Goal: Task Accomplishment & Management: Manage account settings

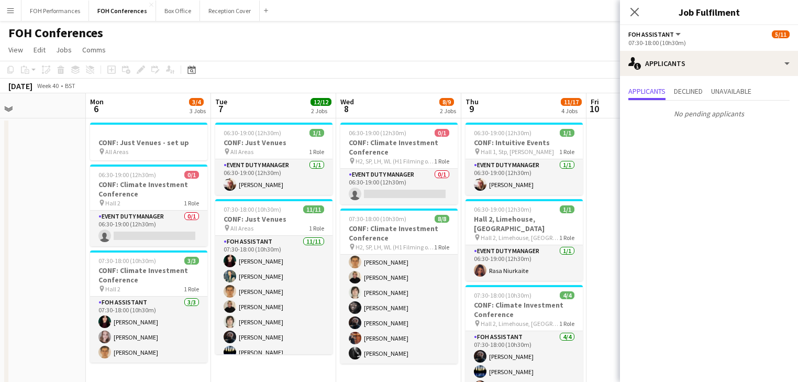
scroll to position [0, 465]
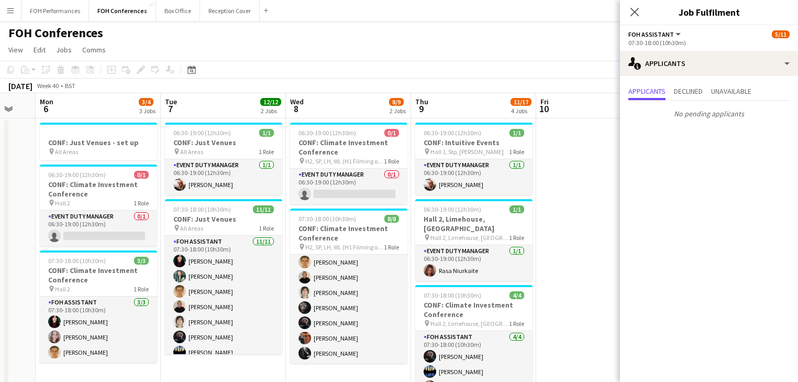
drag, startPoint x: 251, startPoint y: 211, endPoint x: 44, endPoint y: 182, distance: 209.3
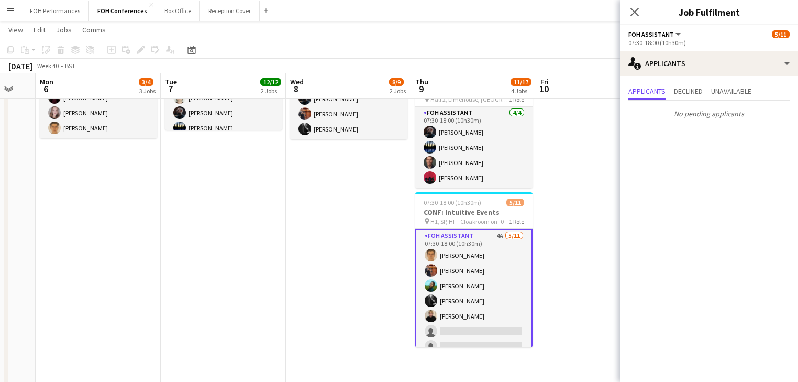
scroll to position [167, 0]
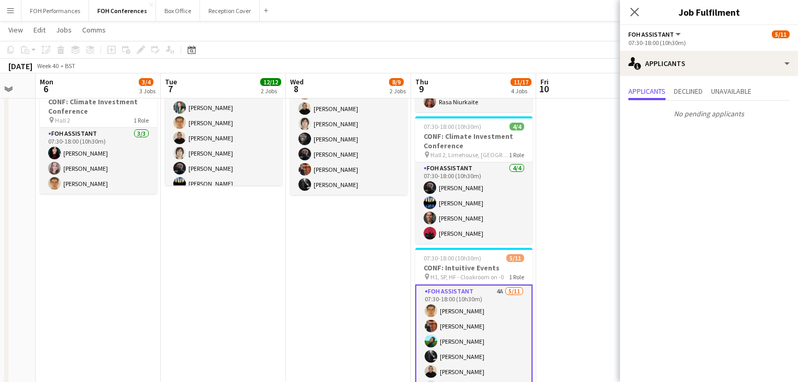
click at [503, 334] on app-card-role "FOH Assistant 4A [DATE] 07:30-18:00 (10h30m) [PERSON_NAME] [PERSON_NAME] [PERSO…" at bounding box center [473, 378] width 117 height 189
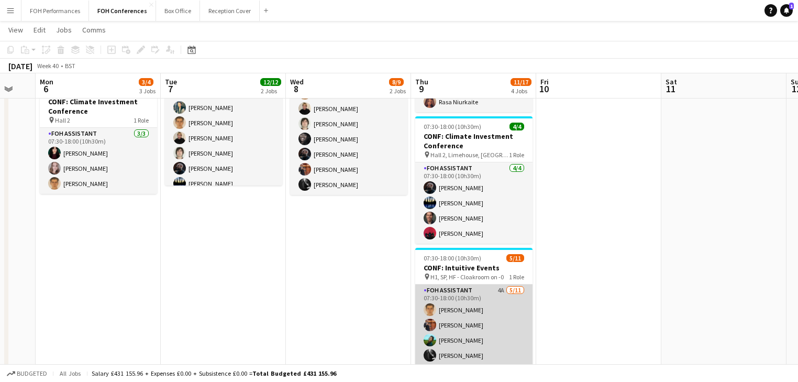
click at [501, 334] on app-card-role "FOH Assistant 4A [DATE] 07:30-18:00 (10h30m) [PERSON_NAME] [PERSON_NAME] [PERSO…" at bounding box center [473, 377] width 117 height 187
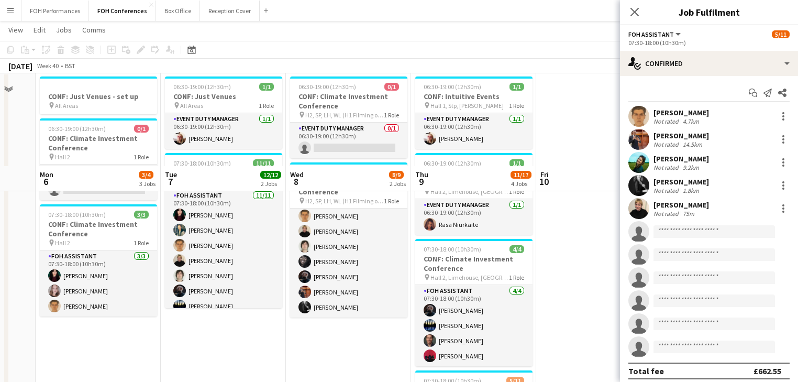
scroll to position [0, 0]
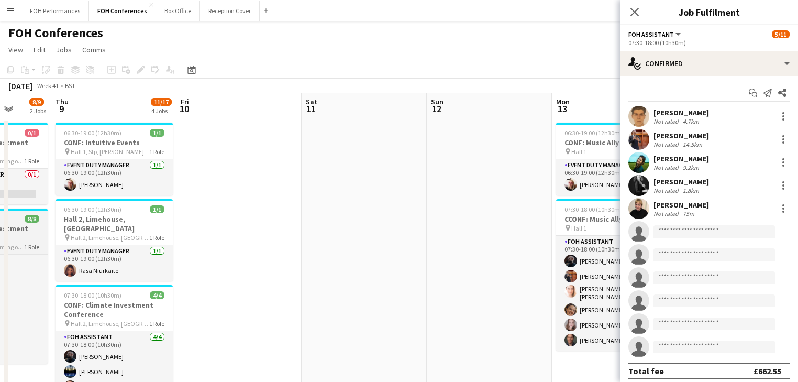
drag, startPoint x: 563, startPoint y: 287, endPoint x: 329, endPoint y: 247, distance: 237.8
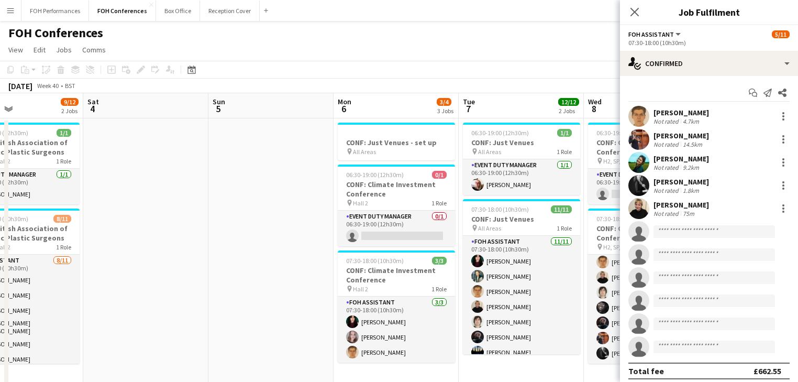
drag, startPoint x: 152, startPoint y: 241, endPoint x: 311, endPoint y: 238, distance: 159.7
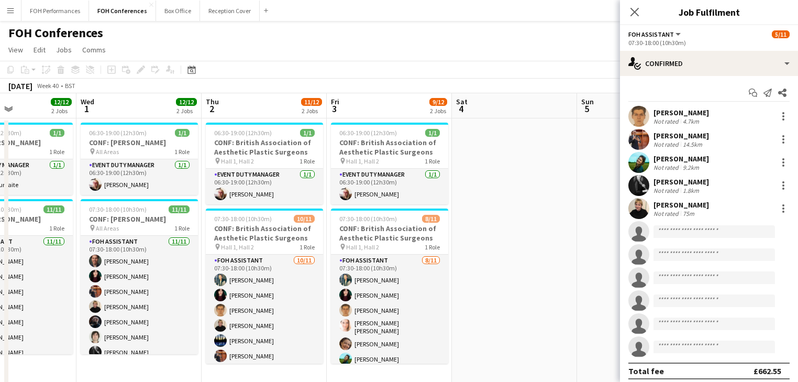
drag, startPoint x: 254, startPoint y: 238, endPoint x: 534, endPoint y: 238, distance: 280.0
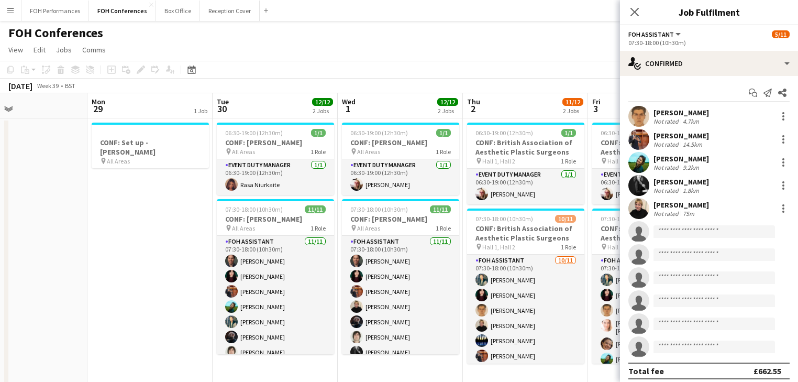
drag, startPoint x: 277, startPoint y: 245, endPoint x: 535, endPoint y: 242, distance: 257.5
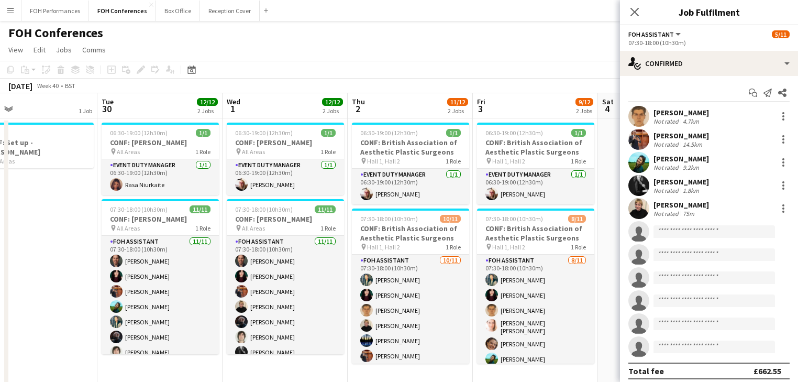
scroll to position [0, 279]
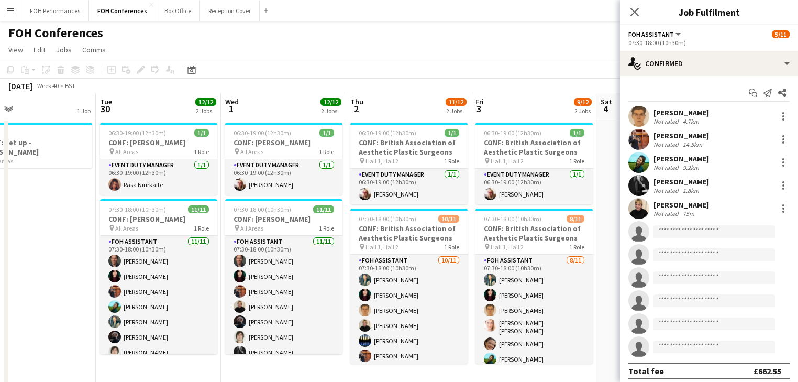
drag, startPoint x: 310, startPoint y: 241, endPoint x: 193, endPoint y: 203, distance: 123.0
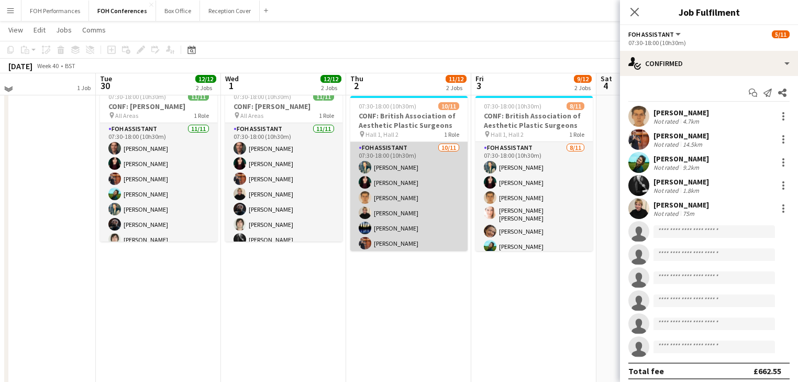
scroll to position [0, 0]
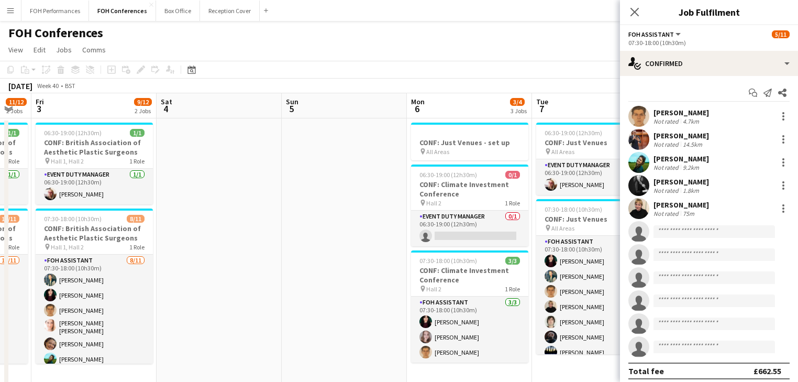
drag, startPoint x: 452, startPoint y: 240, endPoint x: 4, endPoint y: 168, distance: 453.7
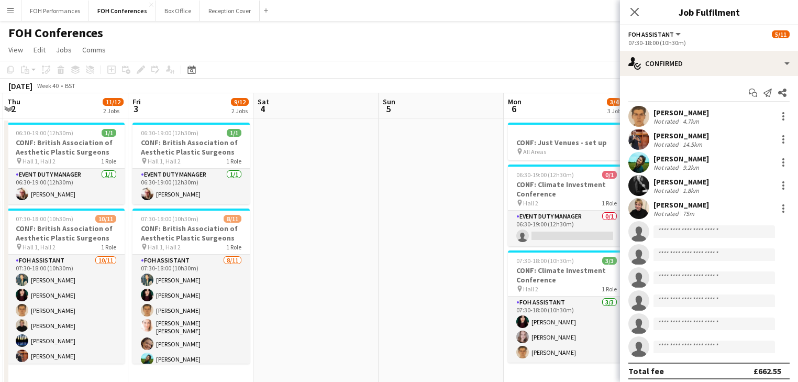
scroll to position [0, 453]
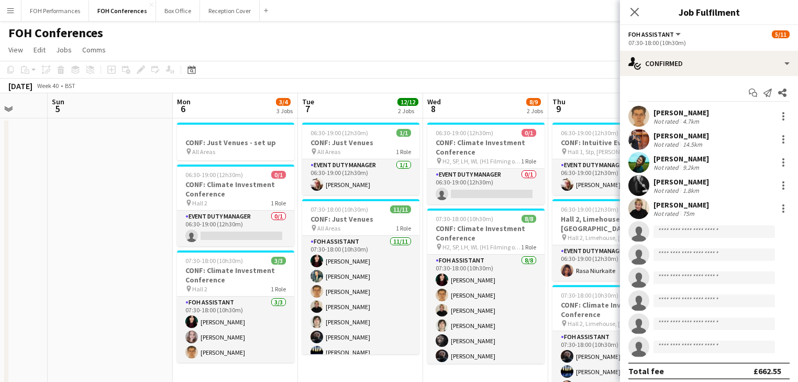
drag, startPoint x: 264, startPoint y: 220, endPoint x: 38, endPoint y: 184, distance: 228.5
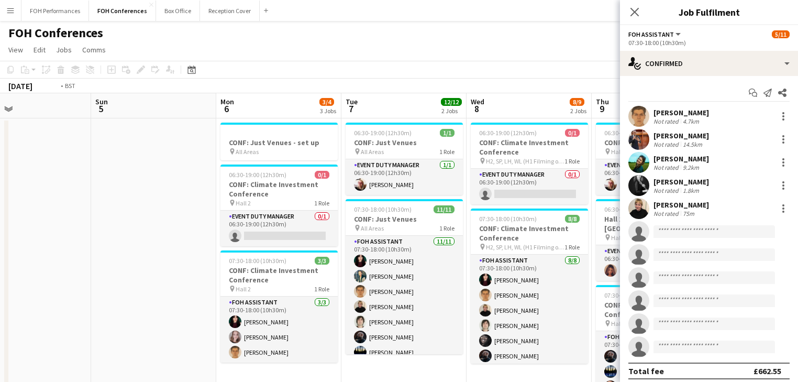
scroll to position [0, 435]
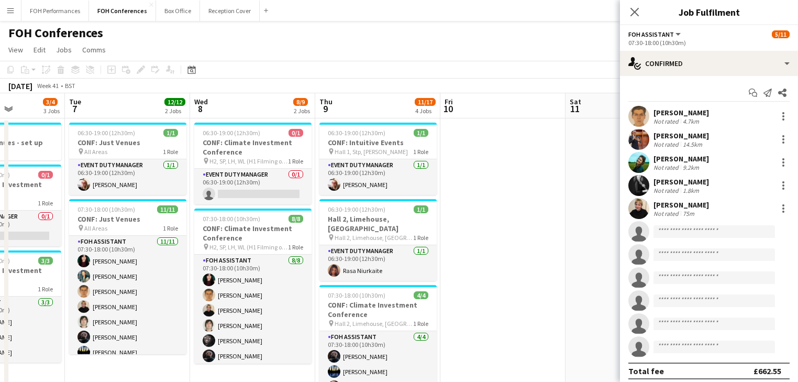
drag, startPoint x: 346, startPoint y: 237, endPoint x: 114, endPoint y: 204, distance: 234.7
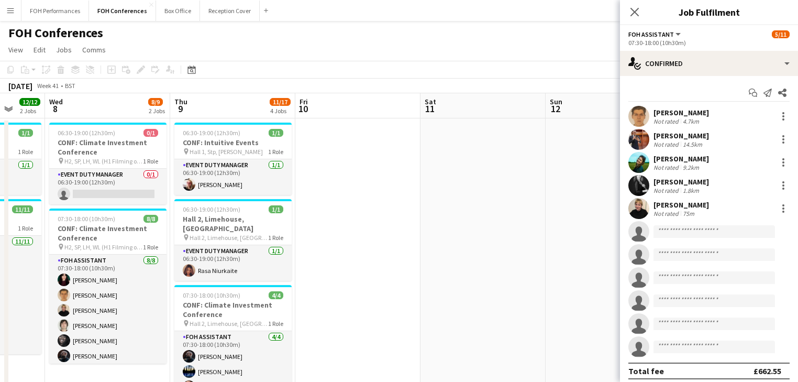
drag, startPoint x: 481, startPoint y: 249, endPoint x: 85, endPoint y: 195, distance: 399.9
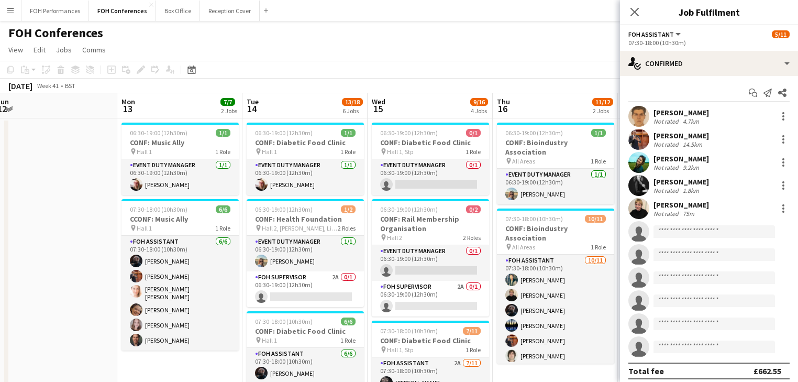
scroll to position [0, 396]
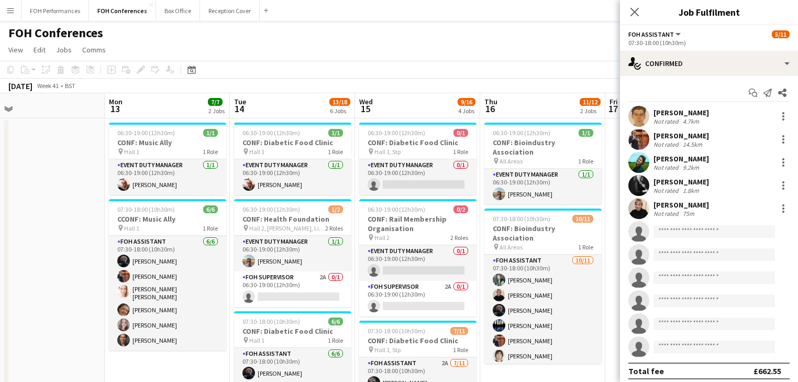
drag, startPoint x: 76, startPoint y: 201, endPoint x: -4, endPoint y: 188, distance: 81.1
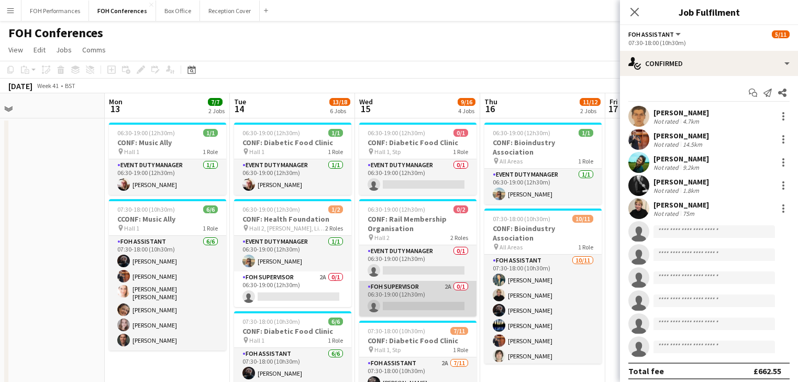
click at [396, 295] on app-card-role "FOH Supervisor 2A 0/1 06:30-19:00 (12h30m) single-neutral-actions" at bounding box center [417, 299] width 117 height 36
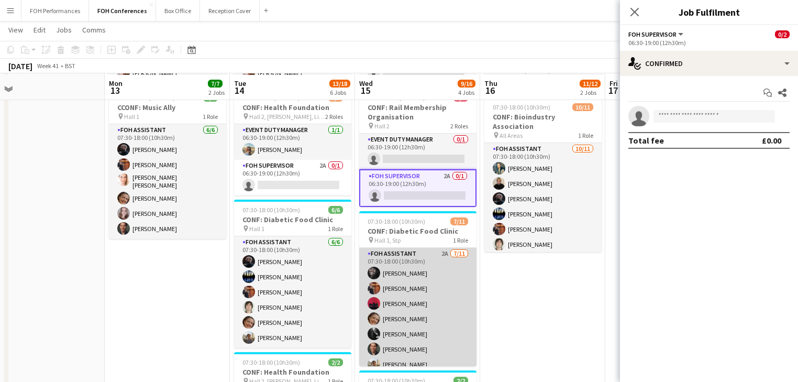
scroll to position [111, 0]
click at [406, 294] on app-card-role "FOH Assistant 2A [DATE] 07:30-18:00 (10h30m) [PERSON_NAME] [PERSON_NAME] [PERSO…" at bounding box center [417, 340] width 117 height 187
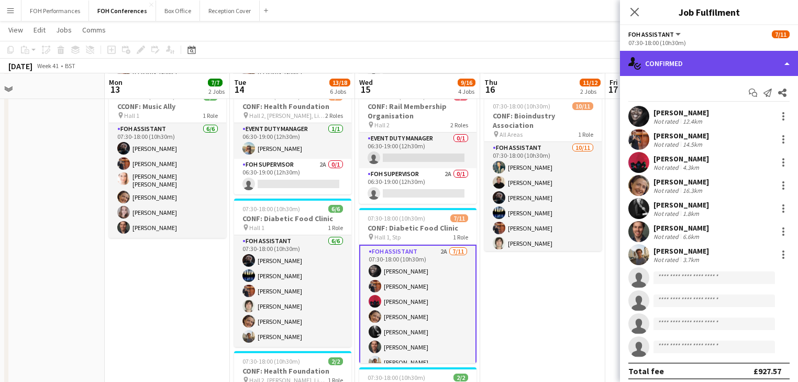
click at [678, 70] on div "single-neutral-actions-check-2 Confirmed" at bounding box center [709, 63] width 178 height 25
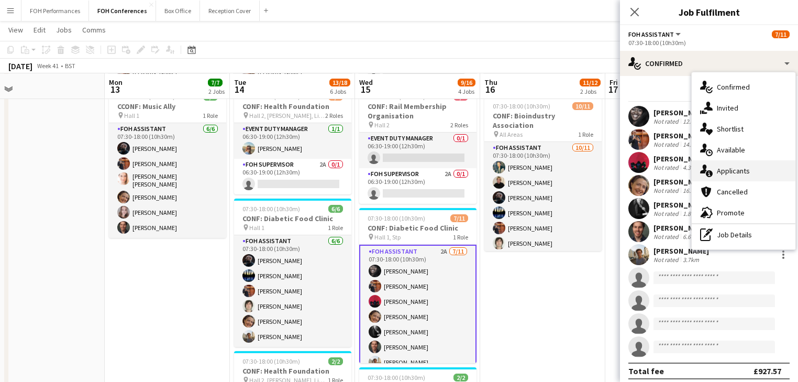
click at [725, 172] on span "Applicants" at bounding box center [733, 170] width 33 height 9
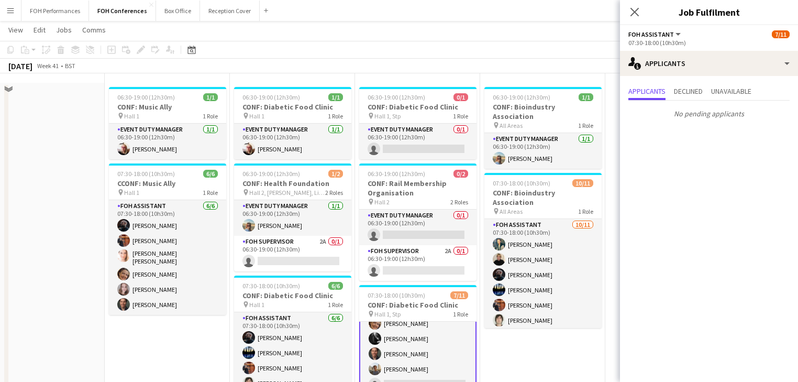
scroll to position [0, 0]
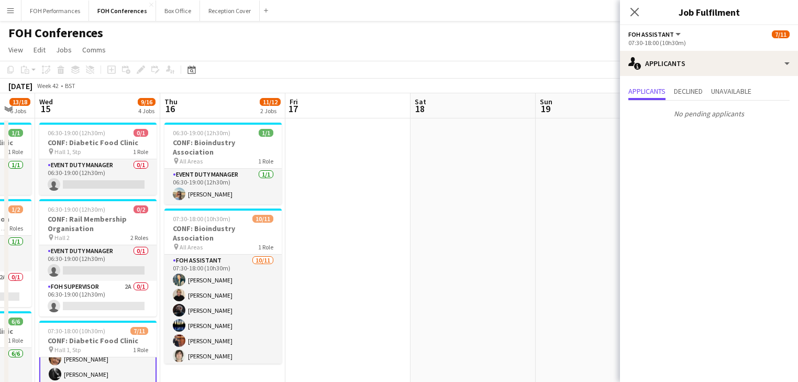
drag, startPoint x: 508, startPoint y: 273, endPoint x: 174, endPoint y: 220, distance: 338.5
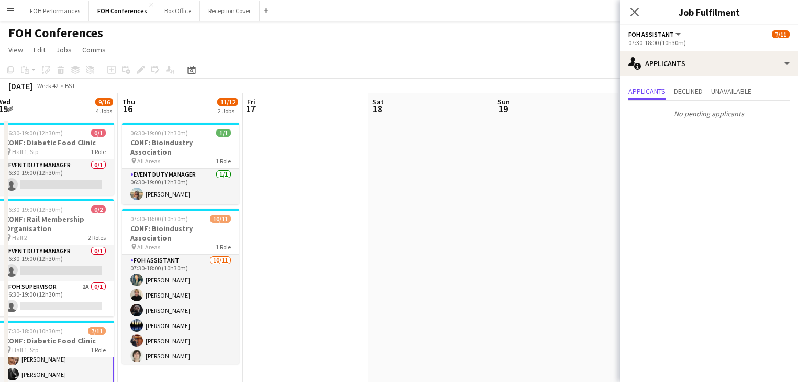
drag, startPoint x: 373, startPoint y: 258, endPoint x: 95, endPoint y: 186, distance: 286.4
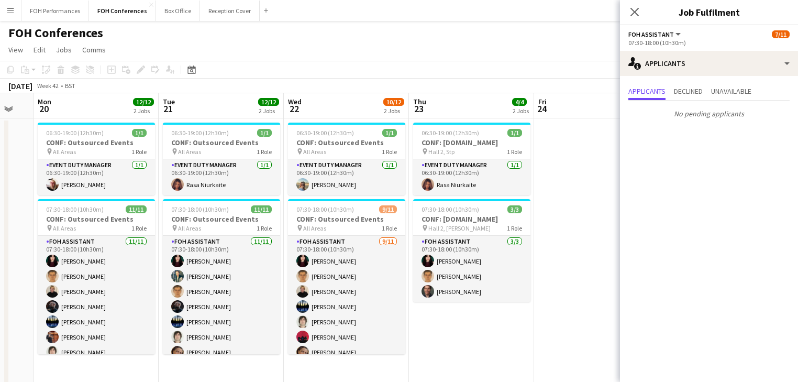
drag, startPoint x: 255, startPoint y: 223, endPoint x: 125, endPoint y: 195, distance: 133.4
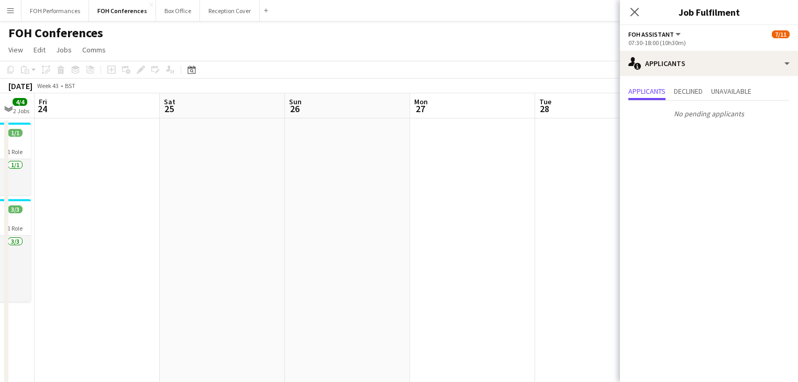
drag, startPoint x: 497, startPoint y: 256, endPoint x: -128, endPoint y: 140, distance: 635.6
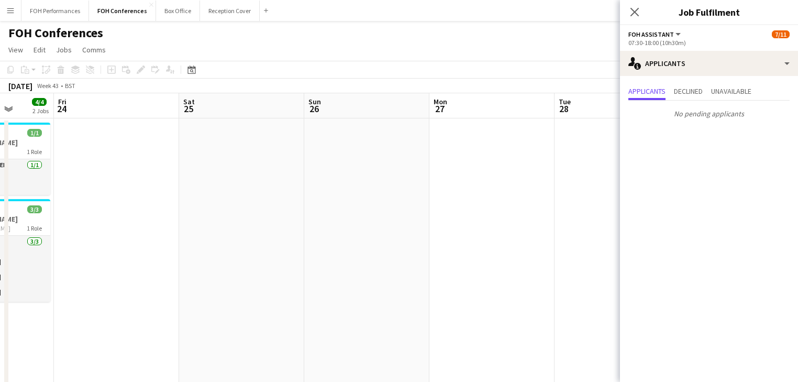
drag, startPoint x: 285, startPoint y: 187, endPoint x: 25, endPoint y: 108, distance: 271.2
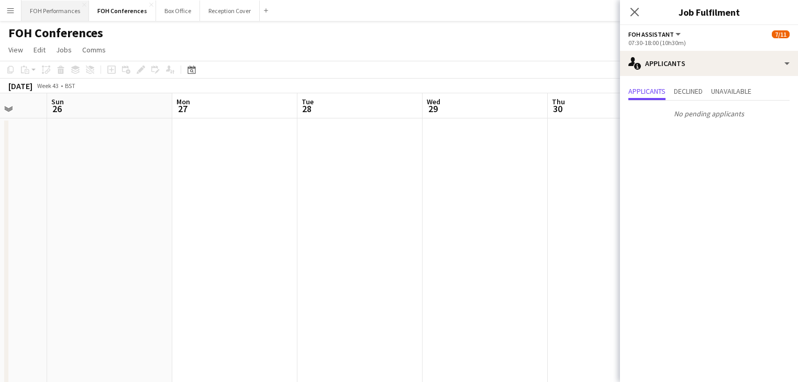
click at [60, 6] on button "FOH Performances Close" at bounding box center [55, 11] width 68 height 20
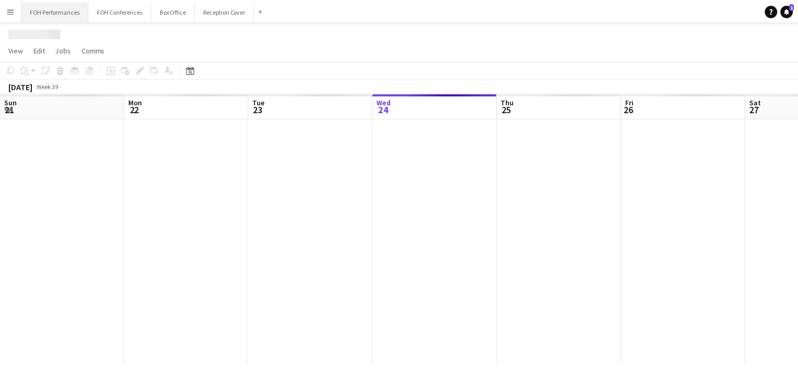
scroll to position [0, 250]
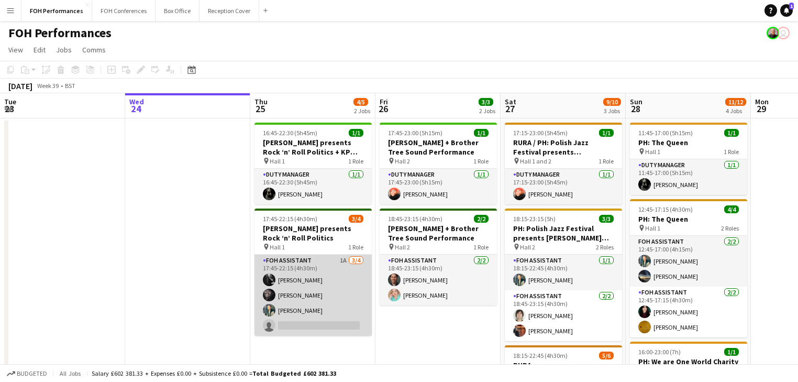
click at [318, 287] on app-card-role "FOH Assistant 1A [DATE] 17:45-22:15 (4h30m) [PERSON_NAME] [PERSON_NAME] [PERSON…" at bounding box center [312, 294] width 117 height 81
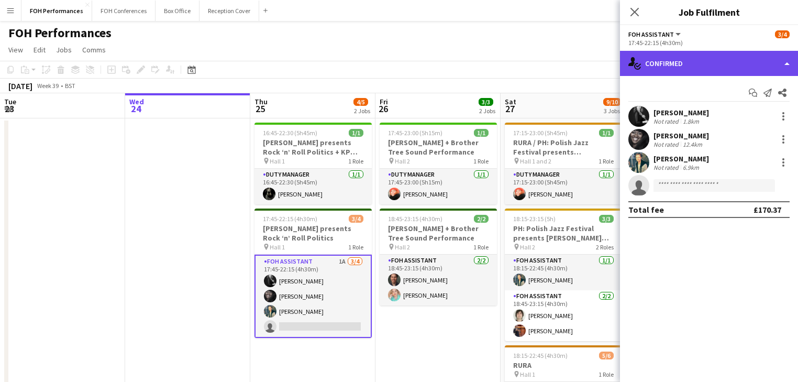
click at [684, 64] on div "single-neutral-actions-check-2 Confirmed" at bounding box center [709, 63] width 178 height 25
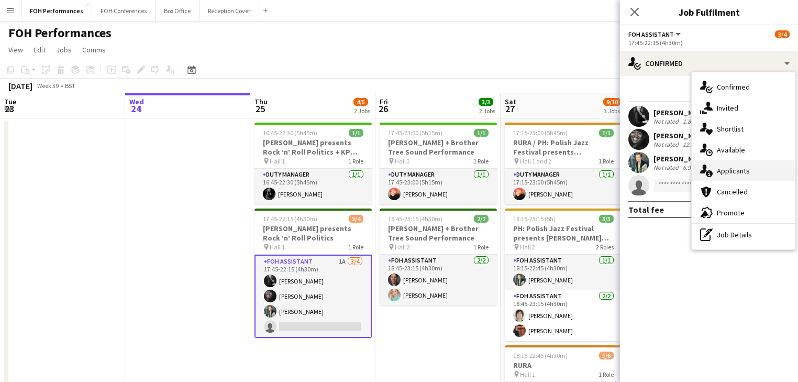
click at [751, 174] on div "single-neutral-actions-information Applicants" at bounding box center [743, 170] width 104 height 21
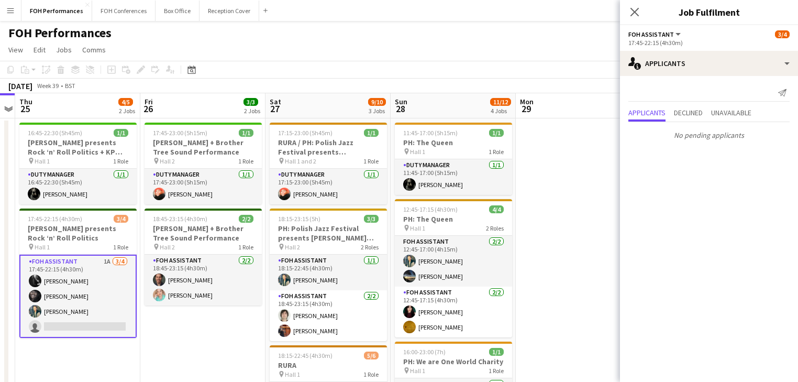
drag, startPoint x: 327, startPoint y: 183, endPoint x: 222, endPoint y: 157, distance: 107.8
click at [222, 157] on app-calendar-viewport "Sun 21 6/6 2 Jobs Mon 22 1/1 1 Job Tue 23 Wed 24 Thu 25 4/5 2 Jobs Fri 26 3/3 2…" at bounding box center [399, 349] width 798 height 512
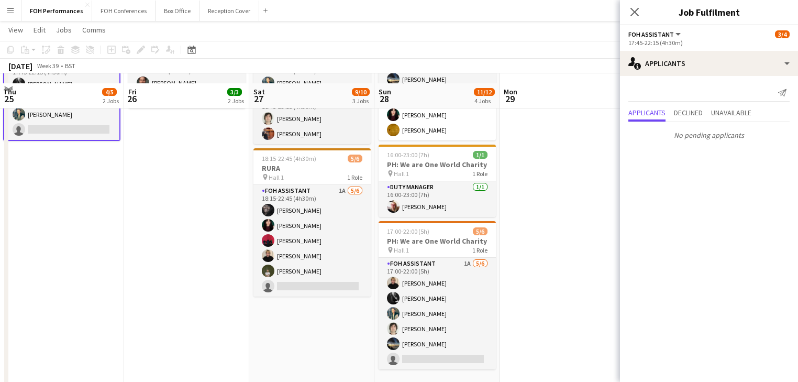
scroll to position [223, 0]
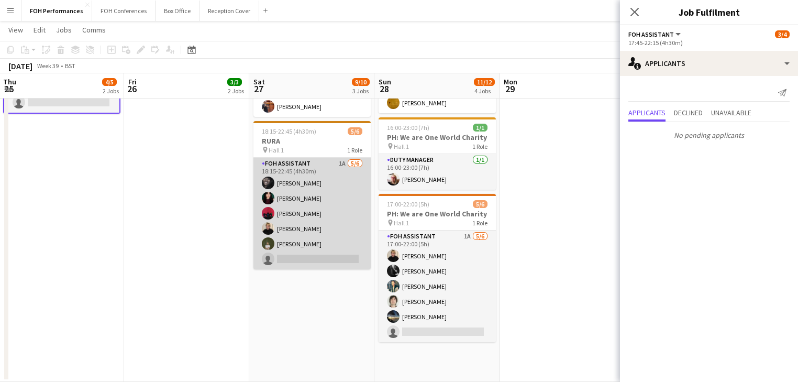
click at [320, 194] on app-card-role "FOH Assistant 1A [DATE] 18:15-22:45 (4h30m) [PERSON_NAME] [PERSON_NAME] [PERSON…" at bounding box center [311, 213] width 117 height 111
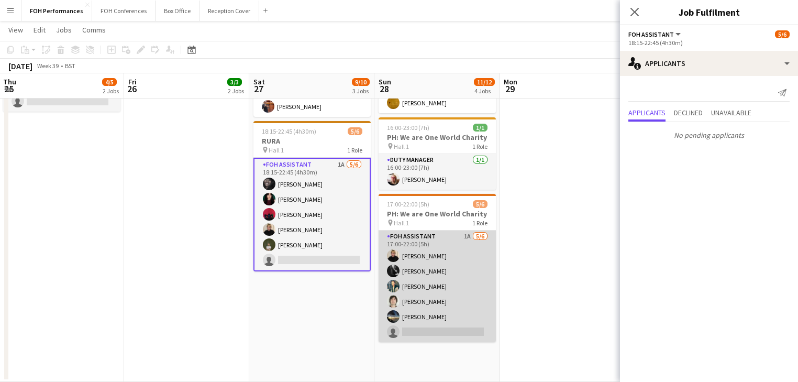
click at [425, 264] on app-card-role "FOH Assistant 1A [DATE] 17:00-22:00 (5h) [PERSON_NAME] [PERSON_NAME] [PERSON_NA…" at bounding box center [436, 285] width 117 height 111
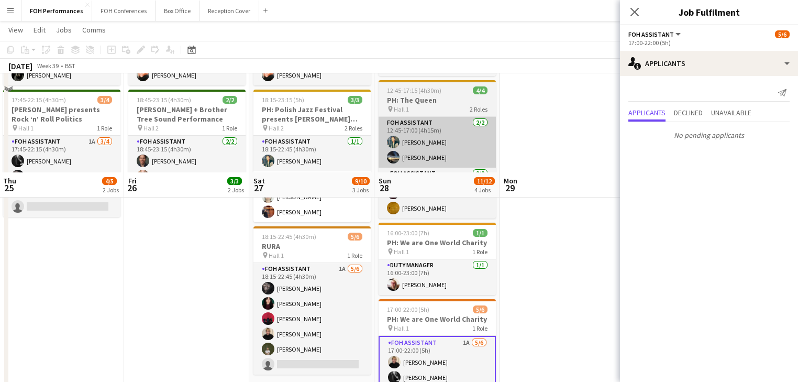
scroll to position [0, 0]
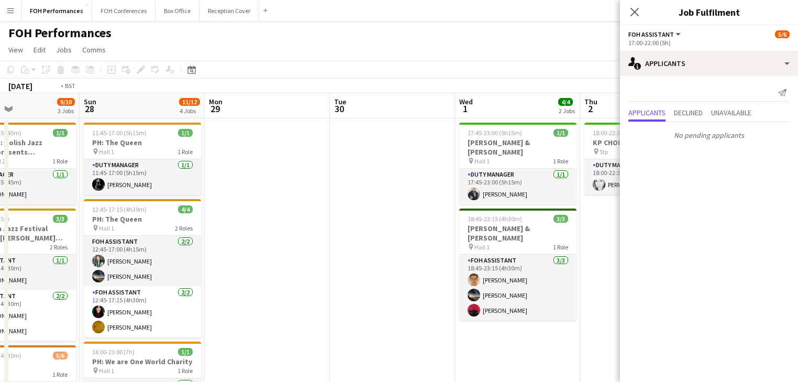
drag, startPoint x: 367, startPoint y: 186, endPoint x: 17, endPoint y: 135, distance: 353.9
click at [17, 135] on app-calendar-viewport "Wed 24 Thu 25 4/5 2 Jobs Fri 26 3/3 2 Jobs Sat 27 9/10 3 Jobs Sun 28 11/12 4 Jo…" at bounding box center [399, 349] width 798 height 512
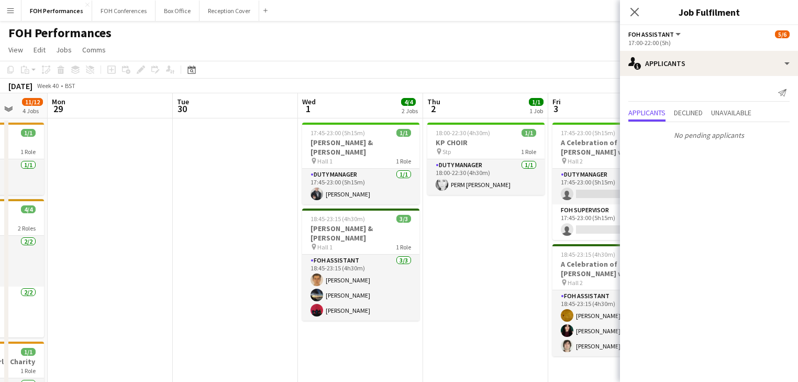
scroll to position [0, 356]
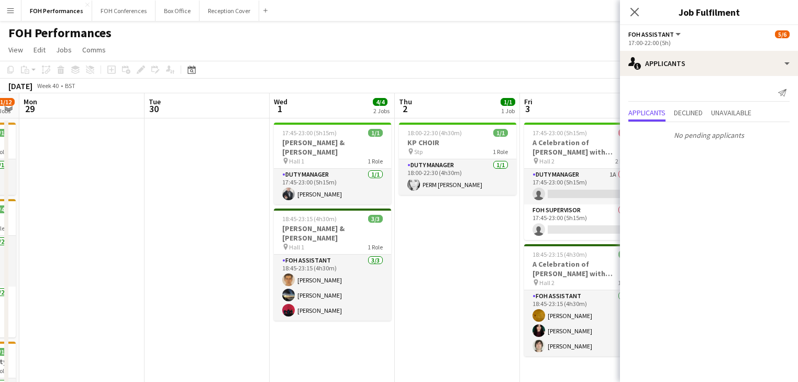
drag, startPoint x: 262, startPoint y: 207, endPoint x: 82, endPoint y: 164, distance: 185.6
click at [82, 164] on app-calendar-viewport "Fri 26 3/3 2 Jobs Sat 27 9/10 3 Jobs Sun 28 11/12 4 Jobs Mon 29 Tue 30 Wed 1 4/…" at bounding box center [399, 349] width 798 height 512
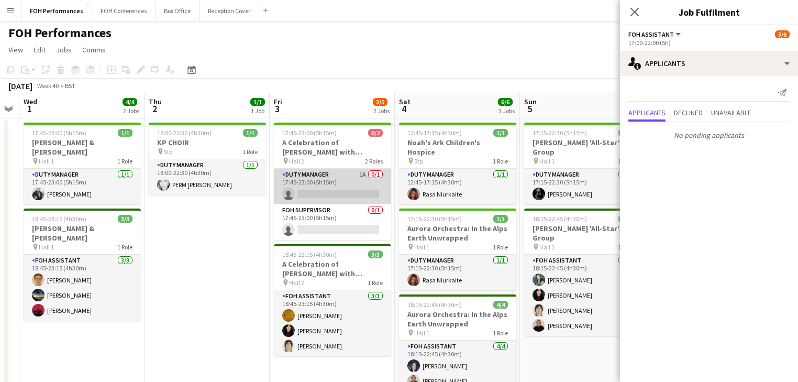
click at [333, 191] on app-card-role "Duty Manager 1A 0/1 17:45-23:00 (5h15m) single-neutral-actions" at bounding box center [332, 187] width 117 height 36
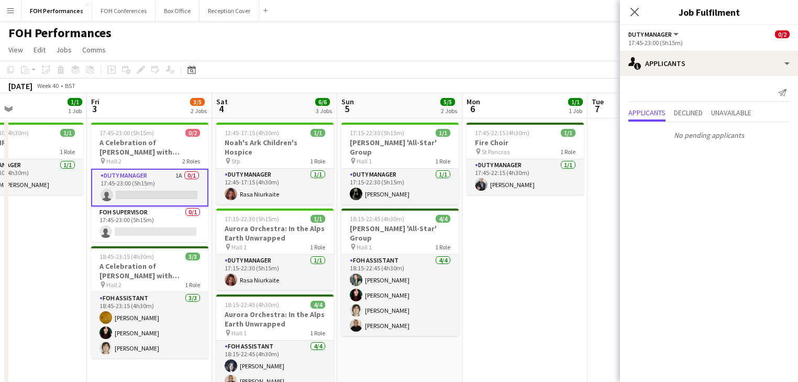
drag, startPoint x: 396, startPoint y: 261, endPoint x: 201, endPoint y: 220, distance: 198.9
click at [201, 220] on app-calendar-viewport "Tue 30 Wed 1 4/4 2 Jobs Thu 2 1/1 1 Job Fri 3 3/5 2 Jobs Sat 4 6/6 3 Jobs Sun 5…" at bounding box center [399, 349] width 798 height 512
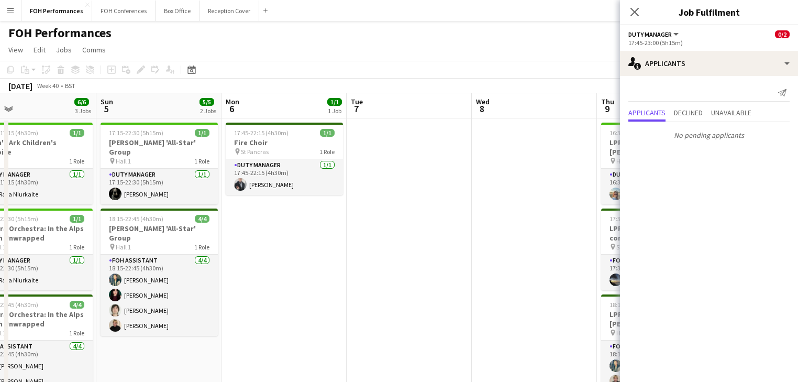
drag, startPoint x: 494, startPoint y: 277, endPoint x: 540, endPoint y: 290, distance: 48.4
click at [238, 230] on app-calendar-viewport "Thu 2 1/1 1 Job Fri 3 3/5 2 Jobs Sat 4 6/6 3 Jobs Sun 5 5/5 2 Jobs Mon 6 1/1 1 …" at bounding box center [399, 349] width 798 height 512
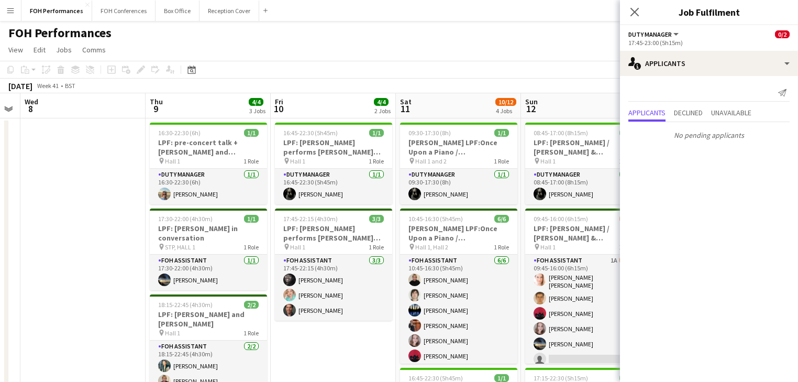
drag, startPoint x: 509, startPoint y: 293, endPoint x: 98, endPoint y: 188, distance: 423.4
click at [98, 188] on app-calendar-viewport "Sat 4 6/6 3 Jobs Sun 5 5/5 2 Jobs Mon 6 1/1 1 Job Tue 7 Wed 8 Thu 9 4/4 3 Jobs …" at bounding box center [399, 349] width 798 height 512
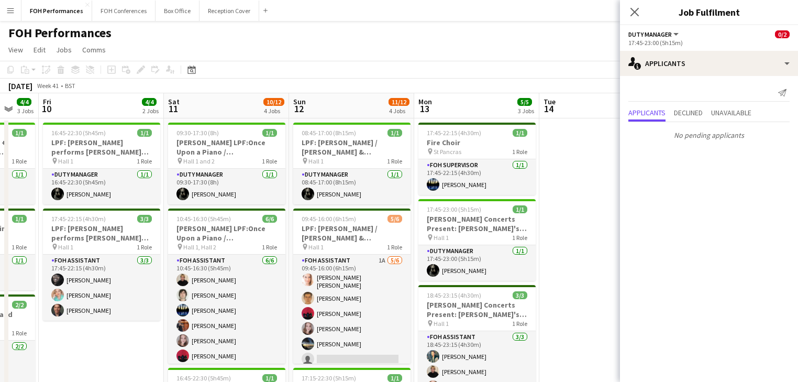
drag, startPoint x: 320, startPoint y: 250, endPoint x: 262, endPoint y: 234, distance: 59.7
click at [262, 234] on app-calendar-viewport "Mon 6 1/1 1 Job Tue 7 Wed 8 Thu 9 4/4 3 Jobs Fri 10 4/4 2 Jobs Sat 11 10/12 4 J…" at bounding box center [399, 349] width 798 height 512
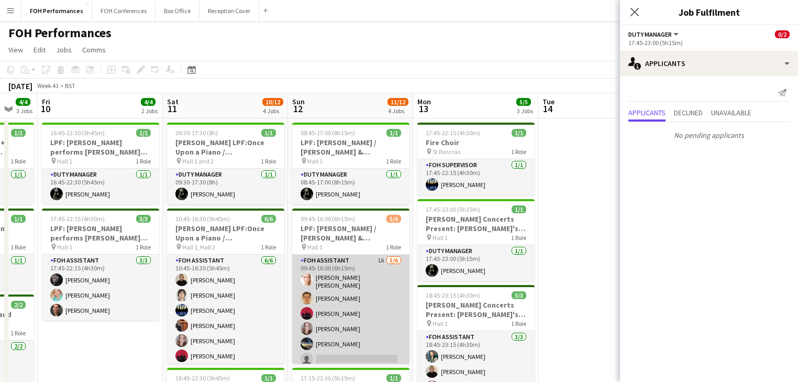
click at [361, 295] on app-card-role "FOH Assistant 1A [DATE] 09:45-16:00 (6h15m) [PERSON_NAME] [PERSON_NAME] [PERSON…" at bounding box center [350, 311] width 117 height 115
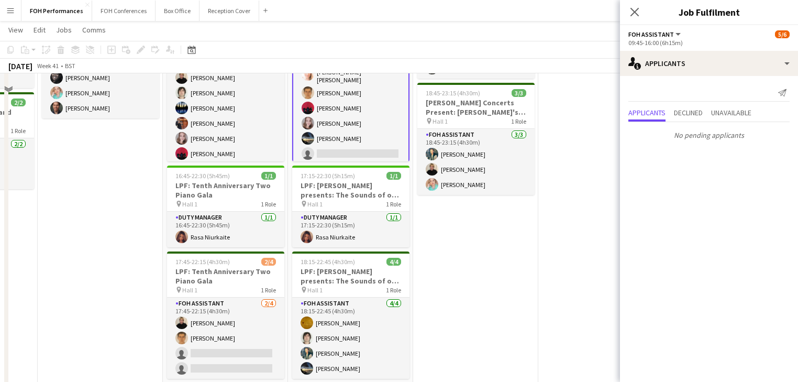
scroll to position [0, 0]
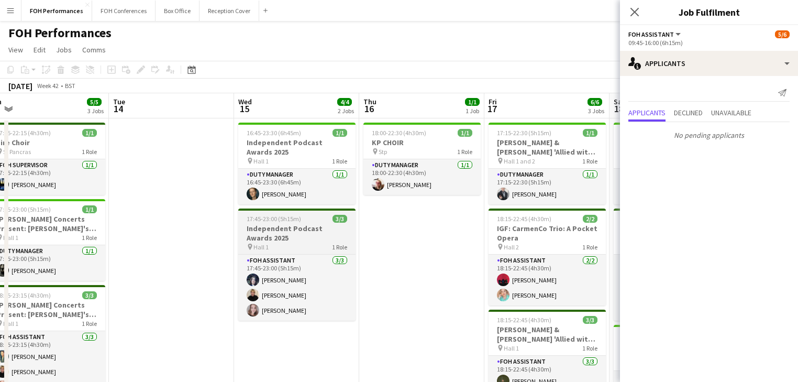
drag, startPoint x: 528, startPoint y: 263, endPoint x: 304, endPoint y: 239, distance: 224.8
click at [88, 194] on app-calendar-viewport "Fri 10 4/4 2 Jobs Sat 11 10/12 4 Jobs Sun 12 11/12 4 Jobs Mon 13 5/5 3 Jobs Tue…" at bounding box center [399, 349] width 798 height 512
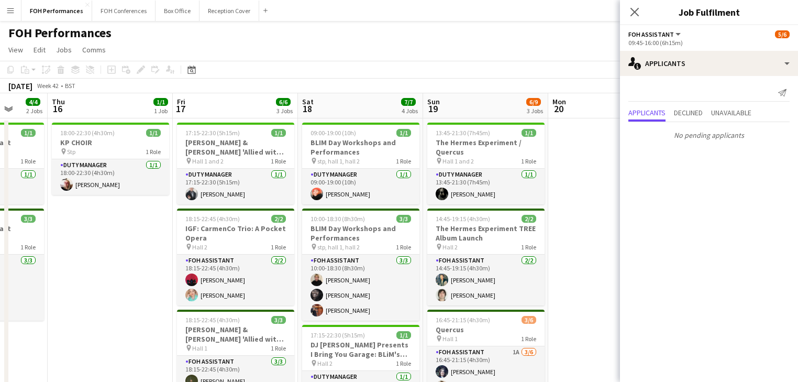
drag, startPoint x: 106, startPoint y: 197, endPoint x: 4, endPoint y: 167, distance: 107.0
click at [4, 167] on app-calendar-viewport "Sun 12 11/12 4 Jobs Mon 13 5/5 3 Jobs Tue 14 Wed 15 4/4 2 Jobs Thu 16 1/1 1 Job…" at bounding box center [399, 349] width 798 height 512
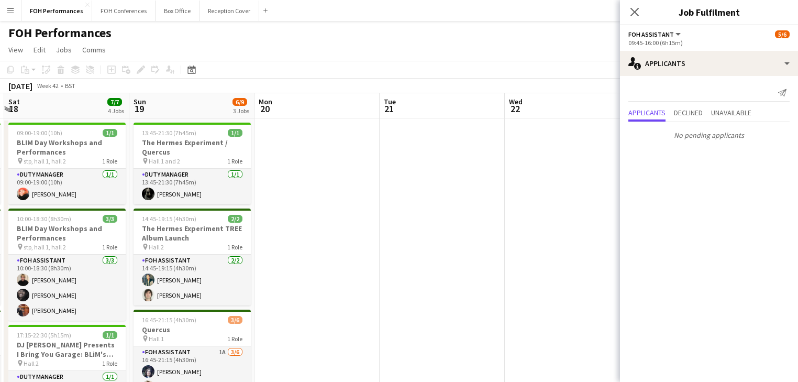
click at [66, 188] on app-calendar-viewport "Tue 14 Wed 15 4/4 2 Jobs Thu 16 1/1 1 Job Fri 17 6/6 3 Jobs Sat 18 7/7 4 Jobs S…" at bounding box center [399, 349] width 798 height 512
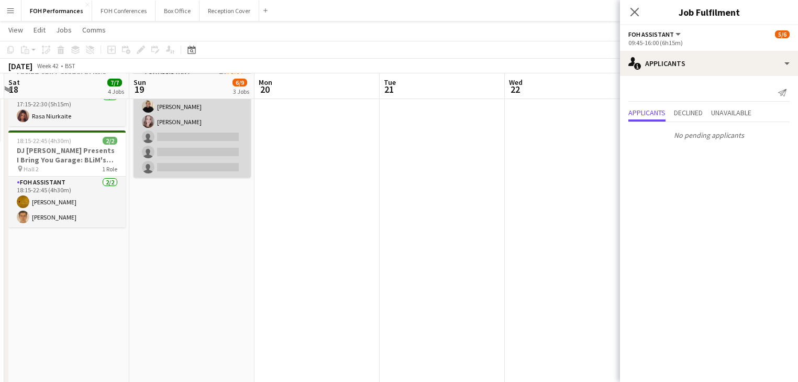
click at [195, 141] on app-card-role "FOH Assistant 1A [DATE] 16:45-21:15 (4h30m) [PERSON_NAME] [PERSON_NAME] [PERSON…" at bounding box center [191, 121] width 117 height 111
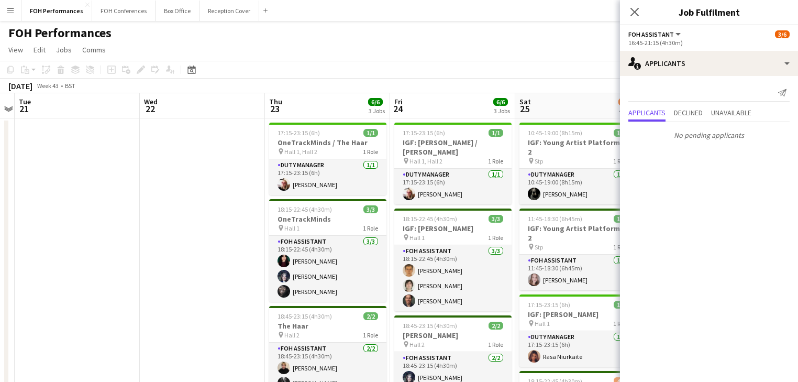
drag, startPoint x: 178, startPoint y: 205, endPoint x: 63, endPoint y: 176, distance: 118.7
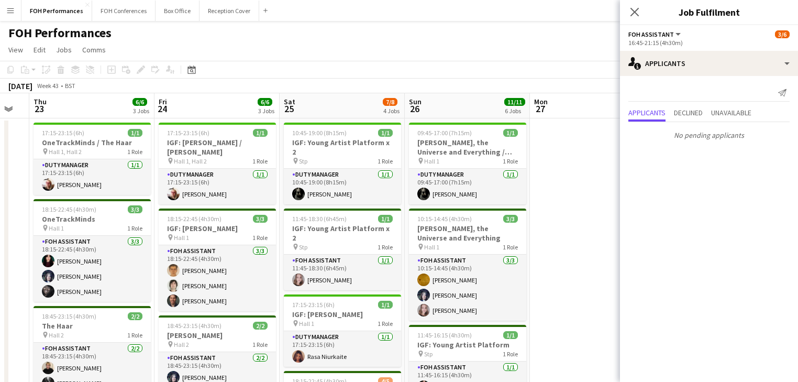
drag, startPoint x: 325, startPoint y: 250, endPoint x: 90, endPoint y: 193, distance: 242.0
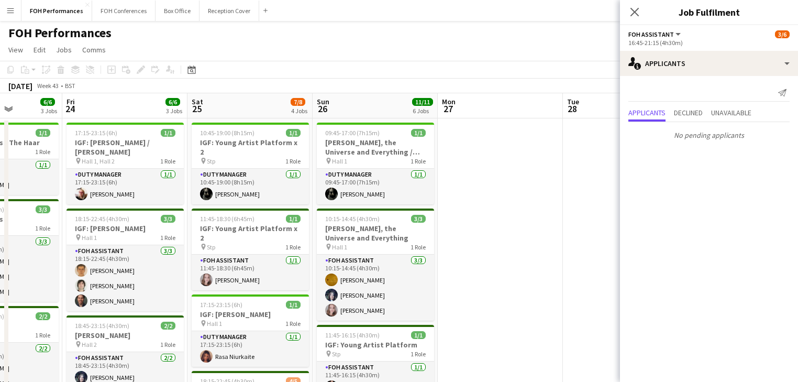
drag, startPoint x: 531, startPoint y: 273, endPoint x: 67, endPoint y: 188, distance: 471.9
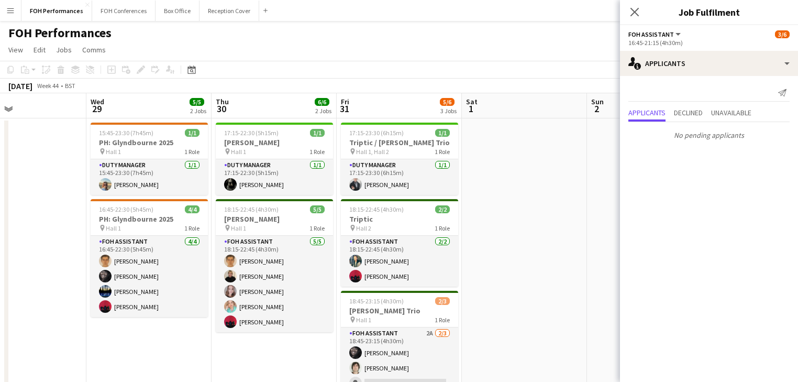
drag, startPoint x: 16, startPoint y: 180, endPoint x: -57, endPoint y: 157, distance: 76.8
click at [0, 157] on html "Menu Boards Boards Boards All jobs Status Workforce Workforce My Workforce Recr…" at bounding box center [399, 376] width 798 height 753
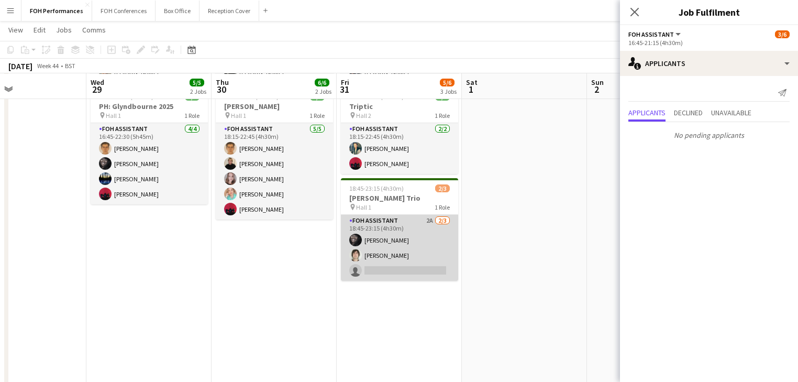
click at [382, 271] on app-card-role "FOH Assistant 2A [DATE] 18:45-23:15 (4h30m) [PERSON_NAME] [PERSON_NAME] single-…" at bounding box center [399, 248] width 117 height 66
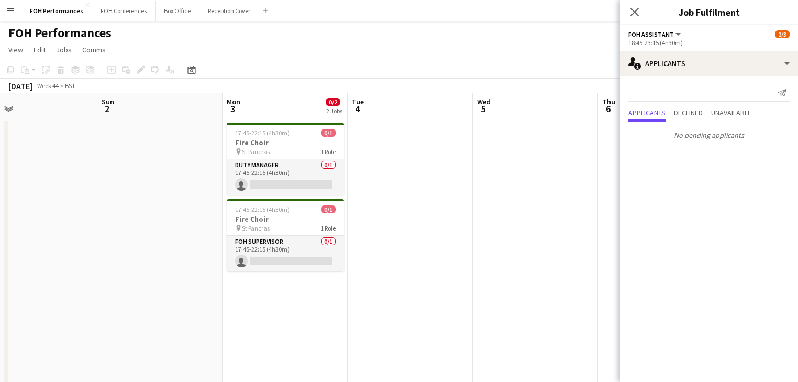
drag, startPoint x: 320, startPoint y: 211, endPoint x: 35, endPoint y: 152, distance: 291.8
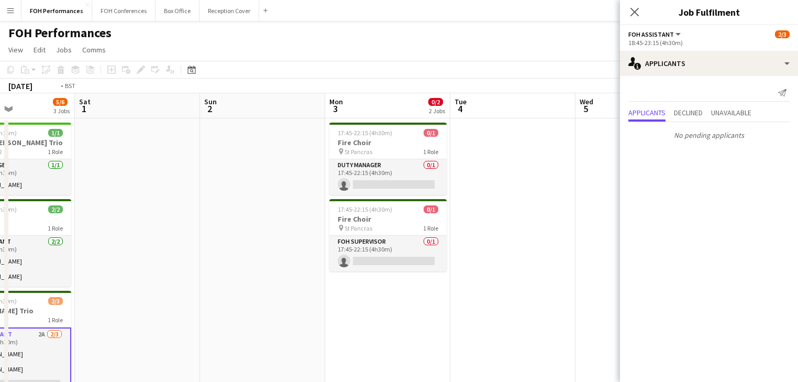
drag
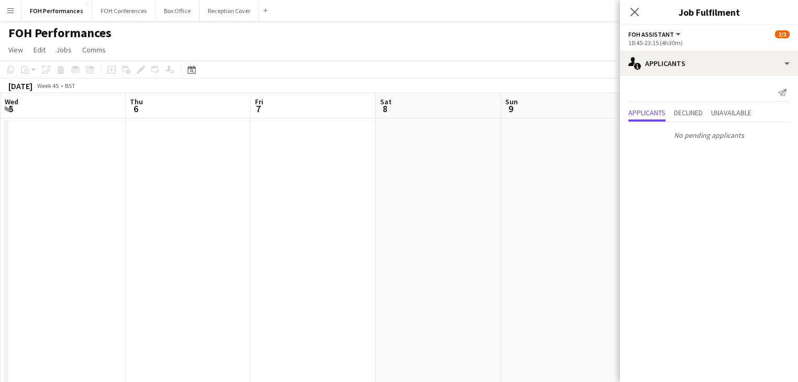
click at [0, 149] on html "Menu Boards Boards Boards All jobs Status Workforce Workforce My Workforce Recr…" at bounding box center [399, 376] width 798 height 753
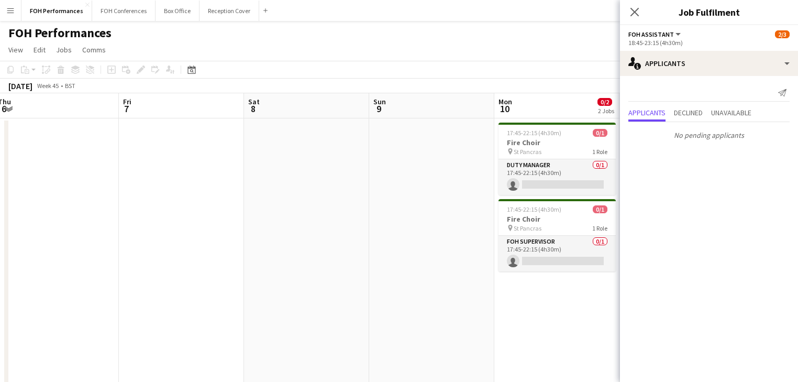
click at [0, 155] on html "Menu Boards Boards Boards All jobs Status Workforce Workforce My Workforce Recr…" at bounding box center [399, 376] width 798 height 753
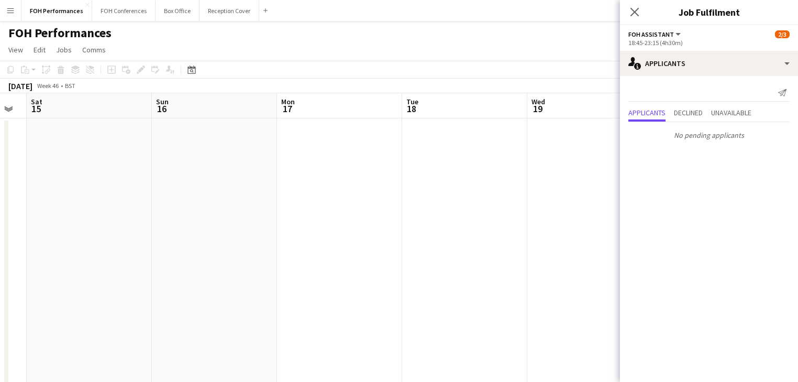
click at [0, 121] on html "Menu Boards Boards Boards All jobs Status Workforce Workforce My Workforce Recr…" at bounding box center [399, 376] width 798 height 753
click at [107, 7] on button "FOH Conferences Close" at bounding box center [123, 11] width 63 height 20
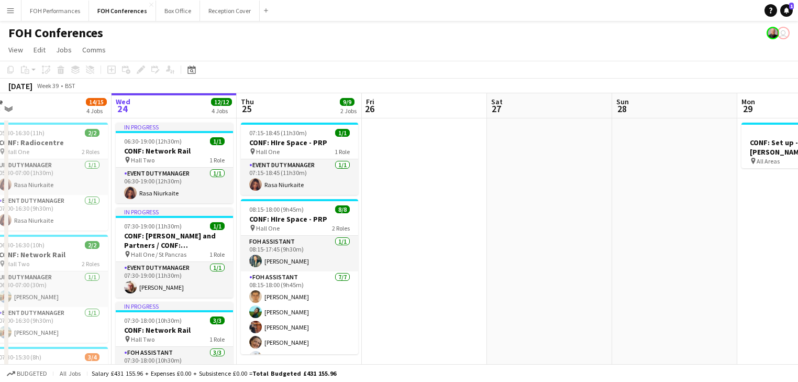
scroll to position [0, 272]
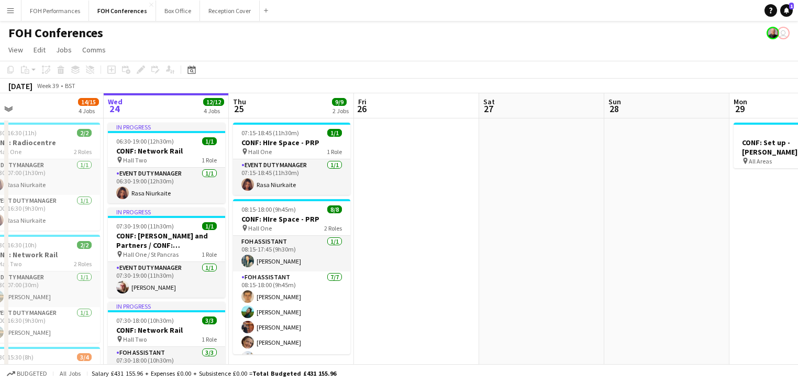
drag, startPoint x: 405, startPoint y: 268, endPoint x: 383, endPoint y: 268, distance: 21.5
click at [383, 268] on app-calendar-viewport "Sun 21 Mon 22 6/6 2 Jobs Tue 23 14/15 4 Jobs Wed 24 12/12 4 Jobs Thu 25 9/9 2 J…" at bounding box center [399, 380] width 798 height 574
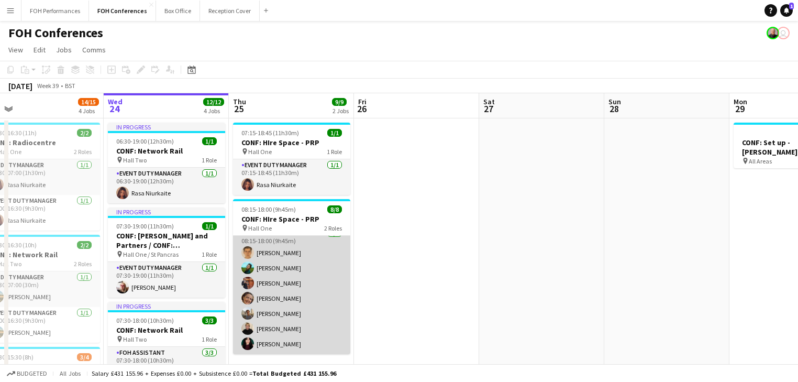
scroll to position [0, 0]
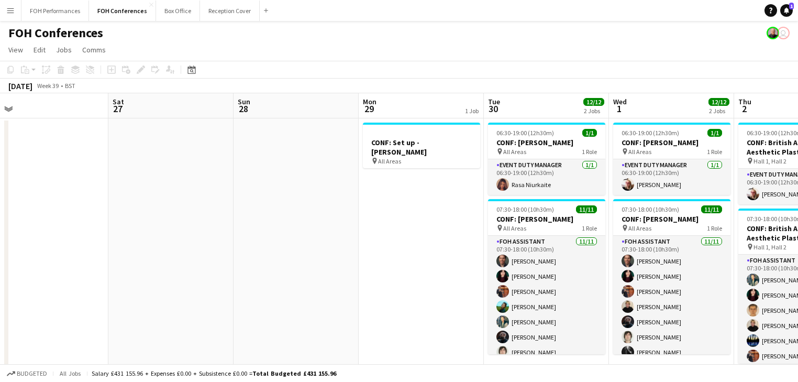
drag, startPoint x: 540, startPoint y: 189, endPoint x: 169, endPoint y: 154, distance: 372.3
click at [169, 154] on app-calendar-viewport "Tue 23 14/15 4 Jobs Wed 24 12/12 4 Jobs Thu 25 9/9 2 Jobs Fri 26 Sat 27 Sun 28 …" at bounding box center [399, 380] width 798 height 574
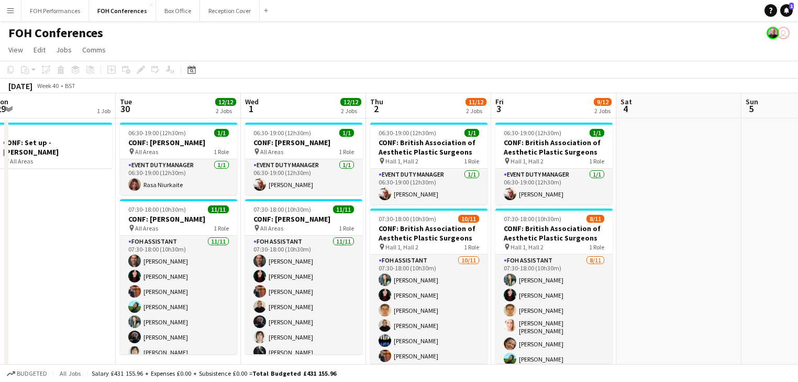
scroll to position [0, 261]
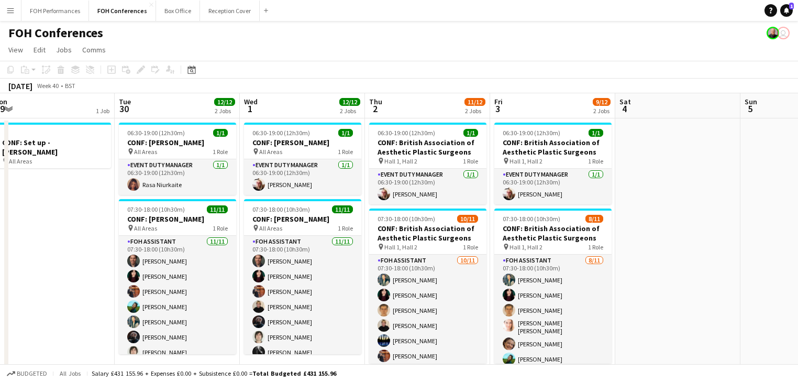
drag, startPoint x: 460, startPoint y: 209, endPoint x: 119, endPoint y: 171, distance: 342.9
click at [119, 171] on app-calendar-viewport "Sat 27 Sun 28 Mon 29 1 Job Tue 30 12/12 2 Jobs Wed 1 12/12 2 Jobs Thu 2 11/12 2…" at bounding box center [399, 380] width 798 height 574
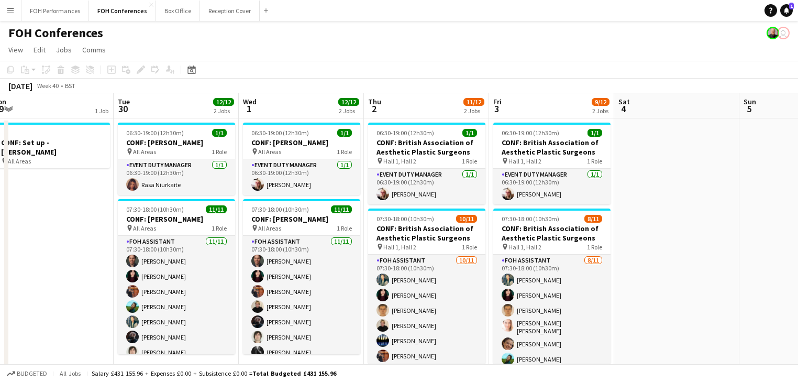
scroll to position [0, 402]
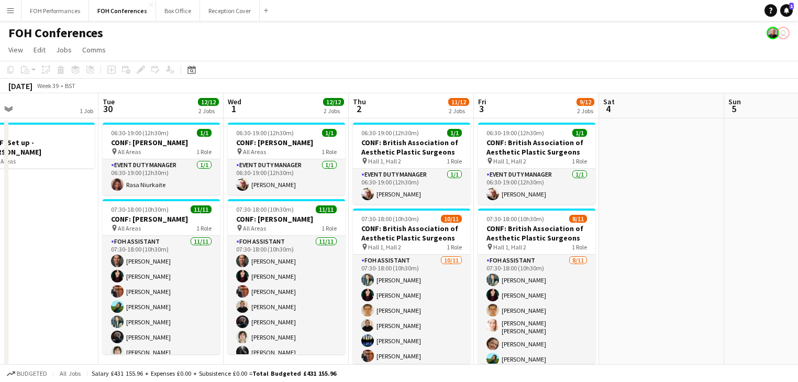
drag, startPoint x: 89, startPoint y: 209, endPoint x: 73, endPoint y: 191, distance: 24.1
click at [73, 191] on app-calendar-viewport "Fri 26 Sat 27 Sun 28 Mon 29 1 Job Tue 30 12/12 2 Jobs Wed 1 12/12 2 Jobs Thu 2 …" at bounding box center [399, 380] width 798 height 574
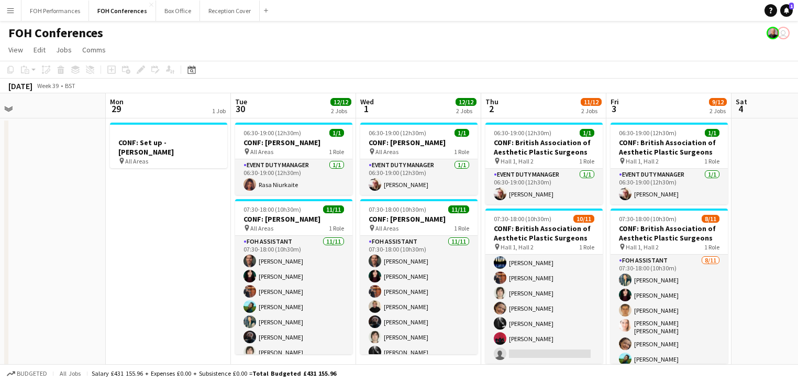
scroll to position [0, 310]
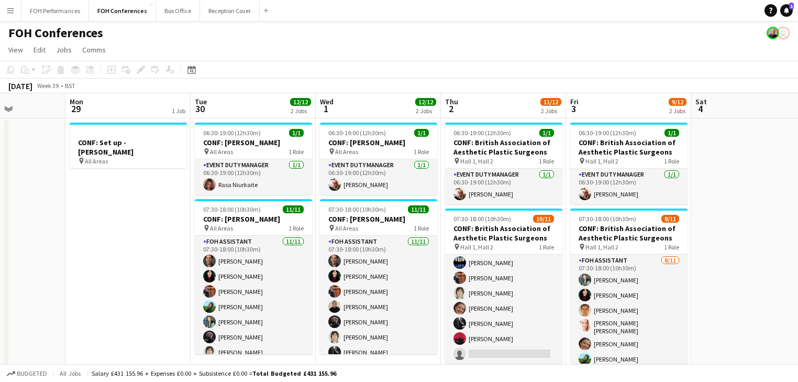
drag, startPoint x: 100, startPoint y: 212, endPoint x: 188, endPoint y: 212, distance: 87.9
click at [188, 212] on app-calendar-viewport "Fri 26 Sat 27 Sun 28 Mon 29 1 Job Tue 30 12/12 2 Jobs Wed 1 12/12 2 Jobs Thu 2 …" at bounding box center [399, 380] width 798 height 574
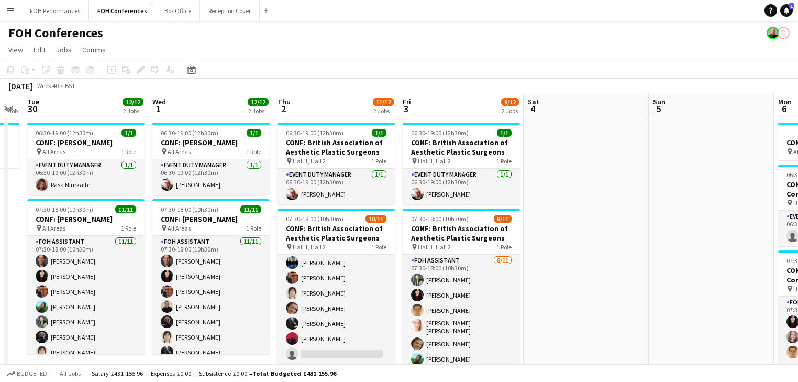
scroll to position [0, 488]
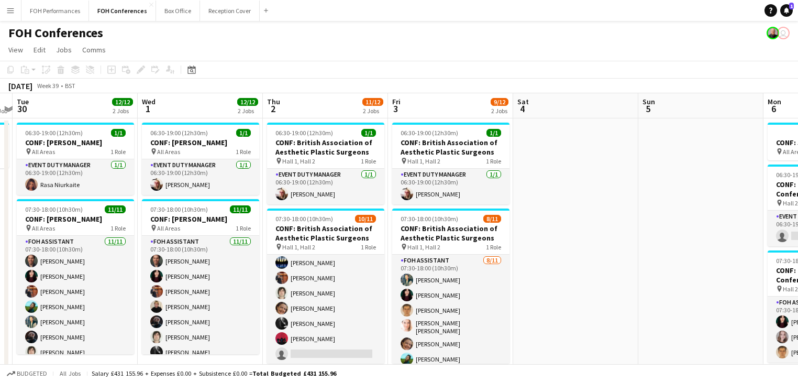
drag, startPoint x: 756, startPoint y: 240, endPoint x: 578, endPoint y: 232, distance: 178.1
click at [578, 232] on app-calendar-viewport "Fri 26 Sat 27 Sun 28 Mon 29 1 Job Tue 30 12/12 2 Jobs Wed 1 12/12 2 Jobs Thu 2 …" at bounding box center [399, 380] width 798 height 574
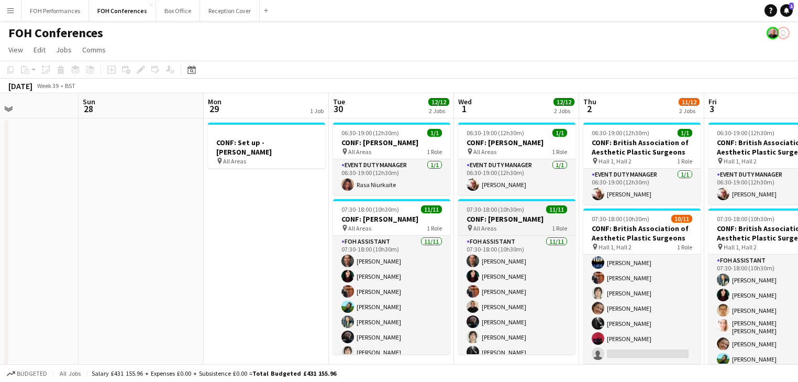
drag, startPoint x: 261, startPoint y: 224, endPoint x: 482, endPoint y: 232, distance: 221.5
click at [578, 221] on app-calendar-viewport "Thu 25 9/9 2 Jobs Fri 26 Sat 27 Sun 28 Mon 29 1 Job Tue 30 12/12 2 Jobs Wed 1 1…" at bounding box center [399, 380] width 798 height 574
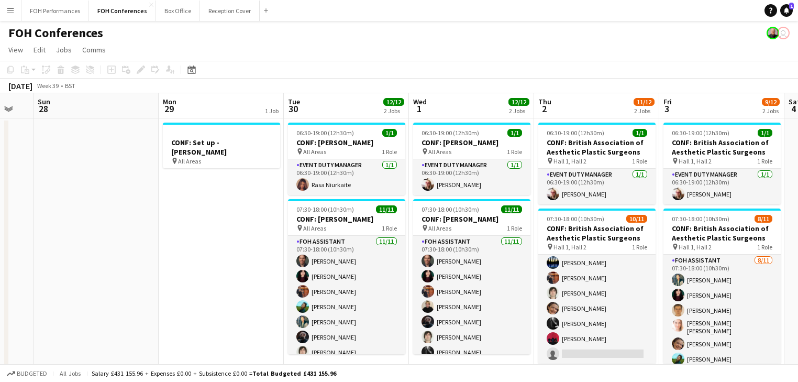
scroll to position [0, 398]
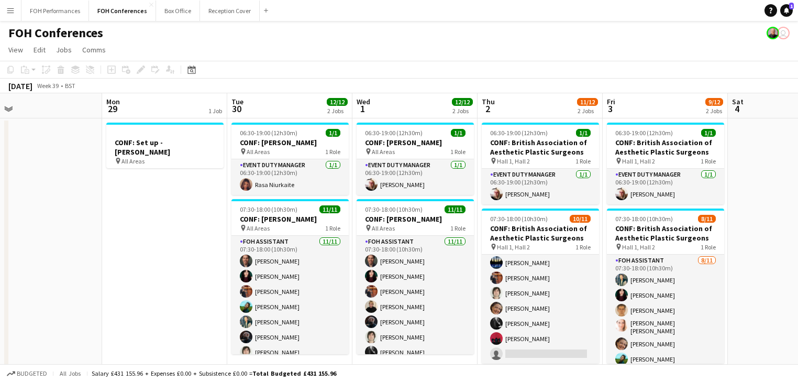
drag, startPoint x: 238, startPoint y: 214, endPoint x: 135, endPoint y: 203, distance: 103.1
click at [135, 203] on app-calendar-viewport "Thu 25 9/9 2 Jobs Fri 26 Sat 27 Sun 28 Mon 29 1 Job Tue 30 12/12 2 Jobs Wed 1 1…" at bounding box center [399, 380] width 798 height 574
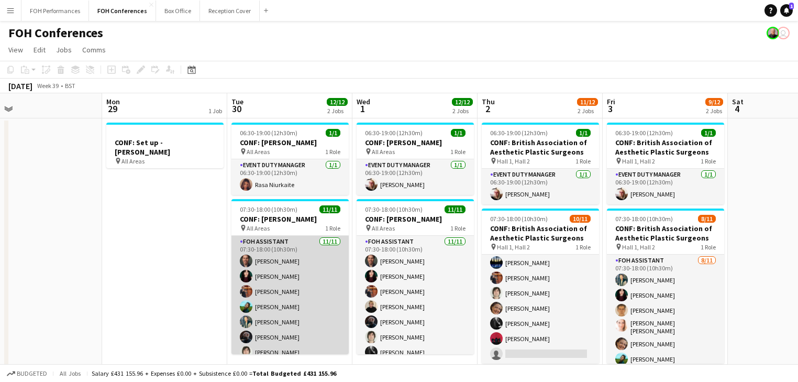
scroll to position [0, 0]
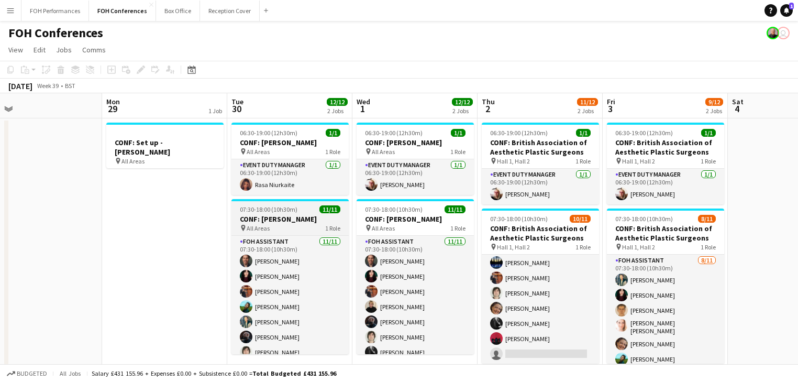
click at [272, 224] on div "pin All Areas 1 Role" at bounding box center [289, 227] width 117 height 8
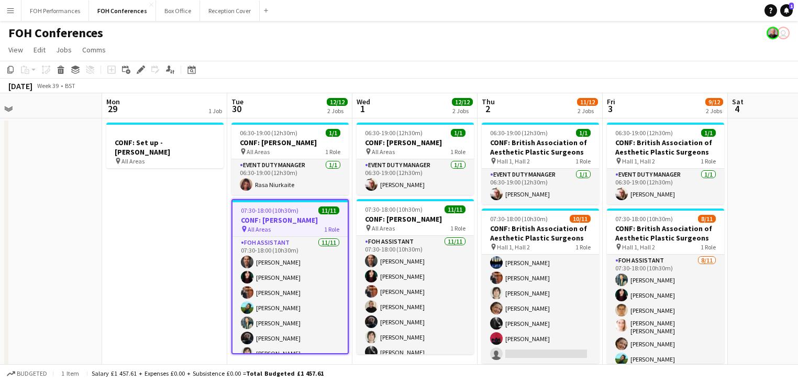
click at [275, 216] on h3 "CONF: [PERSON_NAME]" at bounding box center [289, 219] width 115 height 9
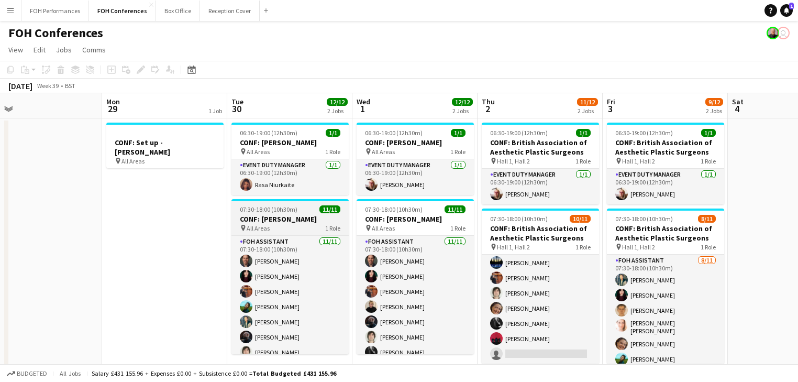
click at [287, 224] on div "pin All Areas 1 Role" at bounding box center [289, 227] width 117 height 8
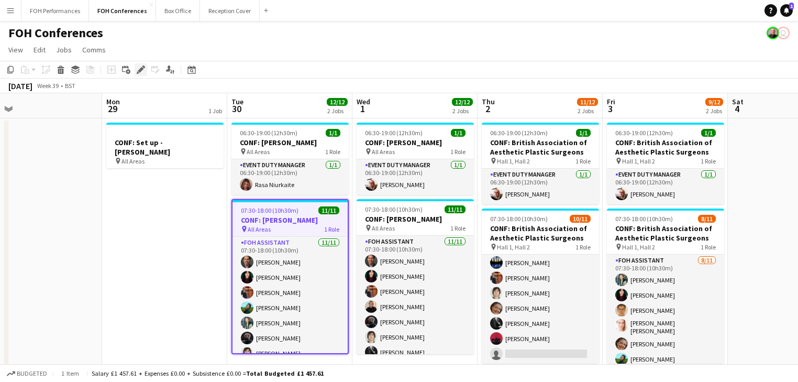
click at [137, 71] on icon "Edit" at bounding box center [141, 69] width 8 height 8
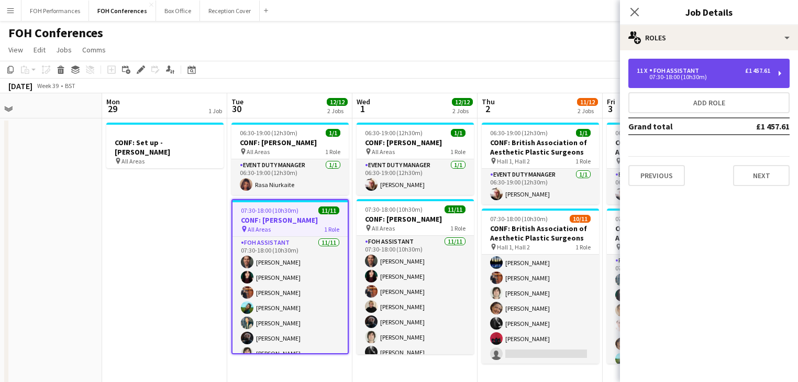
click at [689, 80] on div "07:30-18:00 (10h30m)" at bounding box center [702, 76] width 133 height 5
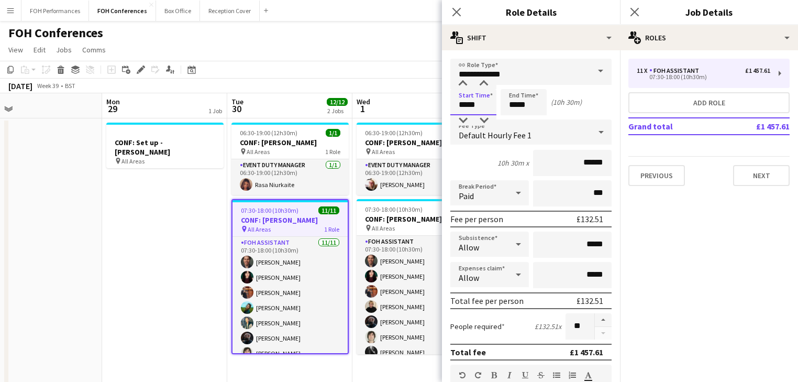
click at [480, 101] on input "*****" at bounding box center [473, 102] width 46 height 26
click at [463, 82] on div at bounding box center [462, 84] width 21 height 10
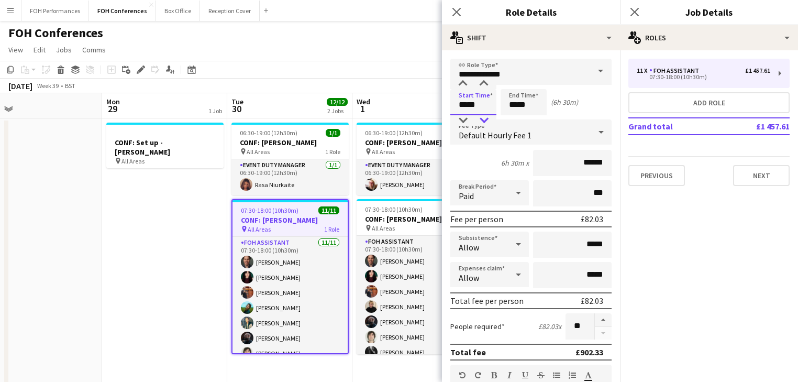
click at [485, 119] on div at bounding box center [483, 120] width 21 height 10
type input "*****"
click at [486, 119] on div at bounding box center [483, 120] width 21 height 10
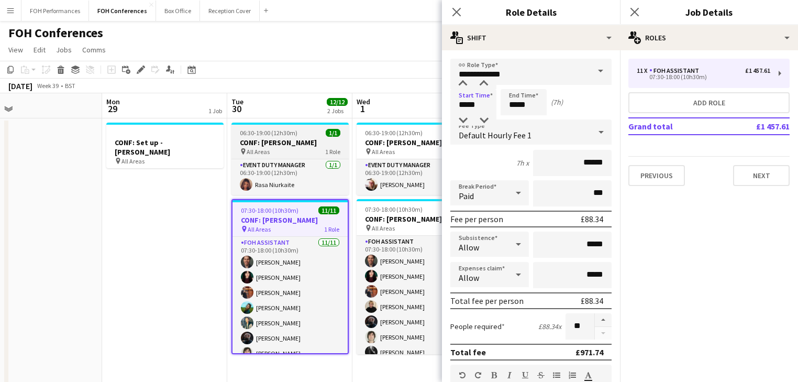
click at [268, 142] on h3 "CONF: [PERSON_NAME]" at bounding box center [289, 142] width 117 height 9
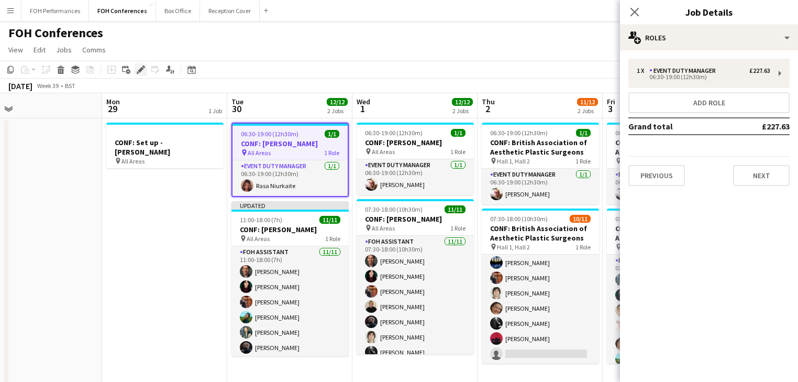
click at [140, 71] on icon at bounding box center [141, 70] width 6 height 6
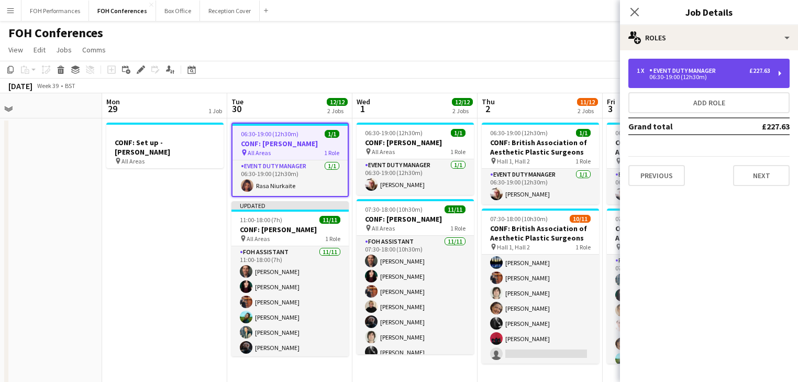
click at [691, 79] on div "06:30-19:00 (12h30m)" at bounding box center [702, 76] width 133 height 5
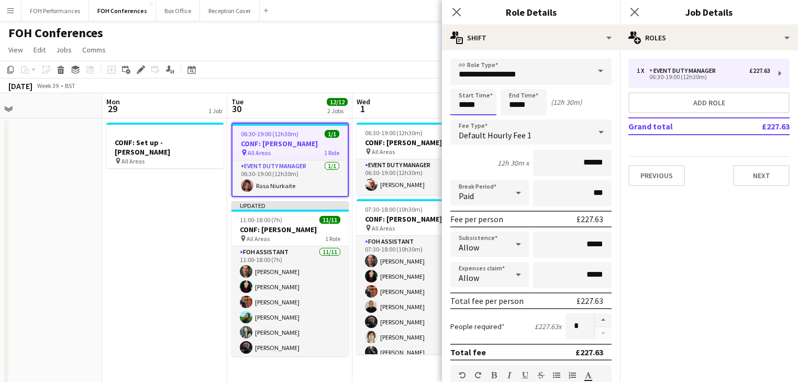
click at [465, 105] on input "*****" at bounding box center [473, 102] width 46 height 26
type input "*****"
click at [462, 82] on div at bounding box center [462, 84] width 21 height 10
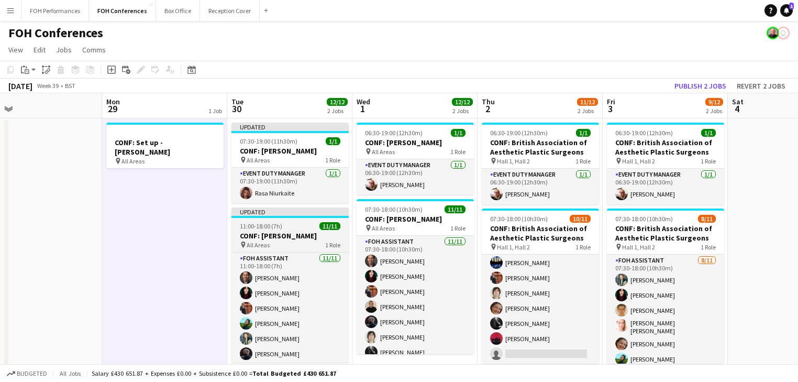
click at [290, 234] on h3 "CONF: [PERSON_NAME]" at bounding box center [289, 235] width 117 height 9
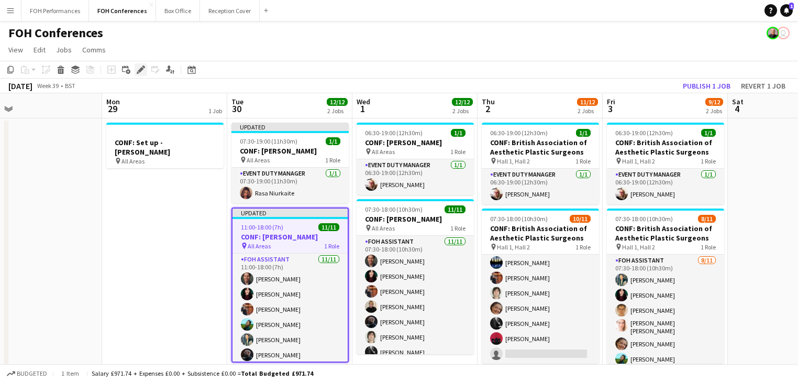
click at [140, 68] on icon "Edit" at bounding box center [141, 69] width 8 height 8
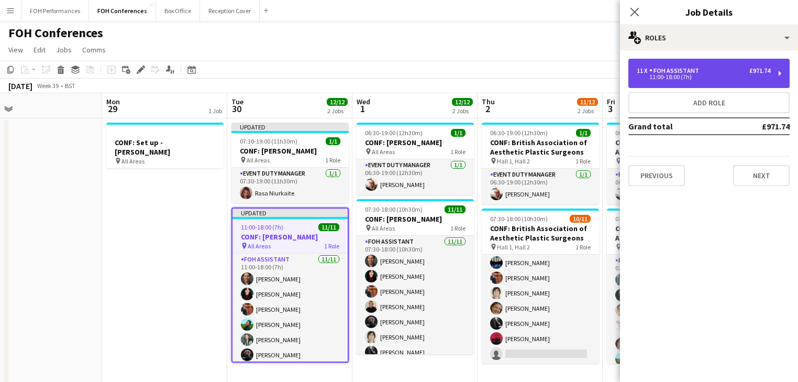
click at [689, 78] on div "11:00-18:00 (7h)" at bounding box center [702, 76] width 133 height 5
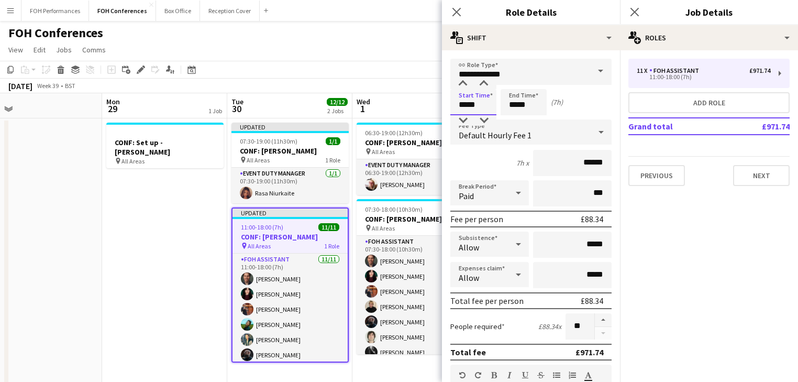
click at [467, 107] on input "*****" at bounding box center [473, 102] width 46 height 26
type input "*****"
click at [467, 118] on div at bounding box center [462, 120] width 21 height 10
click at [512, 104] on input "*****" at bounding box center [523, 102] width 46 height 26
click at [514, 84] on div at bounding box center [512, 84] width 21 height 10
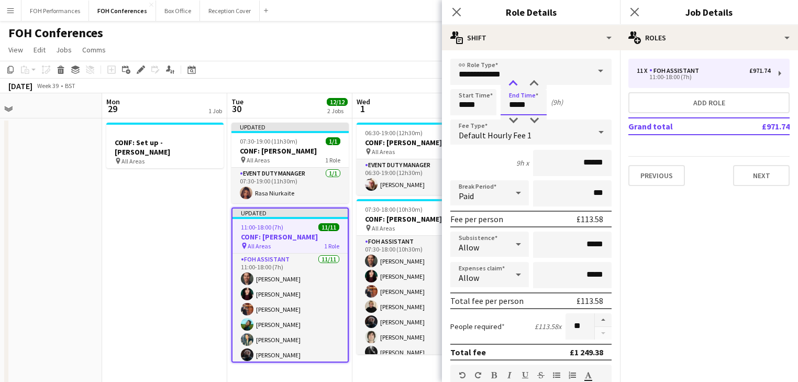
type input "*****"
click at [514, 84] on div at bounding box center [512, 84] width 21 height 10
click at [490, 103] on input "*****" at bounding box center [473, 102] width 46 height 26
click at [486, 89] on input "*****" at bounding box center [473, 102] width 46 height 26
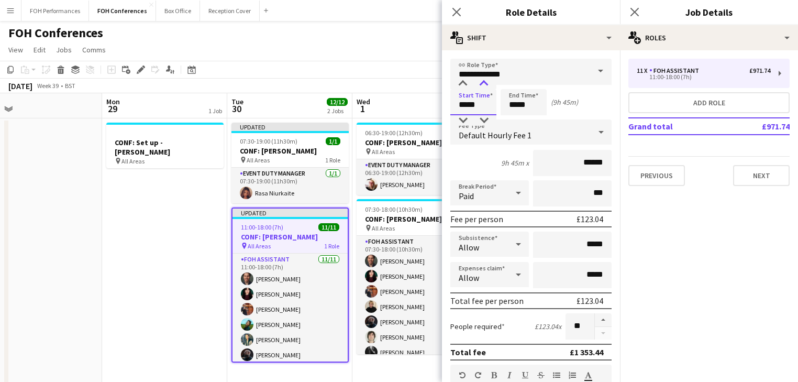
click at [484, 86] on div at bounding box center [483, 84] width 21 height 10
type input "*****"
click at [484, 86] on div at bounding box center [483, 84] width 21 height 10
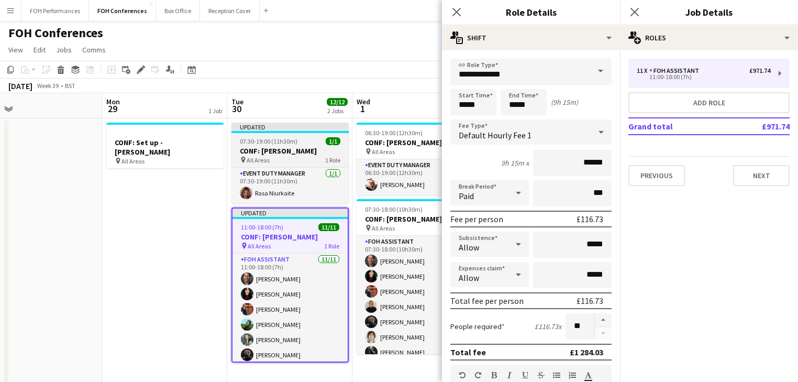
click at [308, 143] on div "07:30-19:00 (11h30m) 1/1" at bounding box center [289, 141] width 117 height 8
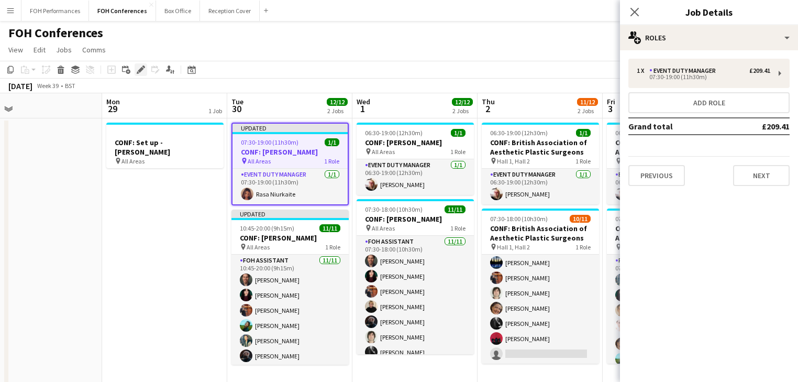
click at [138, 71] on icon at bounding box center [141, 70] width 6 height 6
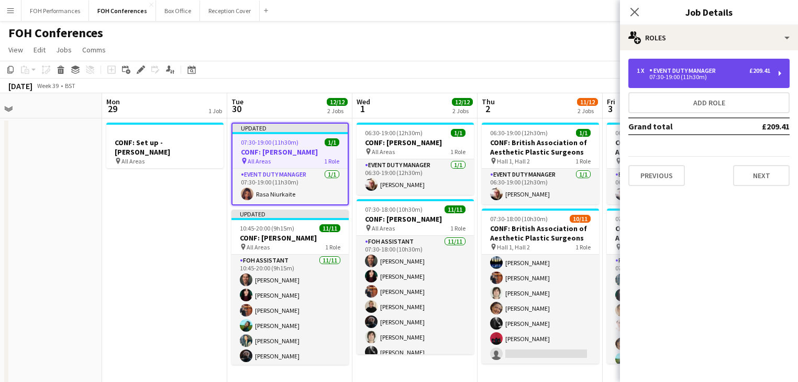
click at [681, 77] on div "07:30-19:00 (11h30m)" at bounding box center [702, 76] width 133 height 5
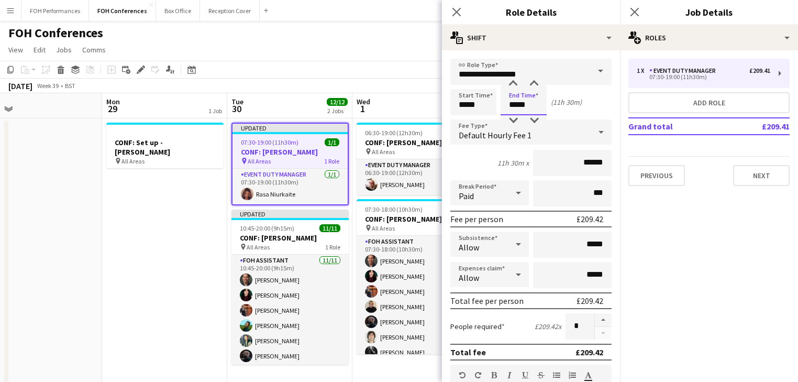
click at [531, 103] on input "*****" at bounding box center [523, 102] width 46 height 26
click at [513, 84] on div at bounding box center [512, 84] width 21 height 10
type input "*****"
click at [513, 84] on div at bounding box center [512, 84] width 21 height 10
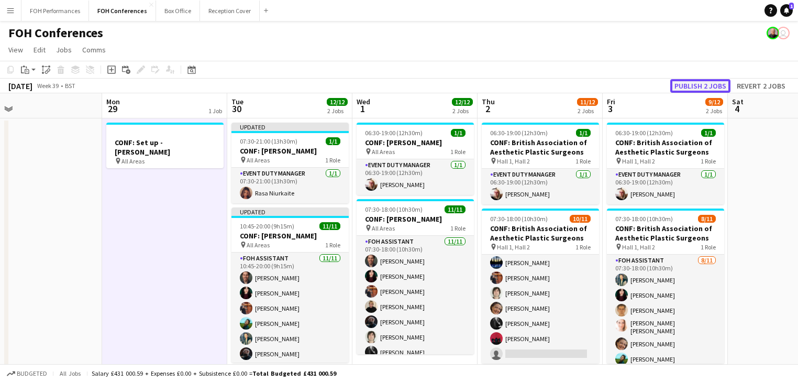
click at [701, 84] on button "Publish 2 jobs" at bounding box center [700, 86] width 60 height 14
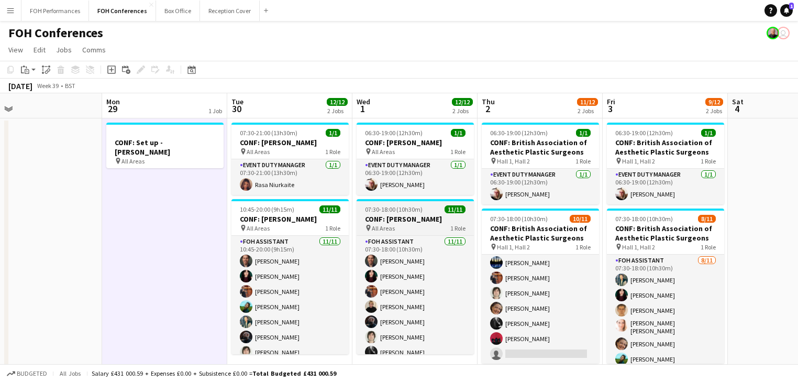
click at [393, 220] on h3 "CONF: [PERSON_NAME]" at bounding box center [414, 218] width 117 height 9
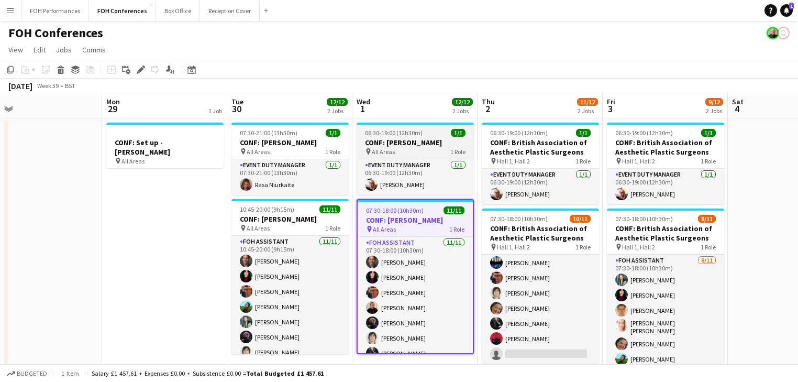
click at [404, 152] on div "pin All Areas 1 Role" at bounding box center [414, 151] width 117 height 8
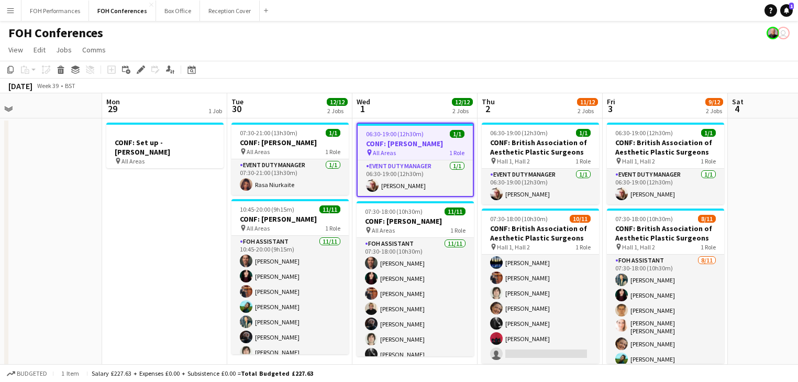
click at [399, 143] on h3 "CONF: [PERSON_NAME]" at bounding box center [414, 143] width 115 height 9
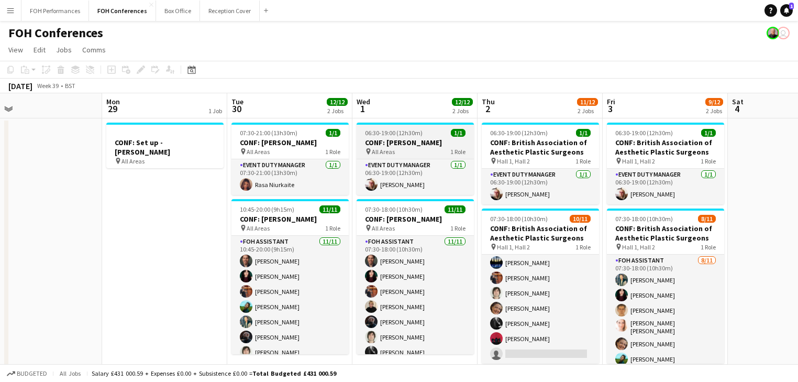
click at [380, 139] on h3 "CONF: [PERSON_NAME]" at bounding box center [414, 142] width 117 height 9
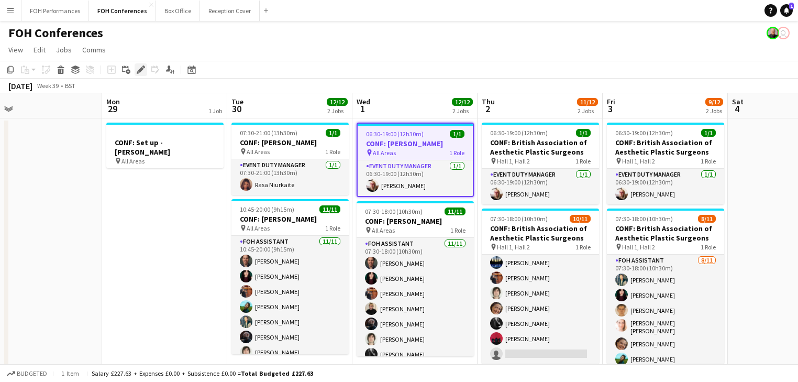
click at [138, 69] on icon "Edit" at bounding box center [141, 69] width 8 height 8
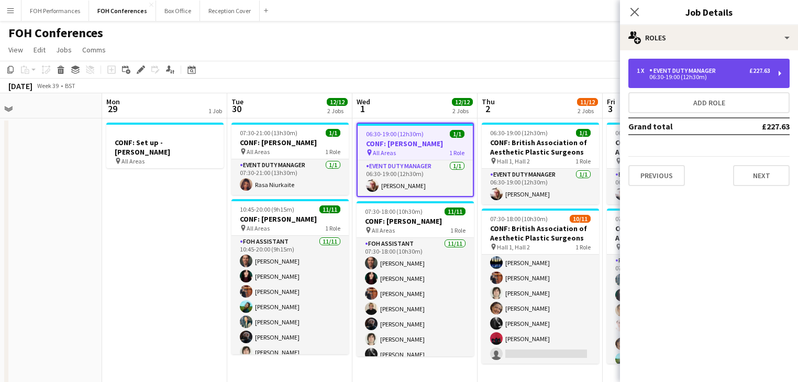
click at [673, 71] on div "Event Duty Manager" at bounding box center [684, 70] width 71 height 7
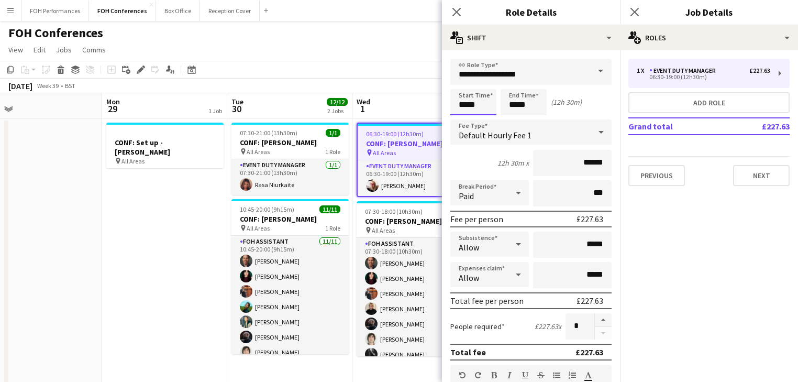
drag, startPoint x: 472, startPoint y: 98, endPoint x: 465, endPoint y: 91, distance: 9.7
click at [471, 98] on input "*****" at bounding box center [473, 102] width 46 height 26
click at [464, 85] on div at bounding box center [462, 84] width 21 height 10
click at [483, 122] on div at bounding box center [483, 120] width 21 height 10
type input "*****"
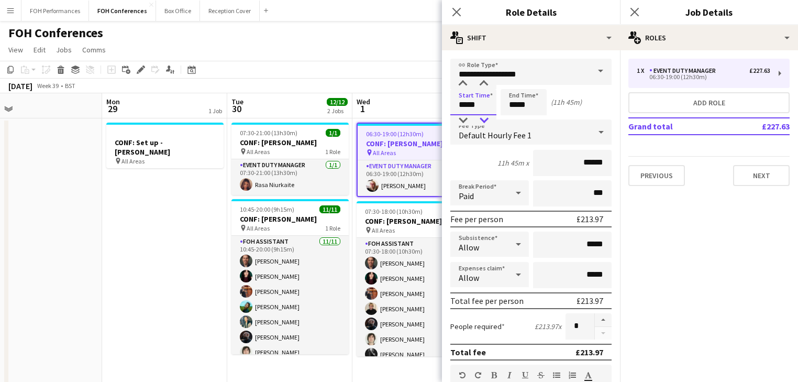
click at [483, 122] on div at bounding box center [483, 120] width 21 height 10
click at [400, 224] on h3 "CONF: [PERSON_NAME]" at bounding box center [414, 220] width 117 height 9
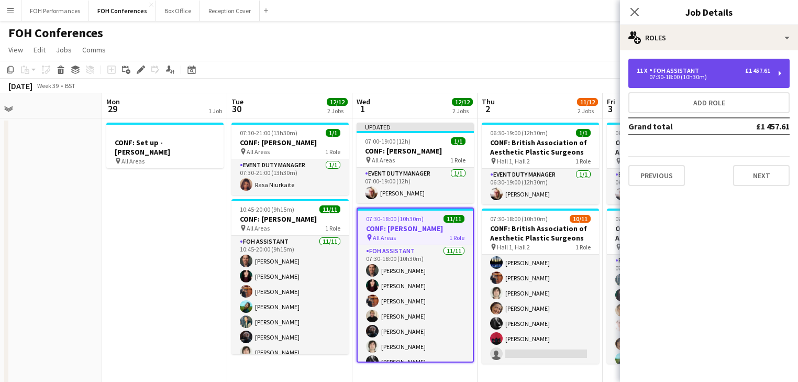
click at [663, 77] on div "07:30-18:00 (10h30m)" at bounding box center [702, 76] width 133 height 5
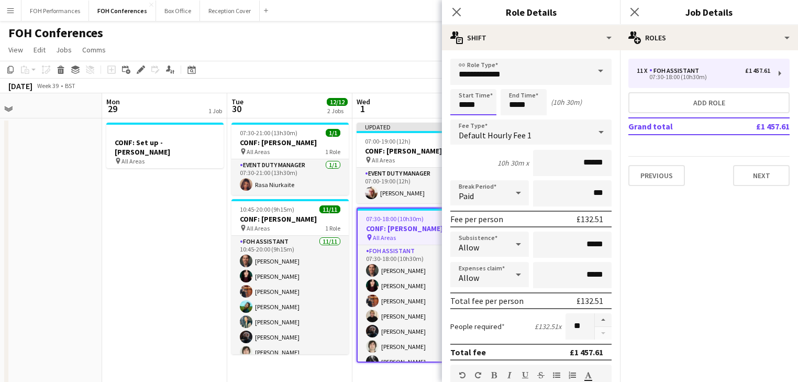
click at [486, 100] on input "*****" at bounding box center [473, 102] width 46 height 26
type input "*****"
click at [485, 86] on div at bounding box center [483, 84] width 21 height 10
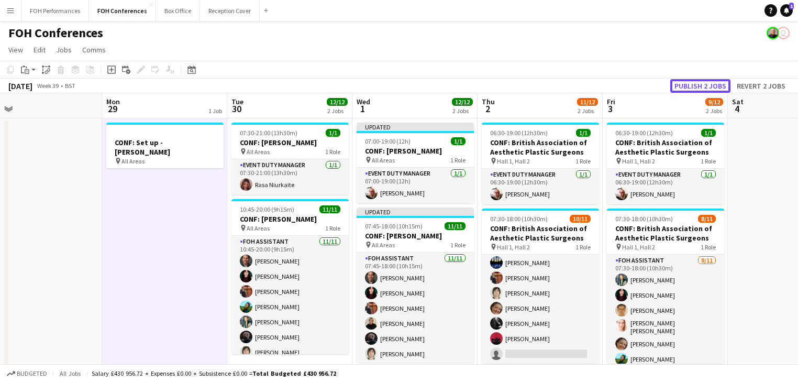
click at [713, 84] on button "Publish 2 jobs" at bounding box center [700, 86] width 60 height 14
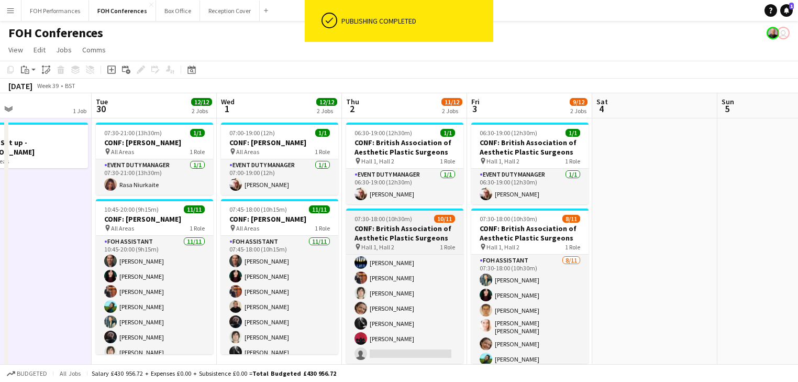
drag, startPoint x: 559, startPoint y: 220, endPoint x: 422, endPoint y: 219, distance: 136.6
click at [423, 224] on app-calendar-viewport "Sat 27 Sun 28 Mon 29 1 Job Tue 30 12/12 2 Jobs Wed 1 12/12 2 Jobs Thu 2 11/12 2…" at bounding box center [399, 380] width 798 height 574
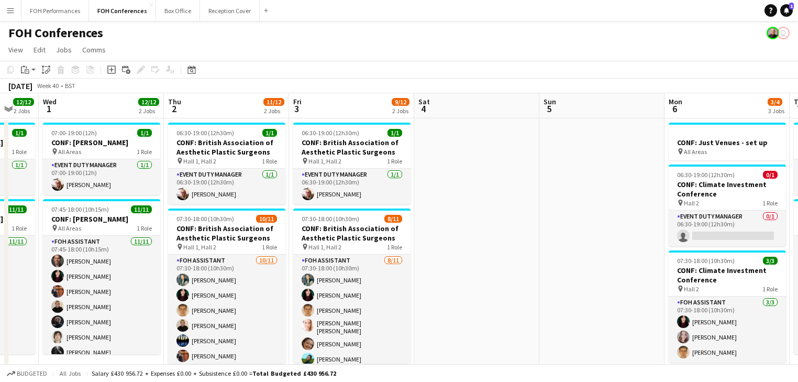
drag, startPoint x: 639, startPoint y: 254, endPoint x: 461, endPoint y: 252, distance: 178.0
click at [461, 252] on app-calendar-viewport "Sat 27 Sun 28 Mon 29 1 Job Tue 30 12/12 2 Jobs Wed 1 12/12 2 Jobs Thu 2 11/12 2…" at bounding box center [399, 380] width 798 height 574
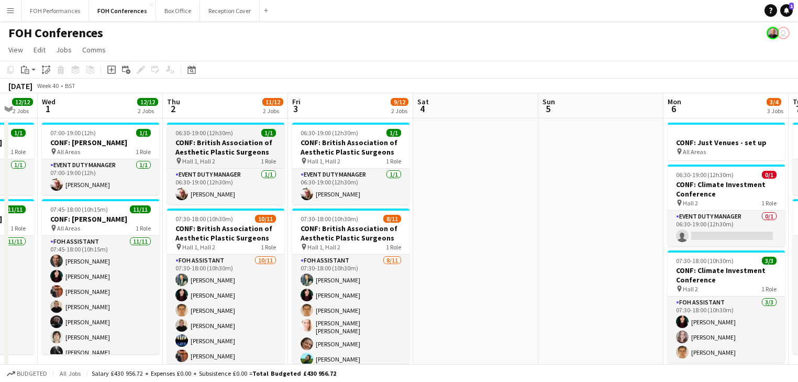
click at [214, 147] on h3 "CONF: British Association of Aesthetic Plastic Surgeons" at bounding box center [225, 147] width 117 height 19
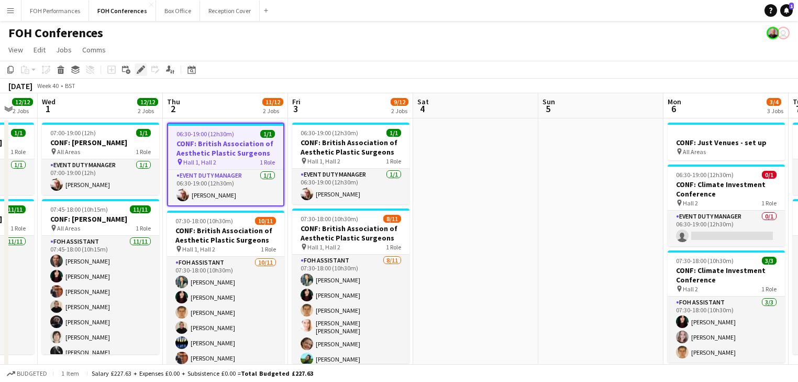
click at [140, 70] on icon at bounding box center [141, 70] width 6 height 6
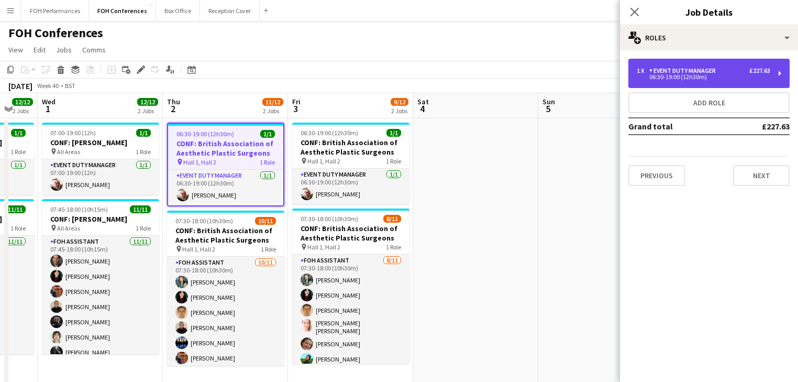
drag, startPoint x: 703, startPoint y: 74, endPoint x: 651, endPoint y: 86, distance: 54.1
click at [702, 74] on div "06:30-19:00 (12h30m)" at bounding box center [702, 76] width 133 height 5
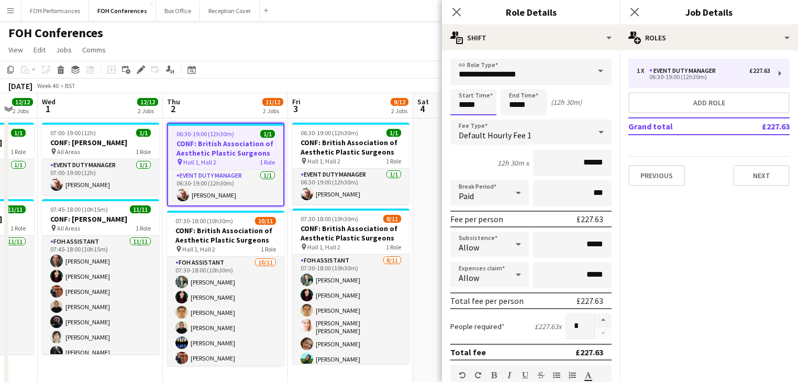
click at [480, 113] on input "*****" at bounding box center [473, 102] width 46 height 26
type input "*****"
click at [467, 119] on div at bounding box center [462, 120] width 21 height 10
click at [372, 55] on app-page-menu "View Day view expanded Day view collapsed Month view Date picker Jump to [DATE]…" at bounding box center [399, 51] width 798 height 20
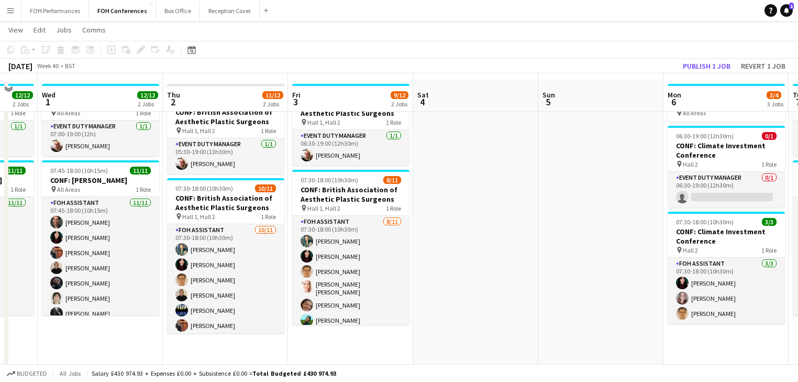
scroll to position [55, 0]
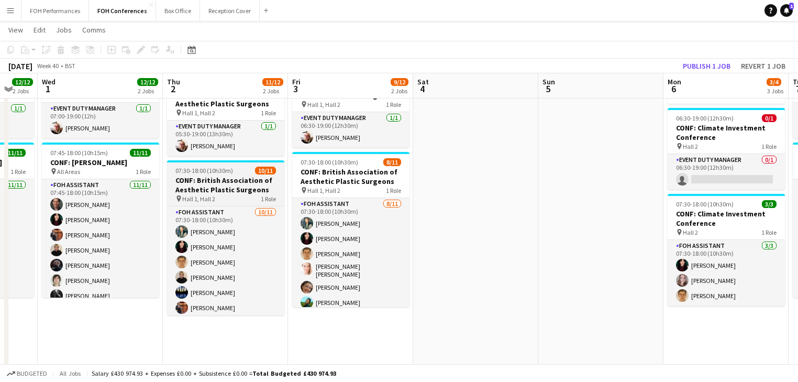
click at [200, 186] on h3 "CONF: British Association of Aesthetic Plastic Surgeons" at bounding box center [225, 184] width 117 height 19
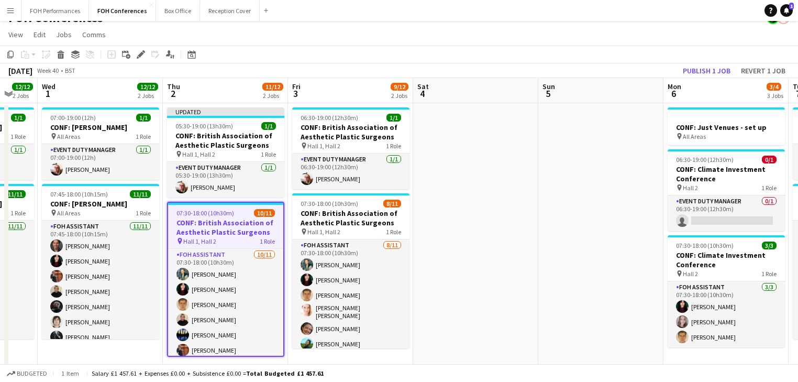
scroll to position [0, 0]
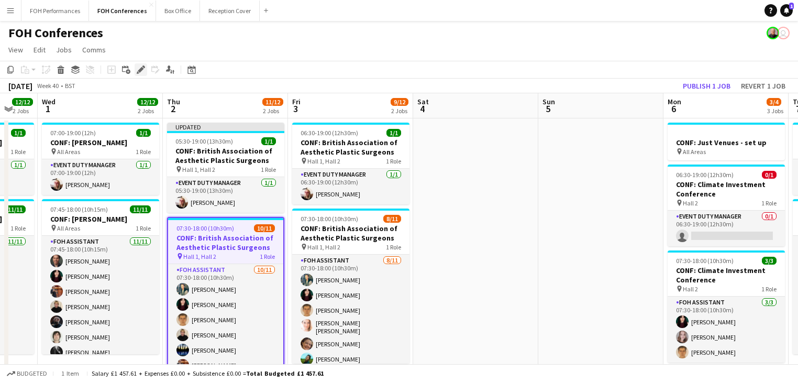
click at [140, 71] on icon at bounding box center [141, 70] width 6 height 6
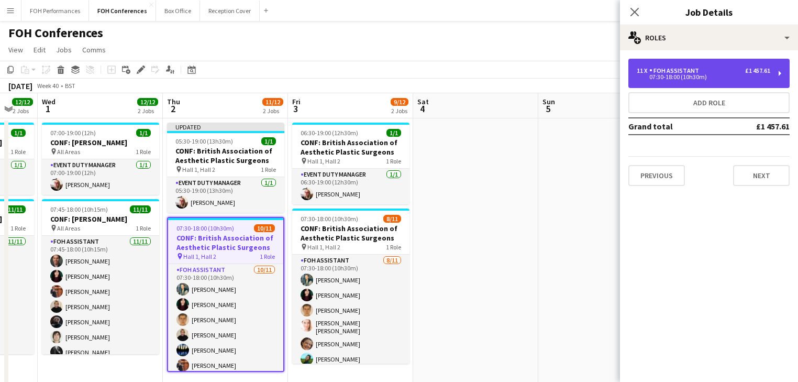
click at [681, 75] on div "07:30-18:00 (10h30m)" at bounding box center [702, 76] width 133 height 5
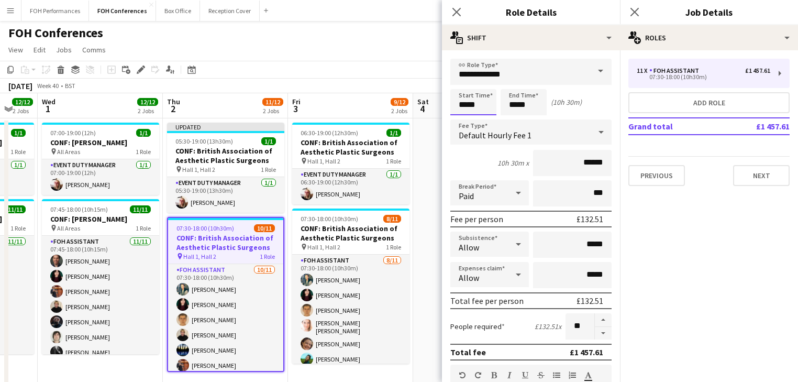
click at [477, 107] on input "*****" at bounding box center [473, 102] width 46 height 26
click at [482, 117] on div at bounding box center [483, 120] width 21 height 10
type input "*****"
click at [482, 117] on div at bounding box center [483, 120] width 21 height 10
drag, startPoint x: 540, startPoint y: 101, endPoint x: 538, endPoint y: 91, distance: 10.7
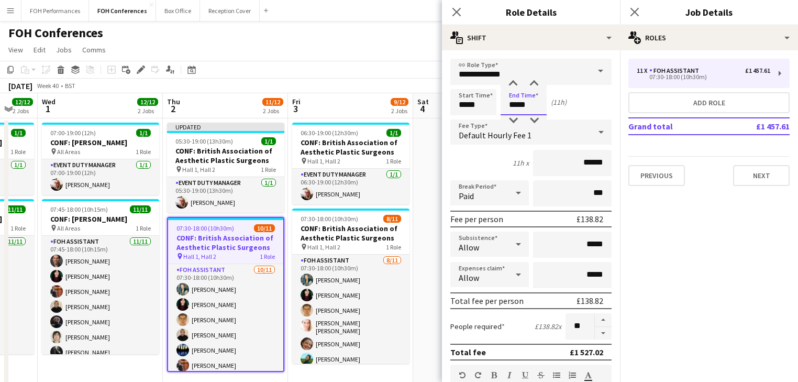
click at [540, 100] on input "*****" at bounding box center [523, 102] width 46 height 26
type input "*****"
click at [536, 85] on div at bounding box center [533, 84] width 21 height 10
click at [365, 75] on app-toolbar "Copy Paste Paste Ctrl+V Paste with crew Ctrl+Shift+V Paste linked Job [GEOGRAPH…" at bounding box center [399, 70] width 798 height 18
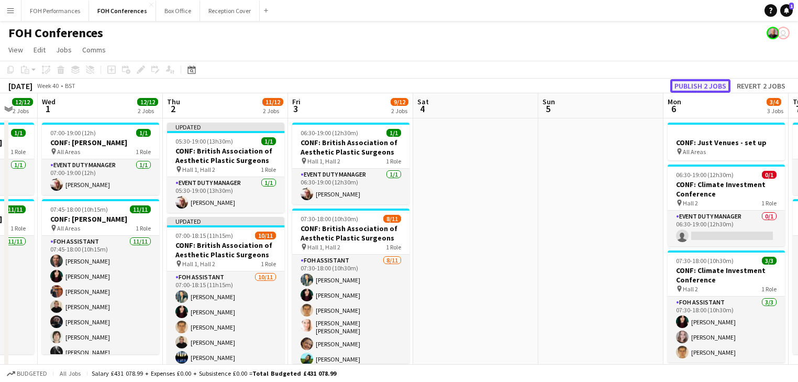
click at [691, 84] on button "Publish 2 jobs" at bounding box center [700, 86] width 60 height 14
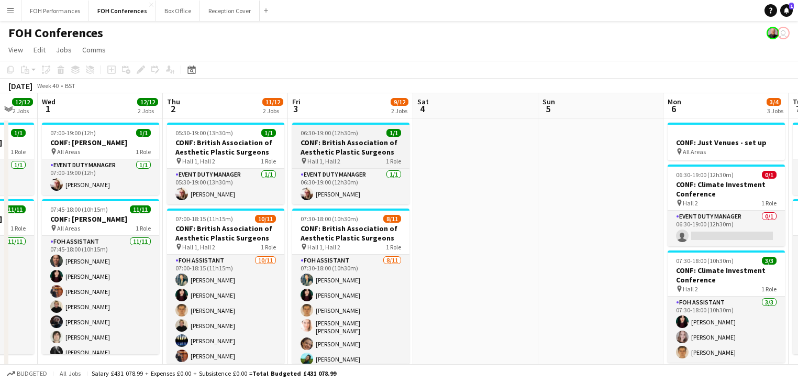
click at [316, 147] on h3 "CONF: British Association of Aesthetic Plastic Surgeons" at bounding box center [350, 147] width 117 height 19
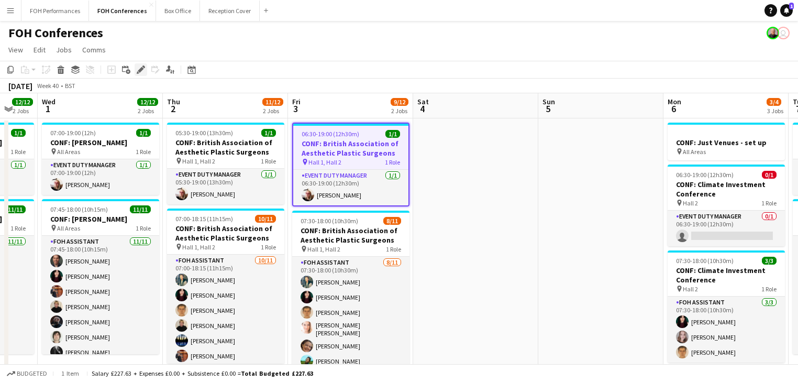
click at [142, 69] on icon at bounding box center [141, 70] width 6 height 6
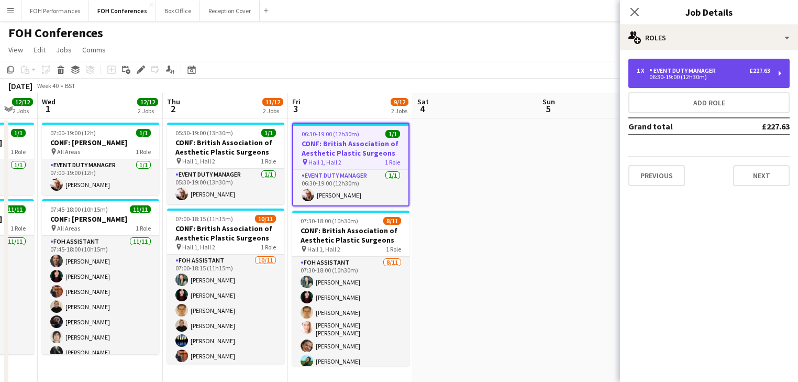
click at [700, 77] on div "06:30-19:00 (12h30m)" at bounding box center [702, 76] width 133 height 5
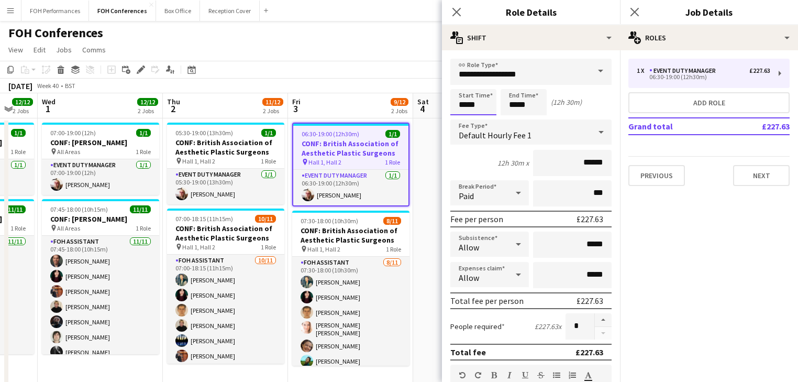
click at [483, 107] on input "*****" at bounding box center [473, 102] width 46 height 26
click at [463, 85] on div at bounding box center [462, 84] width 21 height 10
click at [514, 105] on input "*****" at bounding box center [523, 102] width 46 height 26
click at [486, 103] on input "*****" at bounding box center [473, 102] width 46 height 26
click at [482, 117] on div at bounding box center [483, 120] width 21 height 10
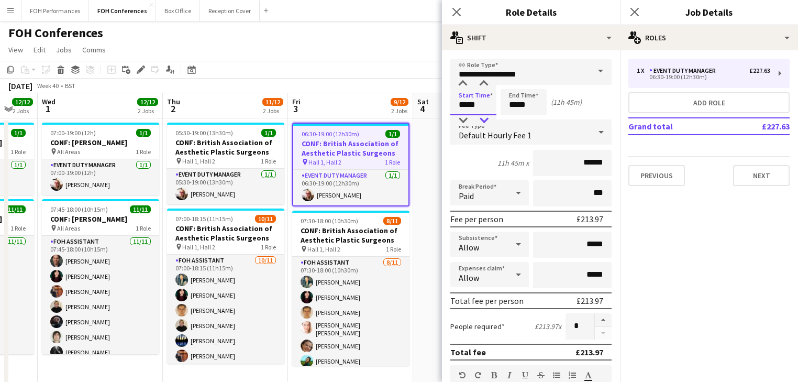
type input "*****"
click at [482, 117] on div at bounding box center [483, 120] width 21 height 10
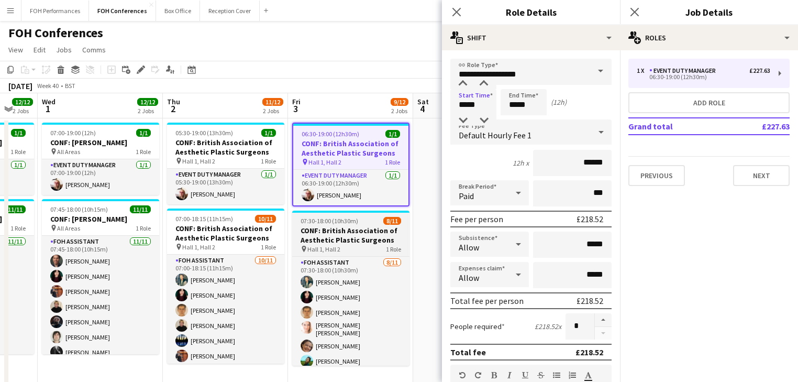
click at [342, 235] on h3 "CONF: British Association of Aesthetic Plastic Surgeons" at bounding box center [350, 235] width 117 height 19
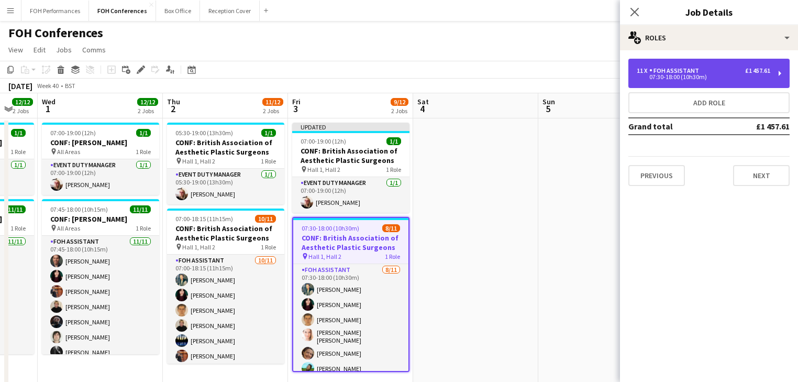
click at [666, 71] on div "FOH Assistant" at bounding box center [676, 70] width 54 height 7
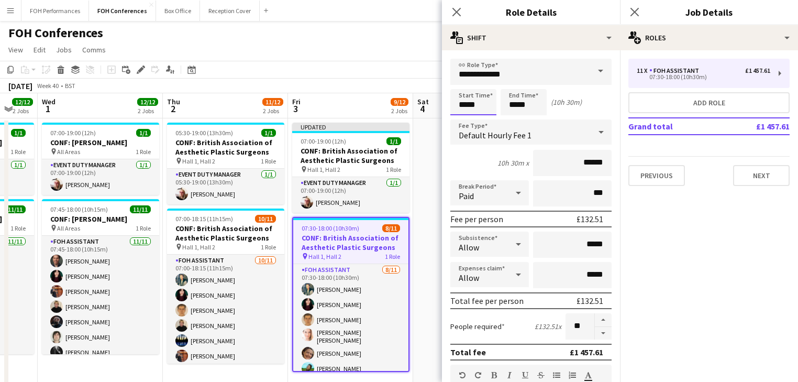
click at [482, 102] on input "*****" at bounding box center [473, 102] width 46 height 26
type input "*****"
click at [482, 86] on div at bounding box center [483, 84] width 21 height 10
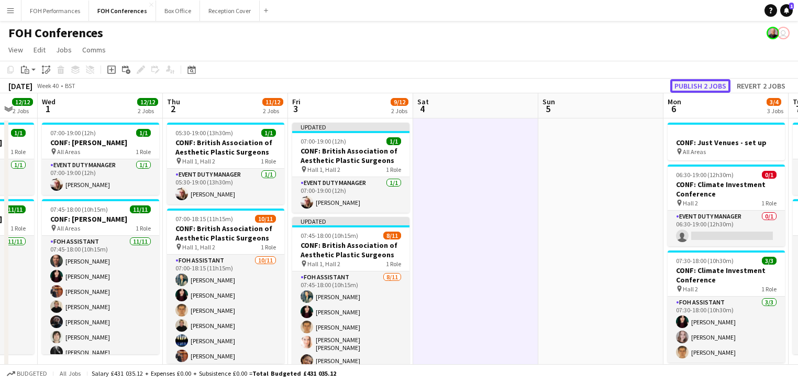
click at [695, 85] on button "Publish 2 jobs" at bounding box center [700, 86] width 60 height 14
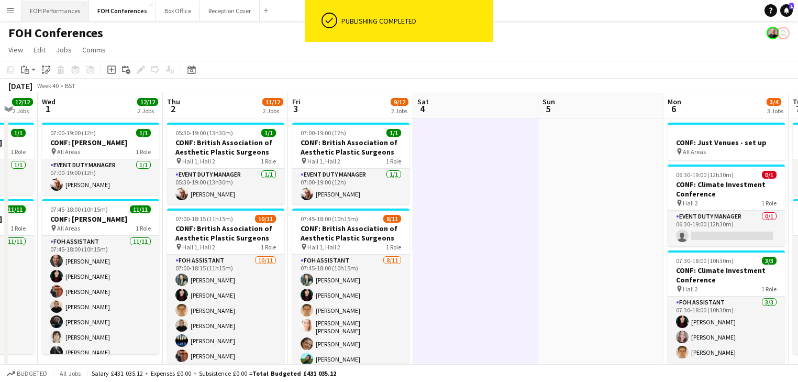
click at [53, 12] on button "FOH Performances Close" at bounding box center [55, 11] width 68 height 20
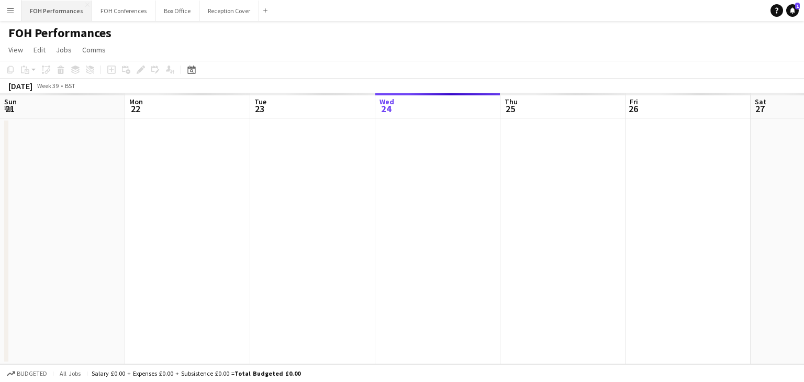
scroll to position [0, 250]
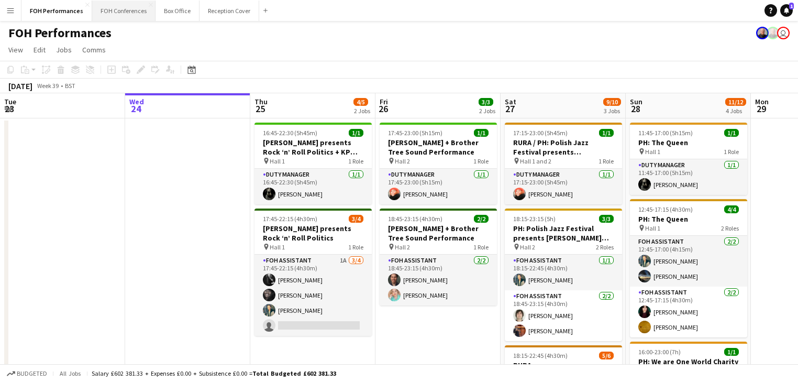
click at [119, 9] on button "FOH Conferences Close" at bounding box center [123, 11] width 63 height 20
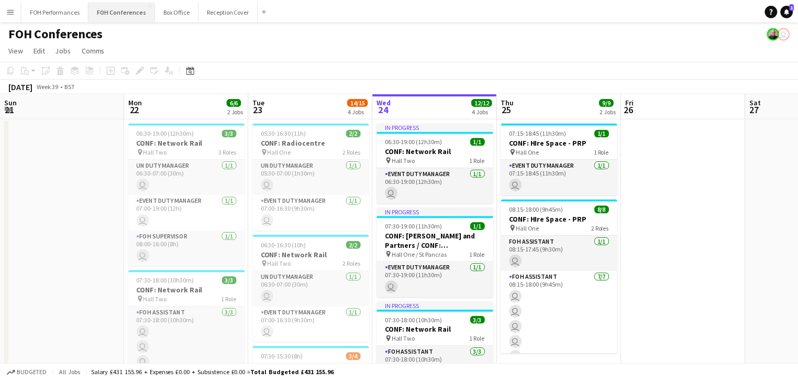
scroll to position [0, 250]
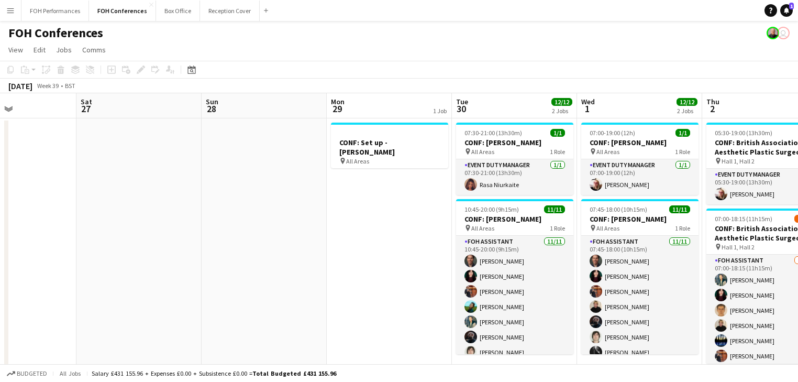
drag, startPoint x: 472, startPoint y: 197, endPoint x: -35, endPoint y: 141, distance: 509.7
click at [0, 141] on html "Menu Boards Boards Boards All jobs Status Workforce Workforce My Workforce Recr…" at bounding box center [399, 342] width 798 height 685
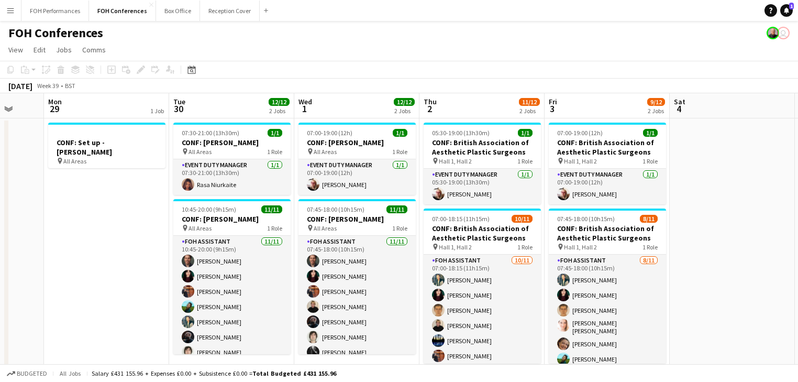
drag, startPoint x: -17, startPoint y: 160, endPoint x: -126, endPoint y: 138, distance: 111.0
click at [0, 138] on html "Menu Boards Boards Boards All jobs Status Workforce Workforce My Workforce Recr…" at bounding box center [399, 342] width 798 height 685
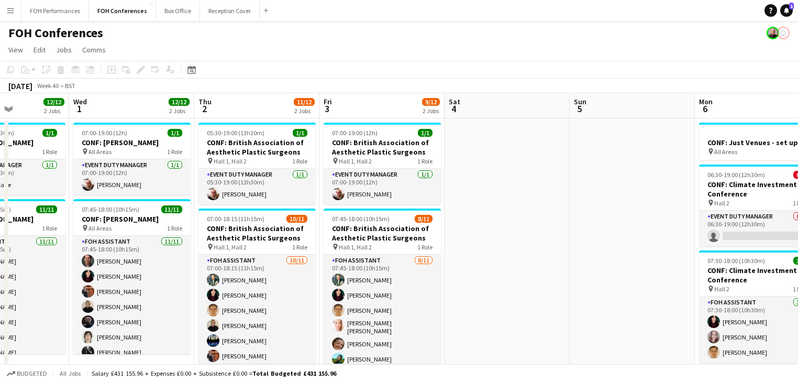
scroll to position [0, 457]
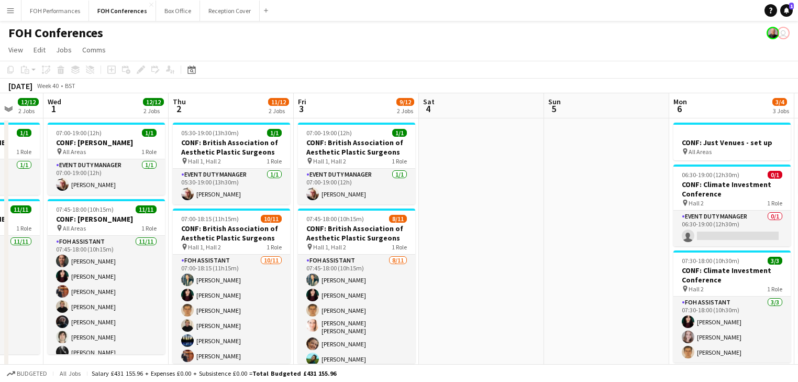
drag, startPoint x: 365, startPoint y: 232, endPoint x: 114, endPoint y: 197, distance: 253.1
click at [114, 197] on app-calendar-viewport "Sat 27 Sun 28 Mon 29 1 Job Tue 30 12/12 2 Jobs Wed 1 12/12 2 Jobs Thu 2 11/12 2…" at bounding box center [399, 380] width 798 height 574
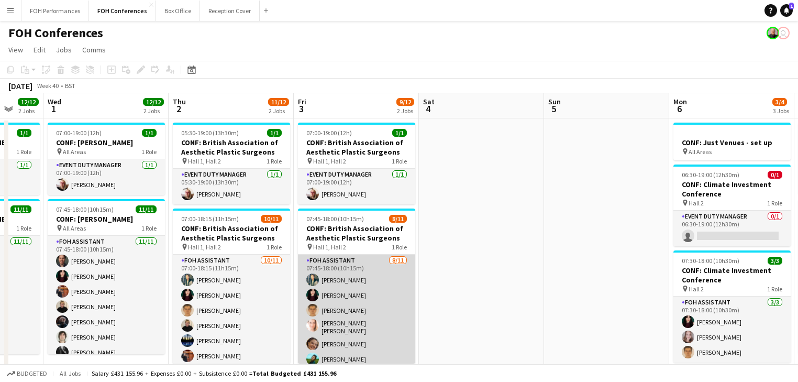
scroll to position [0, 0]
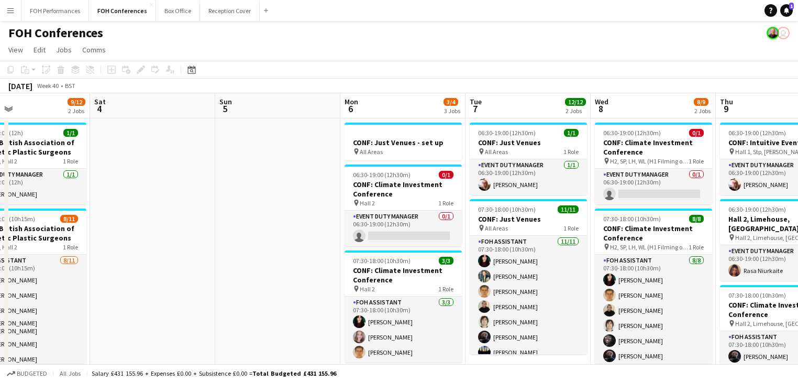
drag, startPoint x: 506, startPoint y: 279, endPoint x: 177, endPoint y: 251, distance: 329.4
click at [177, 251] on app-calendar-viewport "Tue 30 12/12 2 Jobs Wed 1 12/12 2 Jobs Thu 2 11/12 2 Jobs Fri 3 9/12 2 Jobs Sat…" at bounding box center [399, 380] width 798 height 574
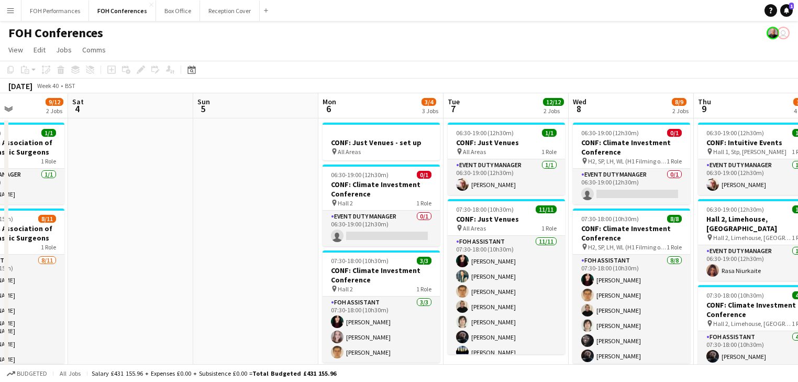
scroll to position [0, 375]
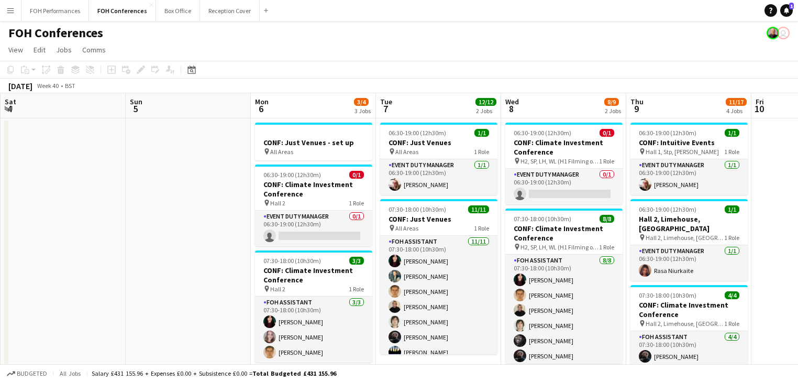
drag, startPoint x: 241, startPoint y: 259, endPoint x: 193, endPoint y: 250, distance: 49.5
click at [193, 250] on app-calendar-viewport "Wed 1 12/12 2 Jobs Thu 2 11/12 2 Jobs Fri 3 9/12 2 Jobs Sat 4 Sun 5 Mon 6 3/4 3…" at bounding box center [399, 380] width 798 height 574
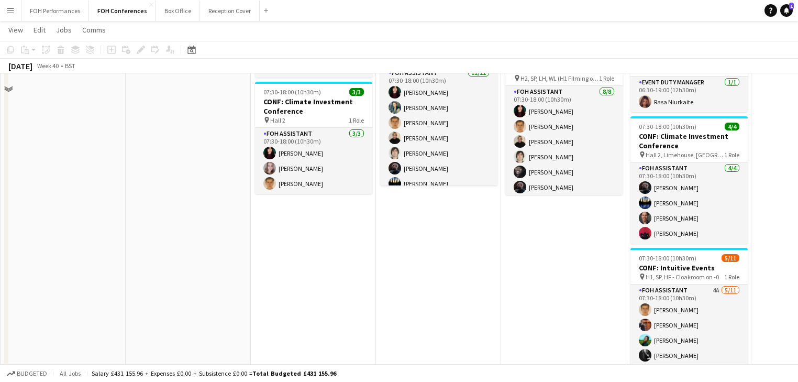
scroll to position [0, 0]
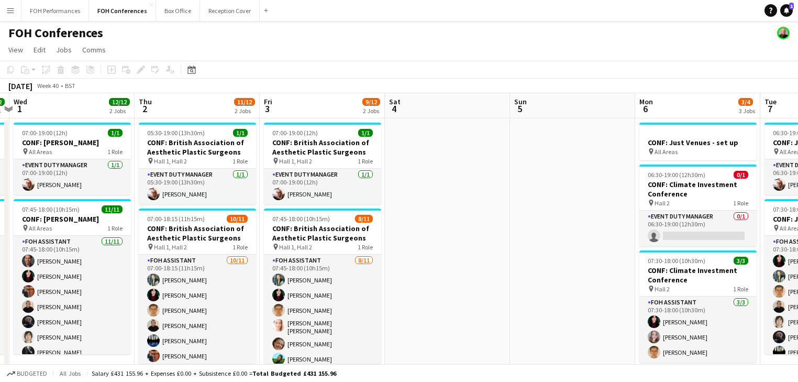
drag, startPoint x: 214, startPoint y: 239, endPoint x: 553, endPoint y: 231, distance: 339.8
click at [602, 233] on app-calendar-viewport "Mon 29 1 Job Tue 30 12/12 2 Jobs Wed 1 12/12 2 Jobs Thu 2 11/12 2 Jobs Fri 3 9/…" at bounding box center [399, 380] width 798 height 574
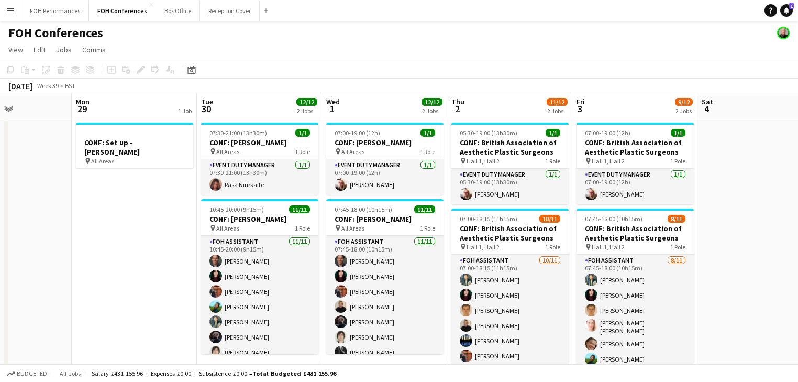
drag, startPoint x: 281, startPoint y: 265, endPoint x: 618, endPoint y: 256, distance: 337.2
click at [618, 256] on app-calendar-viewport "Fri 26 Sat 27 Sun 28 Mon 29 1 Job Tue 30 12/12 2 Jobs Wed 1 12/12 2 Jobs Thu 2 …" at bounding box center [399, 380] width 798 height 574
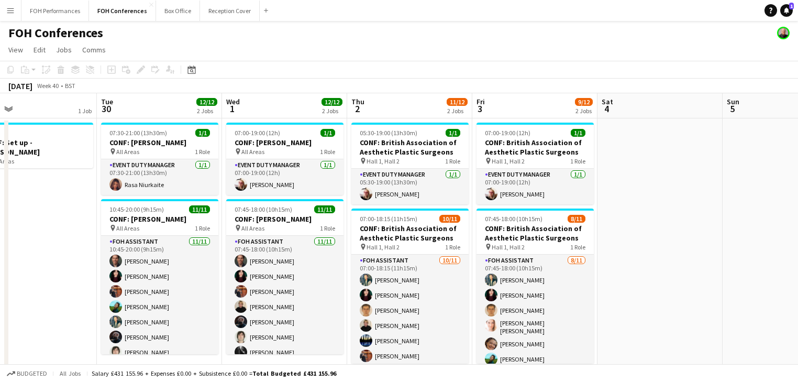
scroll to position [0, 278]
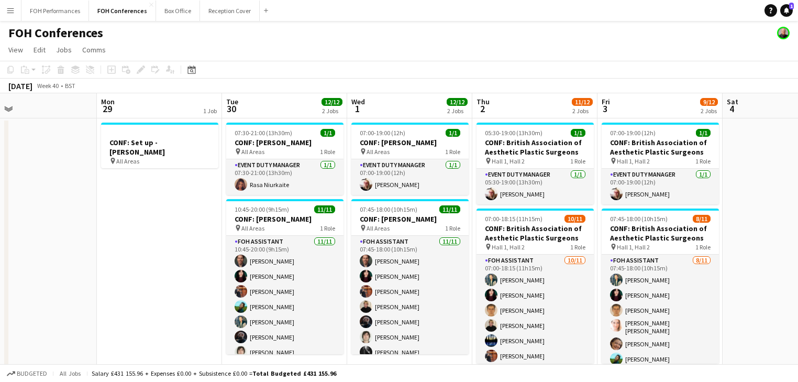
drag, startPoint x: 393, startPoint y: 267, endPoint x: 310, endPoint y: 249, distance: 85.1
click at [310, 249] on app-calendar-viewport "Fri 26 Sat 27 Sun 28 Mon 29 1 Job Tue 30 12/12 2 Jobs Wed 1 12/12 2 Jobs Thu 2 …" at bounding box center [399, 380] width 798 height 574
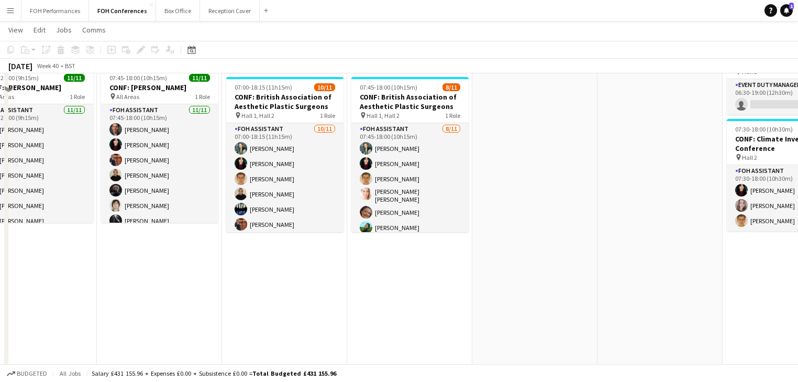
scroll to position [0, 0]
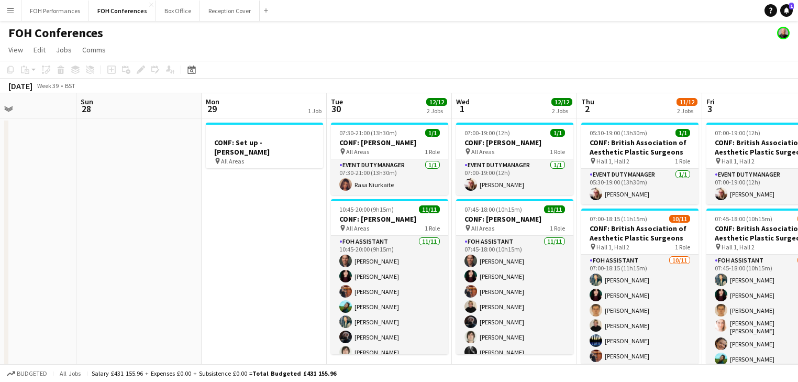
drag, startPoint x: 93, startPoint y: 224, endPoint x: 446, endPoint y: 219, distance: 352.8
click at [446, 219] on app-calendar-viewport "Thu 25 9/9 2 Jobs Fri 26 Sat 27 Sun 28 Mon 29 1 Job Tue 30 12/12 2 Jobs Wed 1 1…" at bounding box center [399, 380] width 798 height 574
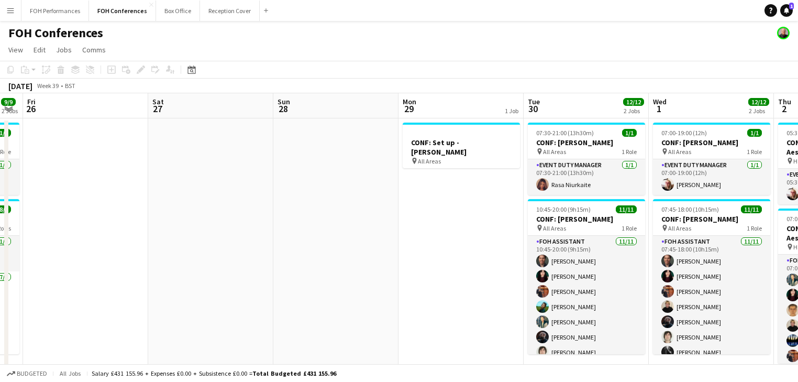
drag, startPoint x: 310, startPoint y: 230, endPoint x: 386, endPoint y: 230, distance: 76.4
click at [496, 230] on app-calendar-viewport "Wed 24 12/12 4 Jobs Thu 25 9/9 2 Jobs Fri 26 Sat 27 Sun 28 Mon 29 1 Job Tue 30 …" at bounding box center [399, 380] width 798 height 574
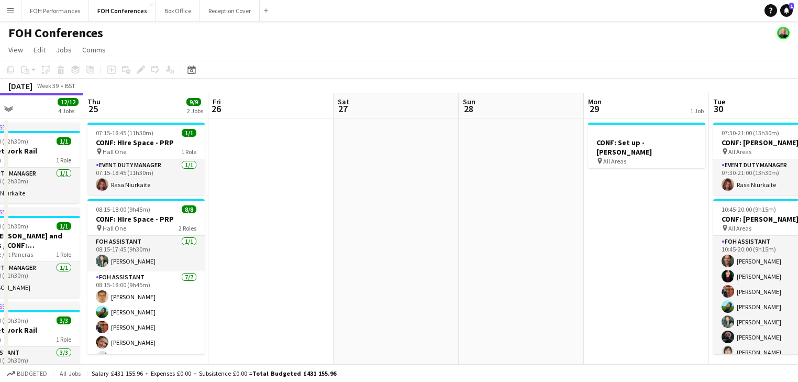
drag, startPoint x: 631, startPoint y: 228, endPoint x: 671, endPoint y: 228, distance: 39.8
click at [671, 228] on app-calendar-viewport "Mon 22 6/6 2 Jobs Tue 23 14/15 4 Jobs Wed 24 12/12 4 Jobs Thu 25 9/9 2 Jobs Fri…" at bounding box center [399, 380] width 798 height 574
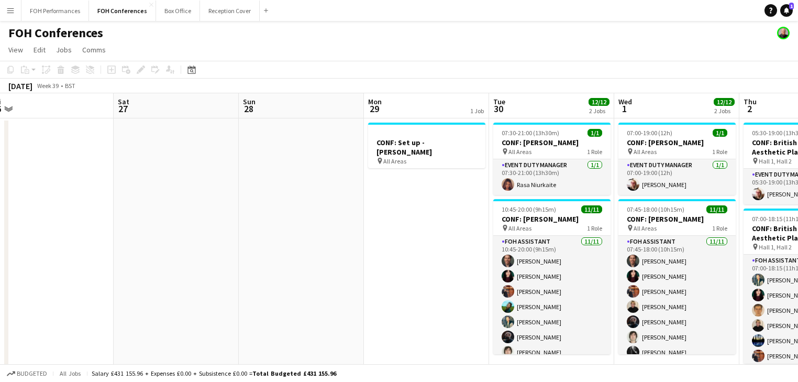
drag, startPoint x: 367, startPoint y: 236, endPoint x: -27, endPoint y: 186, distance: 397.8
click at [0, 186] on html "Menu Boards Boards Boards All jobs Status Workforce Workforce My Workforce Recr…" at bounding box center [399, 342] width 798 height 685
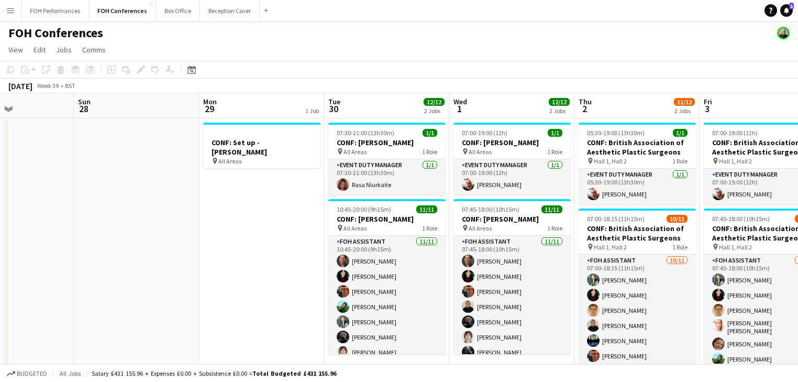
drag, startPoint x: 220, startPoint y: 205, endPoint x: -167, endPoint y: 160, distance: 389.9
click at [0, 160] on html "Menu Boards Boards Boards All jobs Status Workforce Workforce My Workforce Recr…" at bounding box center [399, 342] width 798 height 685
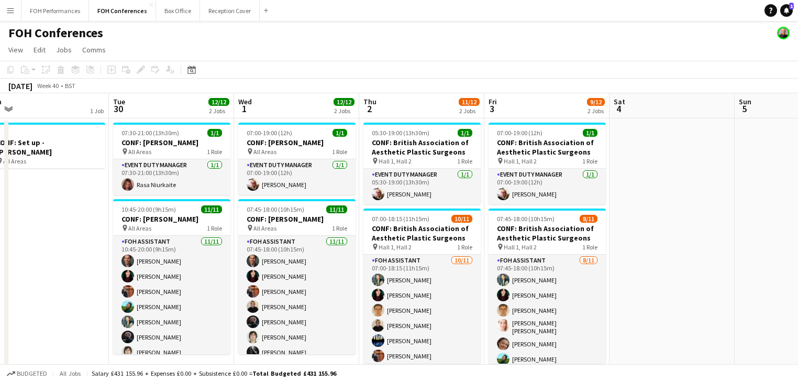
drag, startPoint x: 232, startPoint y: 208, endPoint x: 52, endPoint y: 187, distance: 181.3
click at [52, 187] on app-calendar-viewport "Fri 26 Sat 27 Sun 28 Mon 29 1 Job Tue 30 12/12 2 Jobs Wed 1 12/12 2 Jobs Thu 2 …" at bounding box center [399, 380] width 798 height 574
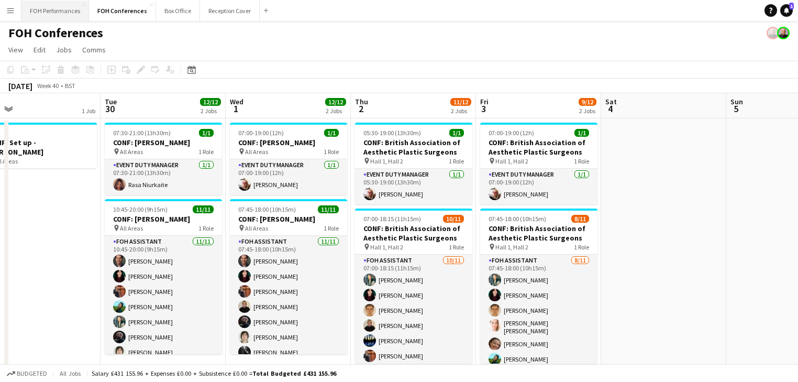
click at [51, 17] on button "FOH Performances Close" at bounding box center [55, 11] width 68 height 20
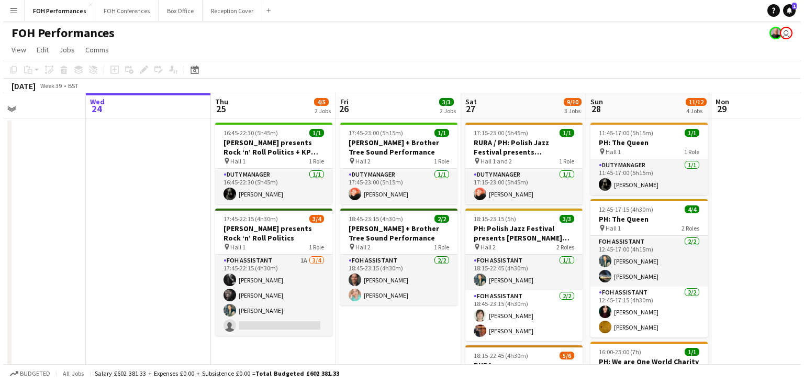
scroll to position [0, 308]
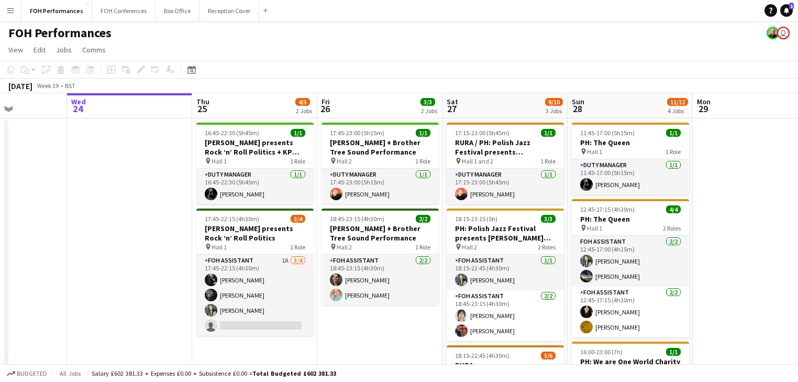
drag, startPoint x: 183, startPoint y: 238, endPoint x: 156, endPoint y: 237, distance: 26.2
click at [125, 228] on app-calendar-viewport "Sun 21 6/6 2 Jobs Mon 22 1/1 1 Job Tue 23 Wed 24 Thu 25 4/5 2 Jobs Fri 26 3/3 2…" at bounding box center [399, 349] width 798 height 512
click at [115, 5] on button "FOH Conferences Close" at bounding box center [123, 11] width 63 height 20
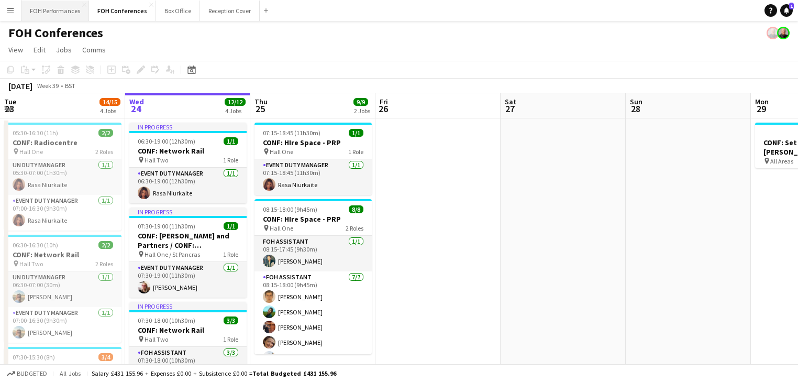
click at [73, 4] on button "FOH Performances Close" at bounding box center [55, 11] width 68 height 20
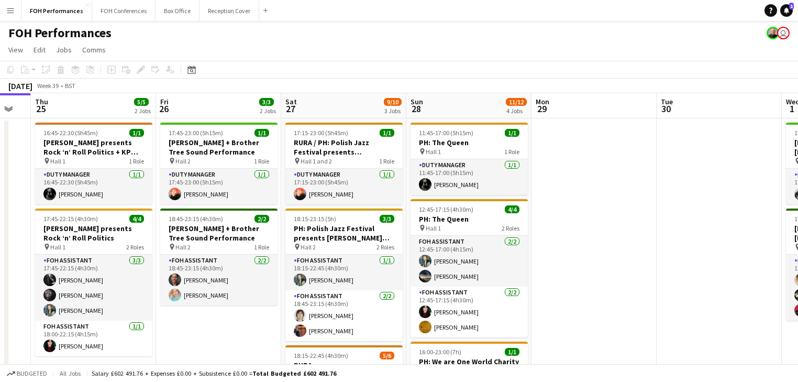
scroll to position [0, 479]
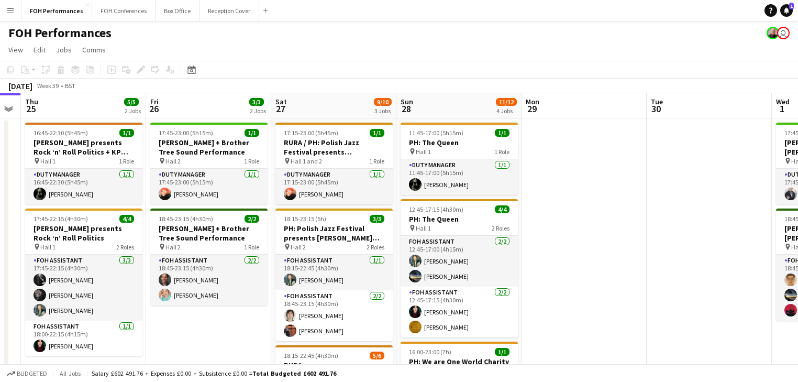
drag, startPoint x: 674, startPoint y: 256, endPoint x: 484, endPoint y: 233, distance: 191.9
click at [484, 233] on app-calendar-viewport "Sun 21 6/6 2 Jobs Mon 22 1/1 1 Job Tue 23 Wed 24 Thu 25 5/5 2 Jobs Fri 26 3/3 2…" at bounding box center [399, 349] width 798 height 512
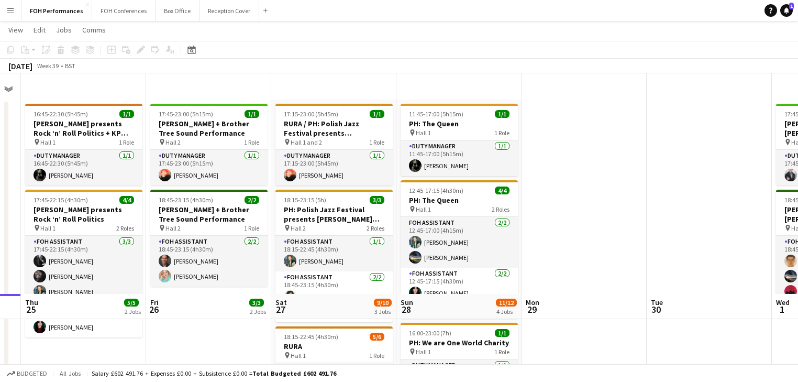
scroll to position [0, 0]
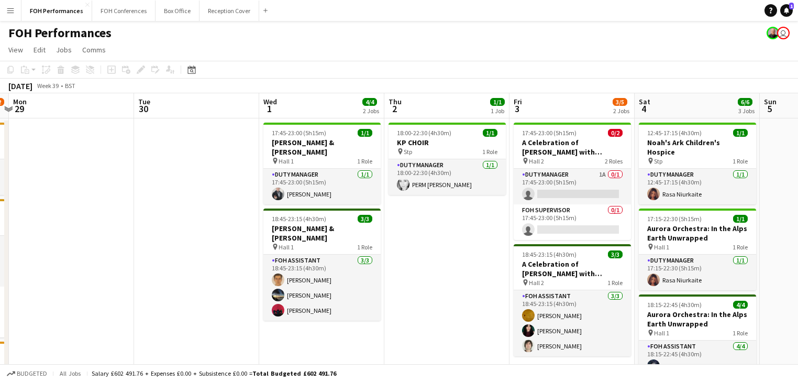
drag, startPoint x: 608, startPoint y: 232, endPoint x: 96, endPoint y: 162, distance: 517.2
click at [96, 162] on app-calendar-viewport "Fri 26 3/3 2 Jobs Sat 27 9/10 3 Jobs Sun 28 11/12 4 Jobs Mon 29 Tue 30 Wed 1 4/…" at bounding box center [399, 349] width 798 height 512
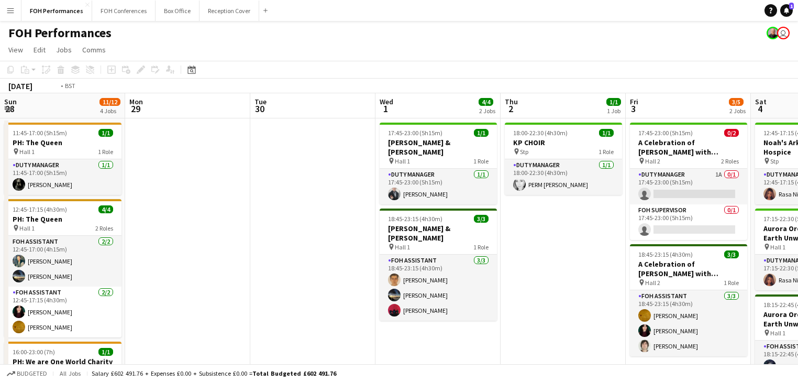
drag, startPoint x: 241, startPoint y: 180, endPoint x: 783, endPoint y: 167, distance: 542.4
click at [797, 168] on html "Menu Boards Boards Boards All jobs Status Workforce Workforce My Workforce Recr…" at bounding box center [399, 311] width 798 height 623
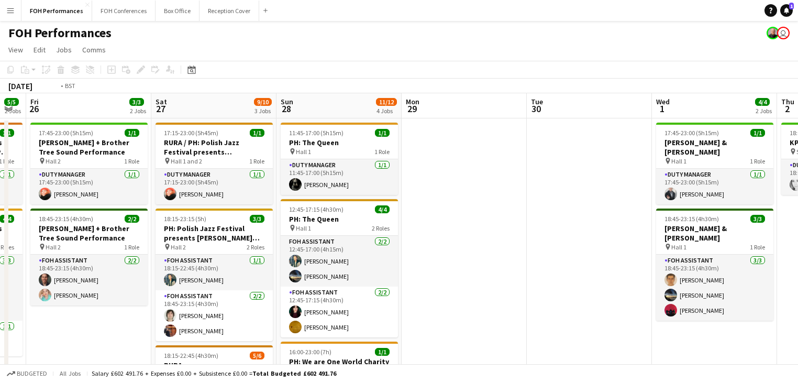
drag, startPoint x: 265, startPoint y: 221, endPoint x: 795, endPoint y: 217, distance: 529.7
click at [797, 217] on html "Menu Boards Boards Boards All jobs Status Workforce Workforce My Workforce Recr…" at bounding box center [399, 311] width 798 height 623
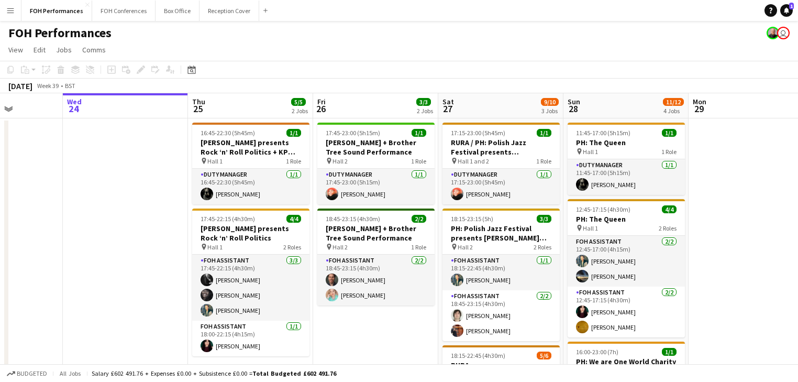
drag, startPoint x: 606, startPoint y: 232, endPoint x: 396, endPoint y: 211, distance: 211.4
click at [396, 211] on app-calendar-viewport "Sat 20 11/12 4 Jobs Sun 21 6/6 2 Jobs Mon 22 1/1 1 Job Tue 23 Wed 24 Thu 25 5/5…" at bounding box center [399, 369] width 798 height 552
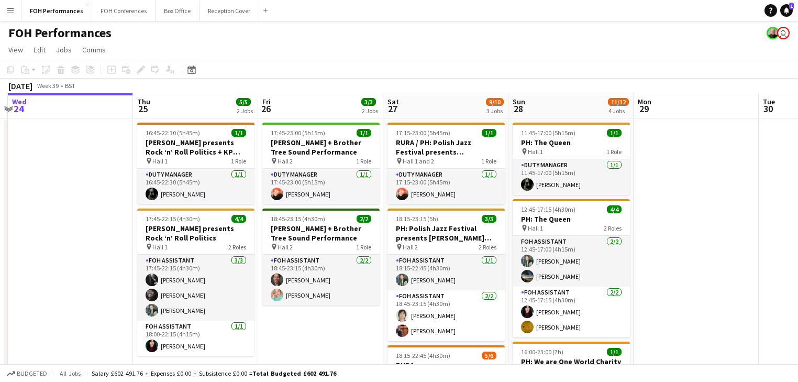
scroll to position [0, 255]
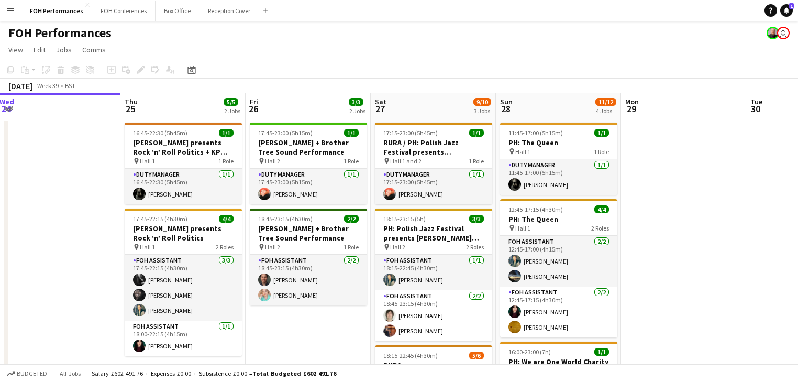
drag, startPoint x: 680, startPoint y: 245, endPoint x: 613, endPoint y: 246, distance: 67.0
click at [613, 246] on app-calendar-viewport "Mon 22 1/1 1 Job Tue 23 Wed 24 Thu 25 5/5 2 Jobs Fri 26 3/3 2 Jobs Sat 27 9/10 …" at bounding box center [399, 369] width 798 height 552
click at [175, 142] on h3 "[PERSON_NAME] presents Rock ‘n’ Roll Politics + KP Choir" at bounding box center [183, 147] width 117 height 19
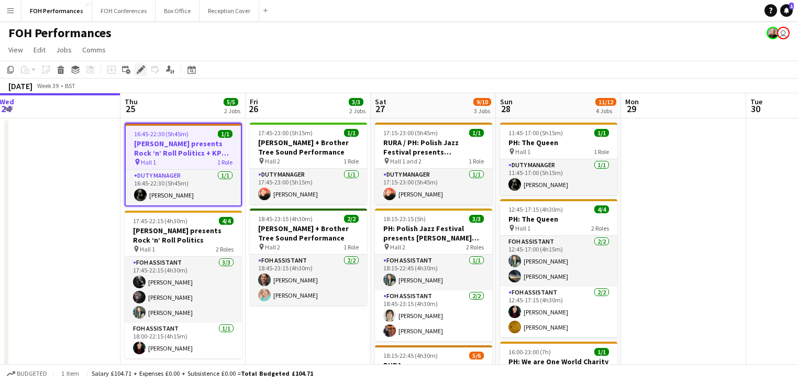
click at [141, 72] on icon "Edit" at bounding box center [141, 69] width 8 height 8
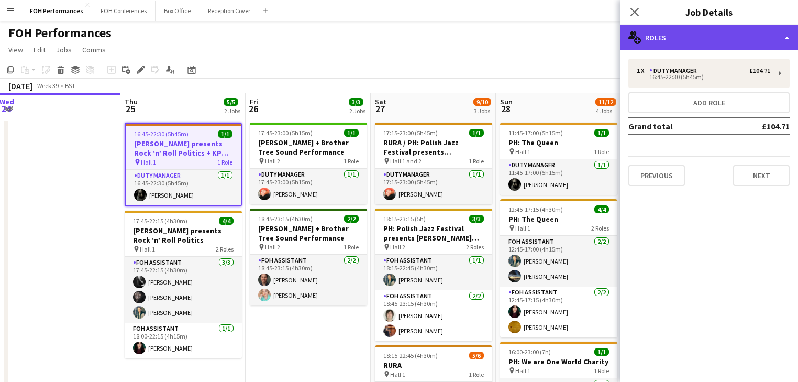
click at [695, 40] on div "multiple-users-add Roles" at bounding box center [709, 37] width 178 height 25
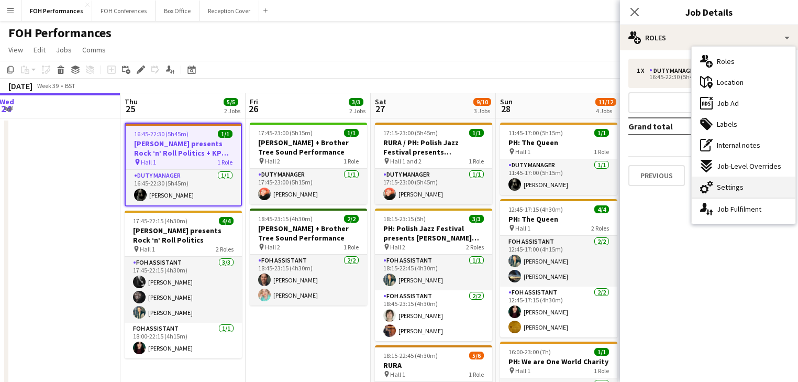
click at [727, 188] on span "Settings" at bounding box center [730, 186] width 27 height 9
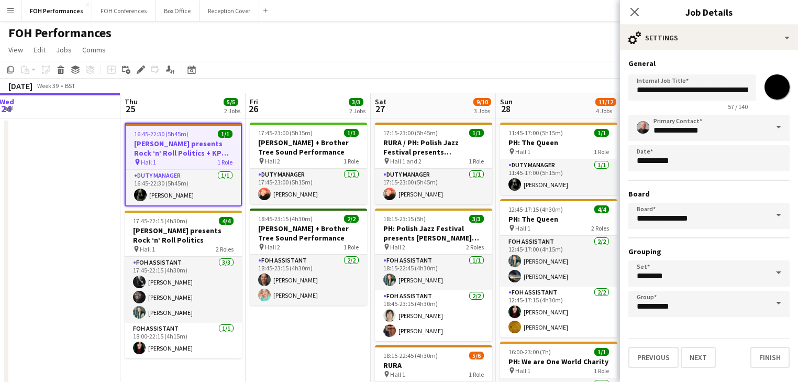
click at [768, 88] on input "*******" at bounding box center [777, 87] width 38 height 38
type input "*******"
click at [400, 65] on app-toolbar "Copy Paste Paste Ctrl+V Paste with crew Ctrl+Shift+V Paste linked Job [GEOGRAPH…" at bounding box center [399, 70] width 798 height 18
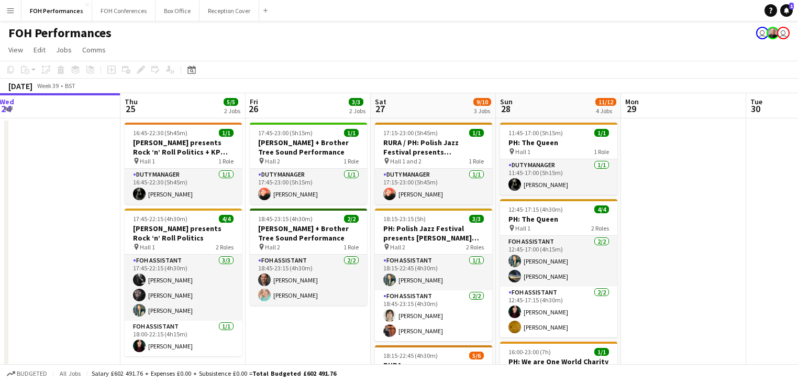
click at [59, 198] on app-date-cell at bounding box center [57, 381] width 125 height 527
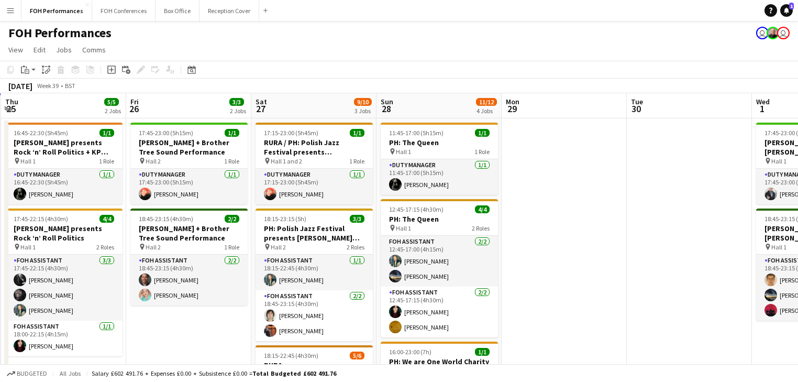
scroll to position [0, 395]
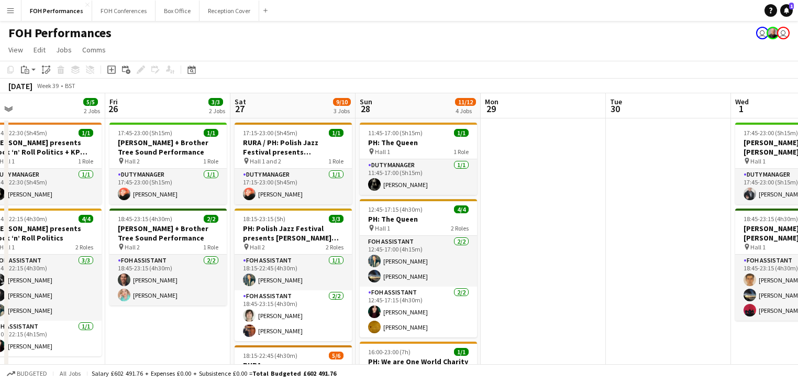
drag, startPoint x: 703, startPoint y: 199, endPoint x: 563, endPoint y: 191, distance: 140.6
click at [563, 191] on app-calendar-viewport "Mon 22 1/1 1 Job Tue 23 Wed 24 Thu 25 5/5 2 Jobs Fri 26 3/3 2 Jobs Sat 27 9/10 …" at bounding box center [399, 369] width 798 height 552
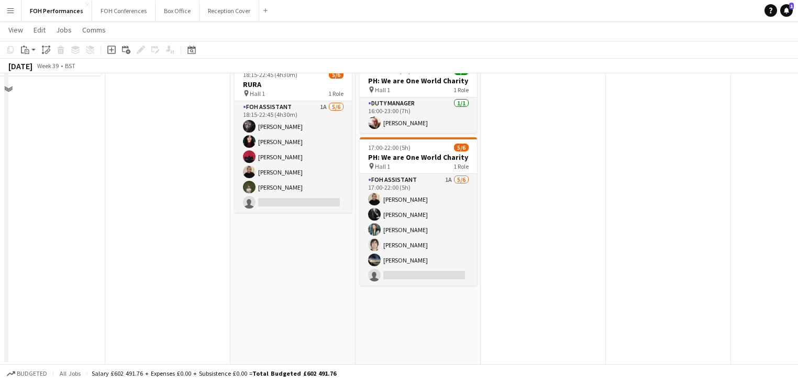
scroll to position [0, 0]
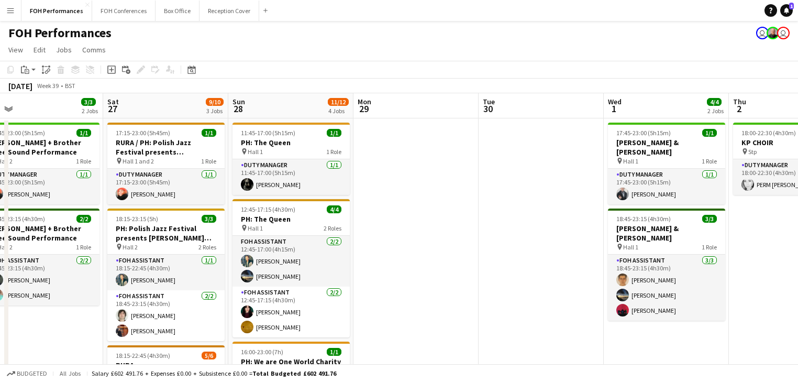
drag, startPoint x: 588, startPoint y: 214, endPoint x: 458, endPoint y: 202, distance: 130.4
click at [458, 202] on app-calendar-viewport "Tue 23 Wed 24 Thu 25 5/5 2 Jobs Fri 26 3/3 2 Jobs Sat 27 9/10 3 Jobs Sun 28 11/…" at bounding box center [399, 369] width 798 height 552
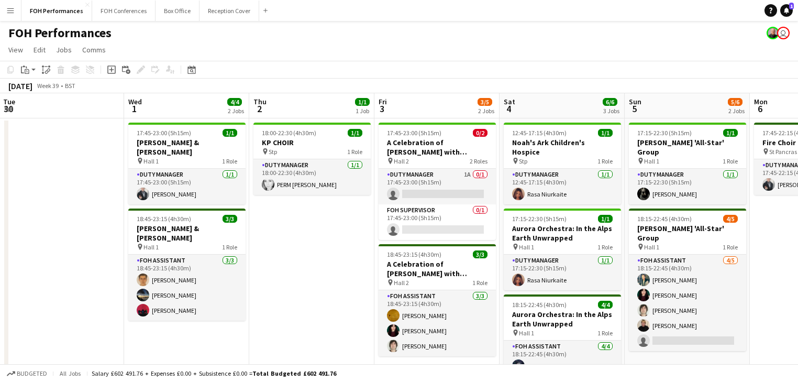
drag, startPoint x: 551, startPoint y: 208, endPoint x: 134, endPoint y: 114, distance: 427.0
click at [75, 111] on app-calendar-viewport "Sat 27 9/10 3 Jobs Sun 28 11/12 4 Jobs Mon 29 Tue 30 Wed 1 4/4 2 Jobs Thu 2 1/1…" at bounding box center [399, 369] width 798 height 552
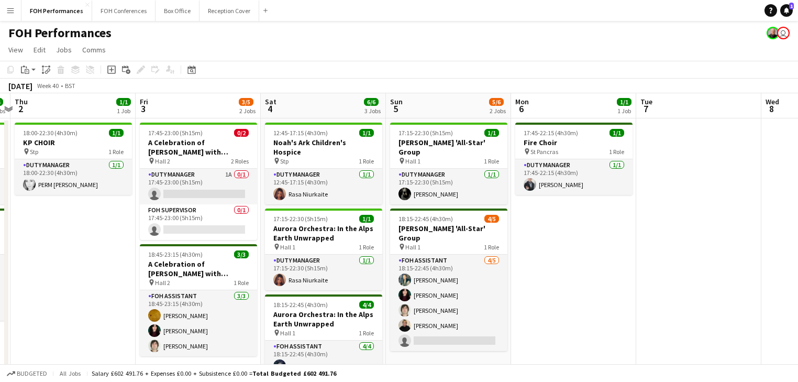
drag, startPoint x: 338, startPoint y: 197, endPoint x: 546, endPoint y: 229, distance: 211.3
click at [105, 144] on app-calendar-viewport "Mon 29 Tue 30 Wed 1 4/4 2 Jobs Thu 2 1/1 1 Job Fri 3 3/5 2 Jobs Sat 4 6/6 3 Job…" at bounding box center [399, 369] width 798 height 552
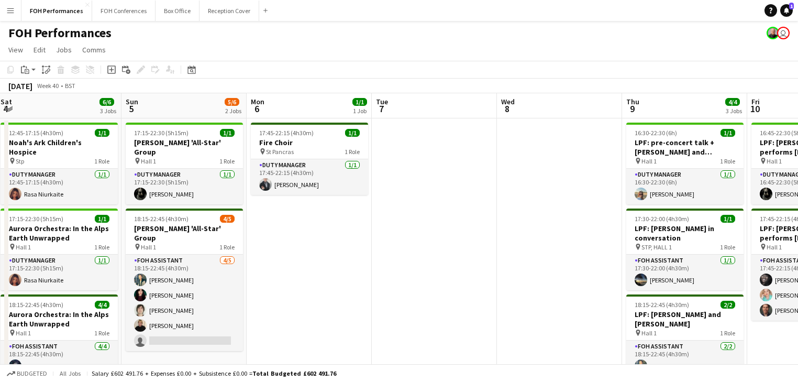
drag, startPoint x: 608, startPoint y: 254, endPoint x: 272, endPoint y: 155, distance: 349.9
click at [236, 167] on app-calendar-viewport "Wed 1 4/4 2 Jobs Thu 2 1/1 1 Job Fri 3 3/5 2 Jobs Sat 4 6/6 3 Jobs Sun 5 5/6 2 …" at bounding box center [399, 369] width 798 height 552
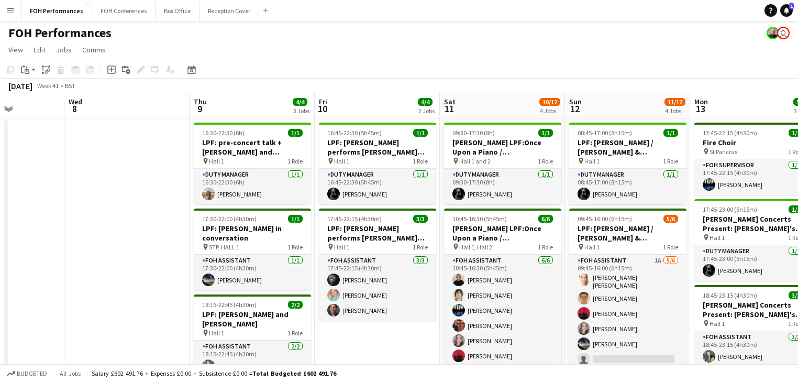
drag, startPoint x: 196, startPoint y: 132, endPoint x: 176, endPoint y: 103, distance: 35.7
click at [100, 100] on app-calendar-viewport "Sat 4 6/6 3 Jobs Sun 5 5/6 2 Jobs Mon 6 1/1 1 Job Tue 7 Wed 8 Thu 9 4/4 3 Jobs …" at bounding box center [399, 369] width 798 height 552
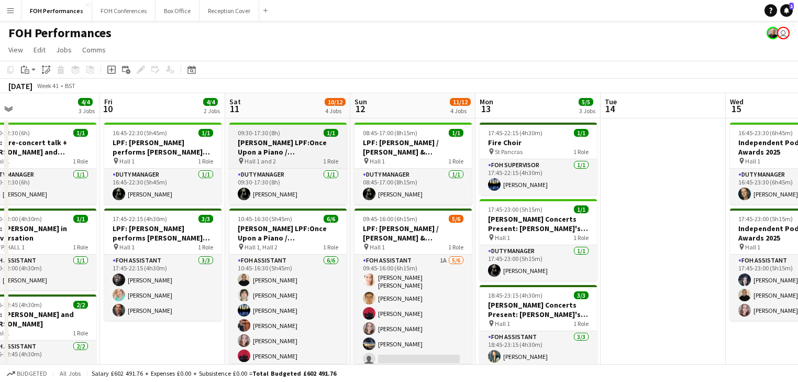
drag, startPoint x: 371, startPoint y: 170, endPoint x: 305, endPoint y: 145, distance: 69.9
click at [288, 145] on app-calendar-viewport "Mon 6 1/1 1 Job Tue 7 Wed 8 Thu 9 4/4 3 Jobs Fri 10 4/4 2 Jobs Sat 11 10/12 4 J…" at bounding box center [399, 369] width 798 height 552
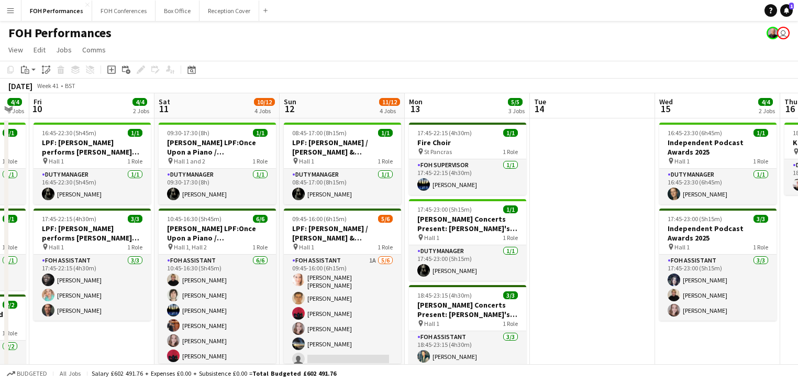
drag, startPoint x: 495, startPoint y: 191, endPoint x: 296, endPoint y: 133, distance: 207.2
click at [296, 133] on app-calendar-viewport "Mon 6 1/1 1 Job Tue 7 Wed 8 Thu 9 4/4 3 Jobs Fri 10 4/4 2 Jobs Sat 11 10/12 4 J…" at bounding box center [399, 369] width 798 height 552
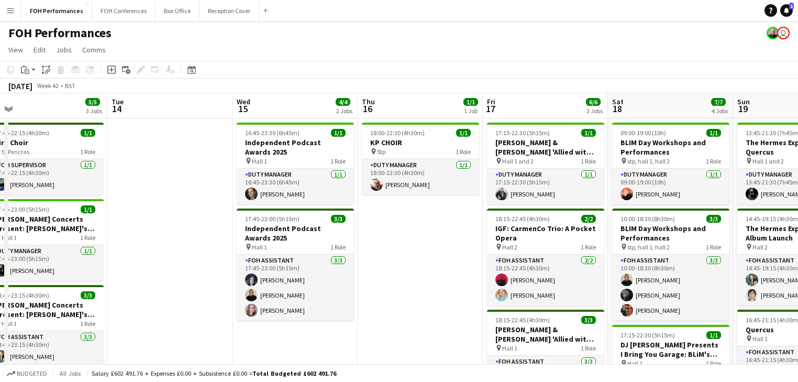
scroll to position [0, 442]
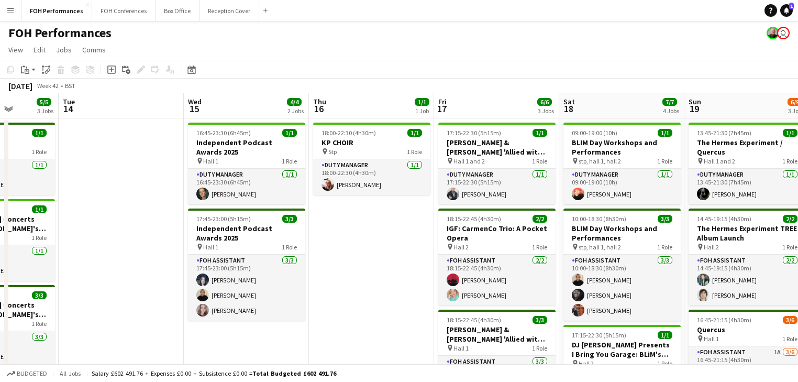
drag, startPoint x: 475, startPoint y: 172, endPoint x: 485, endPoint y: 170, distance: 10.3
click at [270, 126] on app-calendar-viewport "Fri 10 4/4 2 Jobs Sat 11 10/12 4 Jobs Sun 12 11/12 4 Jobs Mon 13 5/5 3 Jobs Tue…" at bounding box center [399, 369] width 798 height 552
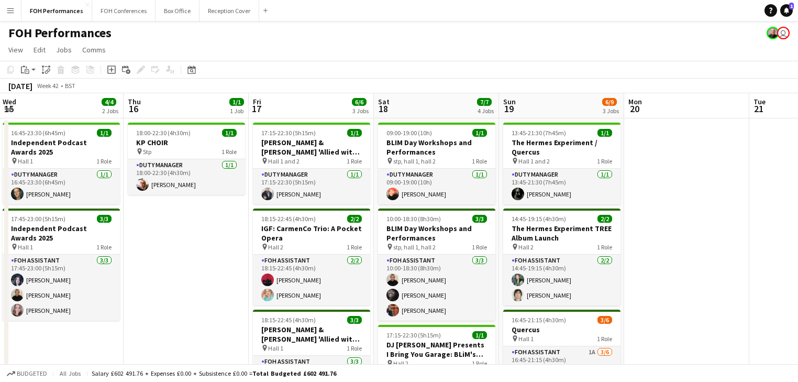
drag, startPoint x: 572, startPoint y: 191, endPoint x: 381, endPoint y: 151, distance: 195.1
click at [381, 151] on app-calendar-viewport "Sun 12 11/12 4 Jobs Mon 13 5/5 3 Jobs Tue 14 Wed 15 4/4 2 Jobs Thu 16 1/1 1 Job…" at bounding box center [399, 369] width 798 height 552
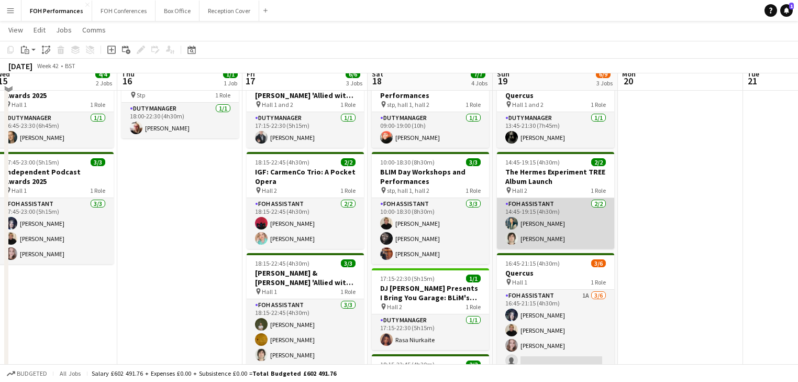
scroll to position [0, 0]
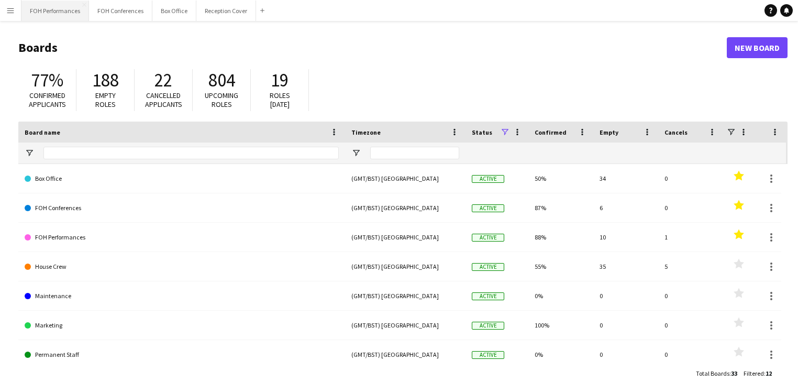
click at [67, 10] on button "FOH Performances Close" at bounding box center [55, 11] width 68 height 20
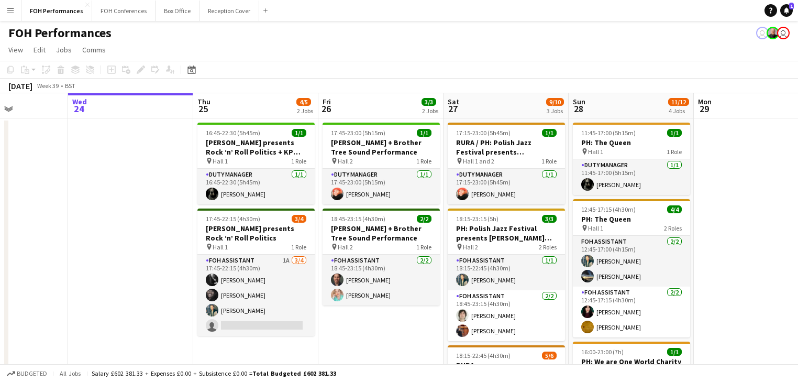
scroll to position [0, 374]
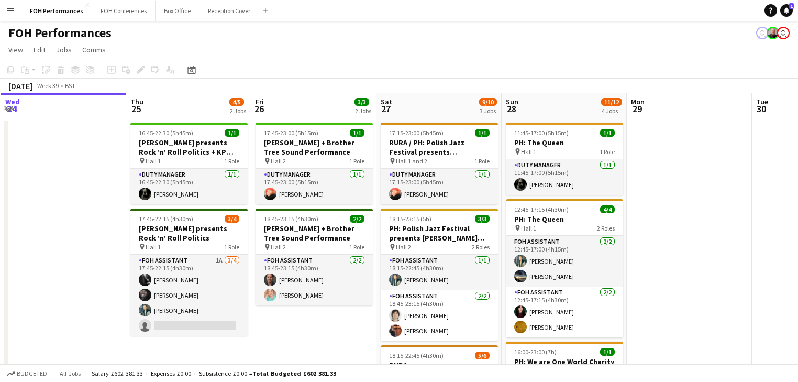
drag, startPoint x: 236, startPoint y: 209, endPoint x: 112, endPoint y: 186, distance: 126.2
click at [112, 186] on app-calendar-viewport "Sun 21 6/6 2 Jobs Mon 22 1/1 1 Job Tue 23 Wed 24 Thu 25 4/5 2 Jobs Fri 26 3/3 2…" at bounding box center [399, 349] width 798 height 512
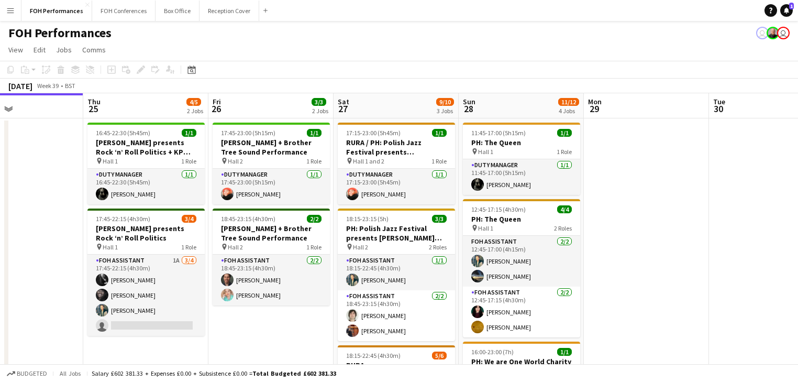
scroll to position [0, 450]
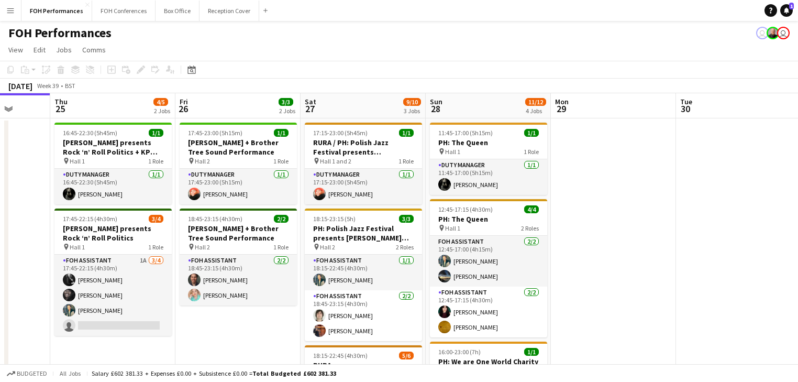
drag, startPoint x: 318, startPoint y: 331, endPoint x: 242, endPoint y: 325, distance: 76.1
click at [242, 325] on app-calendar-viewport "Sun 21 6/6 2 Jobs Mon 22 1/1 1 Job Tue 23 Wed 24 Thu 25 4/5 2 Jobs Fri 26 3/3 2…" at bounding box center [399, 349] width 798 height 512
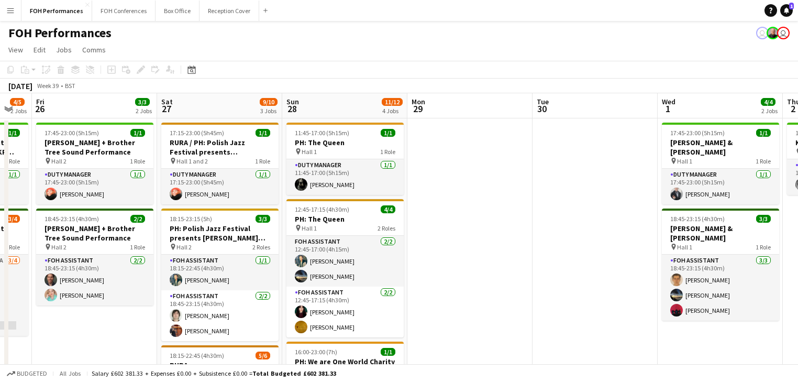
scroll to position [0, 345]
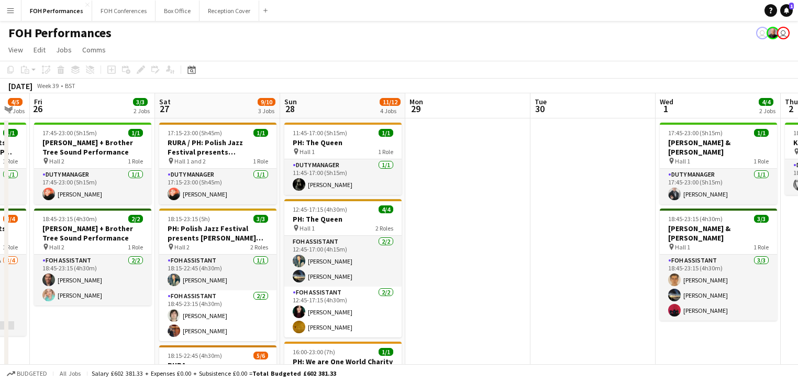
drag, startPoint x: 632, startPoint y: 261, endPoint x: 486, endPoint y: 249, distance: 146.6
click at [486, 249] on app-calendar-viewport "Tue 23 Wed 24 Thu 25 4/5 2 Jobs Fri 26 3/3 2 Jobs Sat 27 9/10 3 Jobs Sun 28 11/…" at bounding box center [399, 349] width 798 height 512
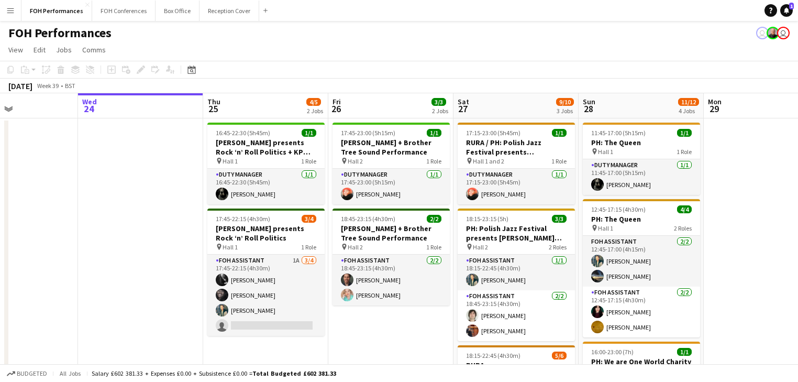
scroll to position [0, 304]
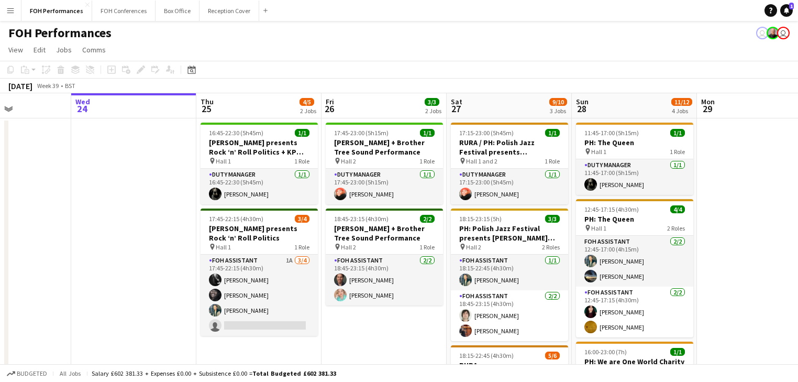
drag, startPoint x: 91, startPoint y: 336, endPoint x: 383, endPoint y: 334, distance: 291.5
click at [383, 334] on app-calendar-viewport "Sun 21 6/6 2 Jobs Mon 22 1/1 1 Job Tue 23 Wed 24 Thu 25 4/5 2 Jobs Fri 26 3/3 2…" at bounding box center [399, 349] width 798 height 512
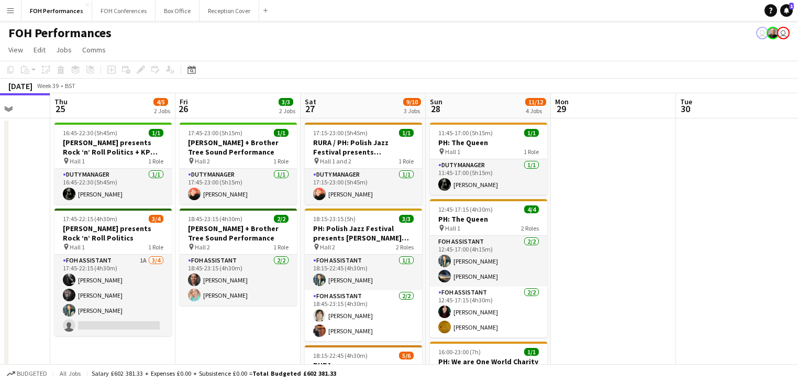
drag, startPoint x: 159, startPoint y: 234, endPoint x: 5, endPoint y: 215, distance: 154.6
click at [5, 215] on div "Sun 21 6/6 2 Jobs Mon 22 1/1 1 Job Tue 23 Wed 24 Thu 25 4/5 2 Jobs Fri 26 3/3 2…" at bounding box center [399, 349] width 798 height 512
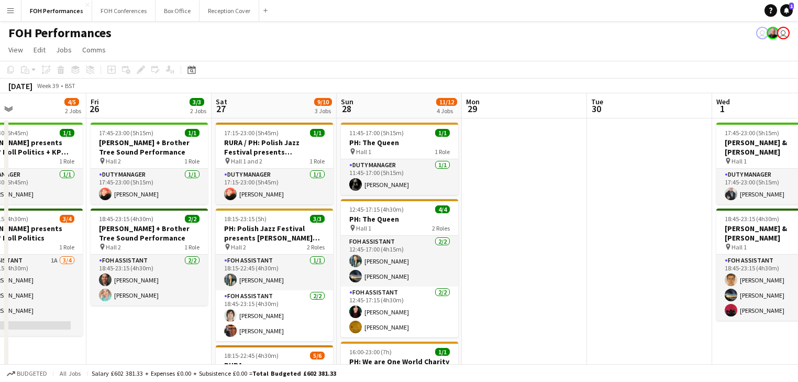
scroll to position [0, 291]
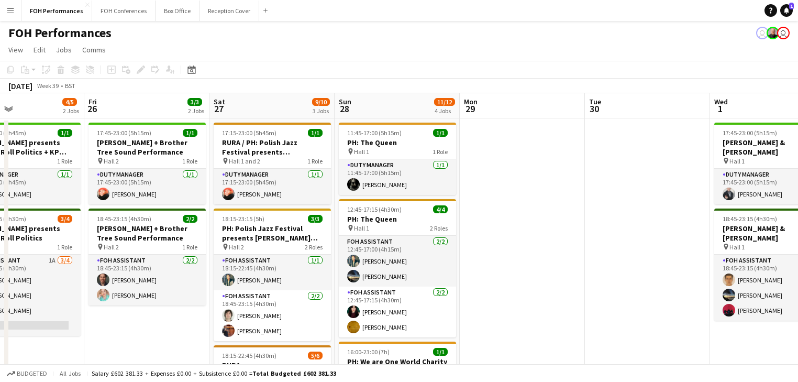
drag, startPoint x: 238, startPoint y: 315, endPoint x: 147, endPoint y: 301, distance: 91.6
click at [147, 301] on app-calendar-viewport "Tue 23 Wed 24 Thu 25 4/5 2 Jobs Fri 26 3/3 2 Jobs Sat 27 9/10 3 Jobs Sun 28 11/…" at bounding box center [399, 349] width 798 height 512
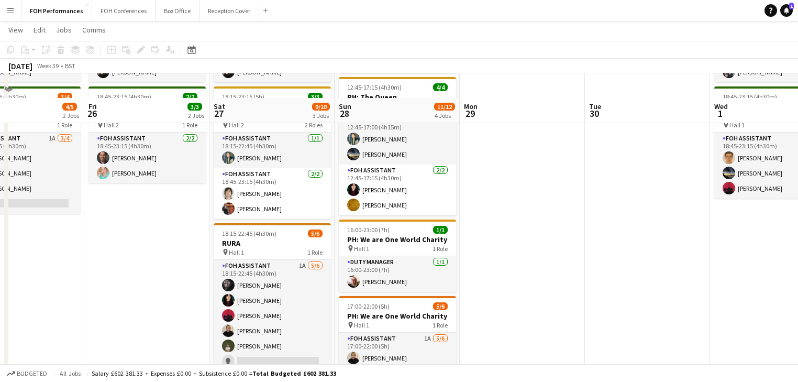
scroll to position [223, 0]
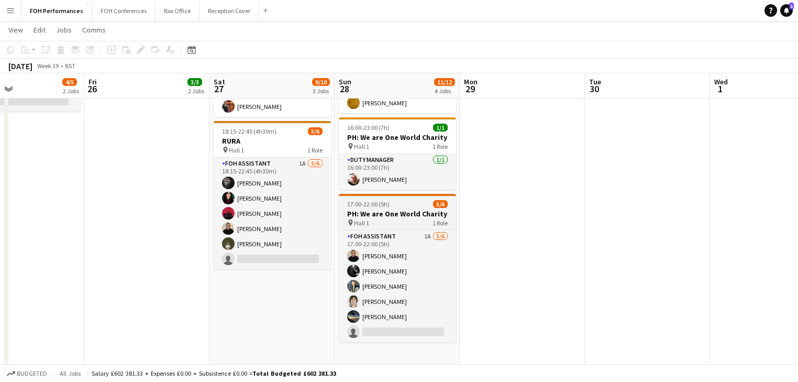
click at [381, 218] on div "pin Hall 1 1 Role" at bounding box center [397, 222] width 117 height 8
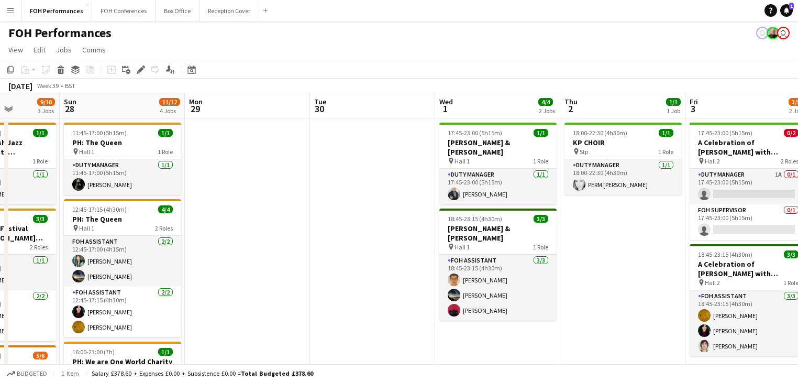
scroll to position [0, 453]
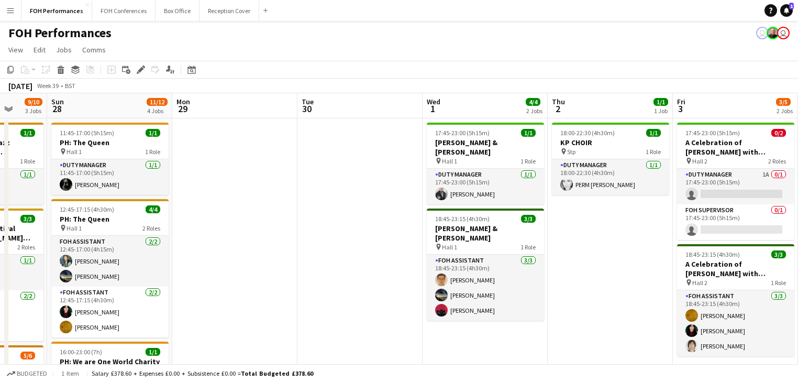
drag, startPoint x: 534, startPoint y: 285, endPoint x: 247, endPoint y: 290, distance: 287.4
click at [247, 290] on app-calendar-viewport "Wed 24 Thu 25 4/5 2 Jobs Fri 26 3/3 2 Jobs Sat 27 9/10 3 Jobs Sun 28 11/12 4 Jo…" at bounding box center [399, 349] width 798 height 512
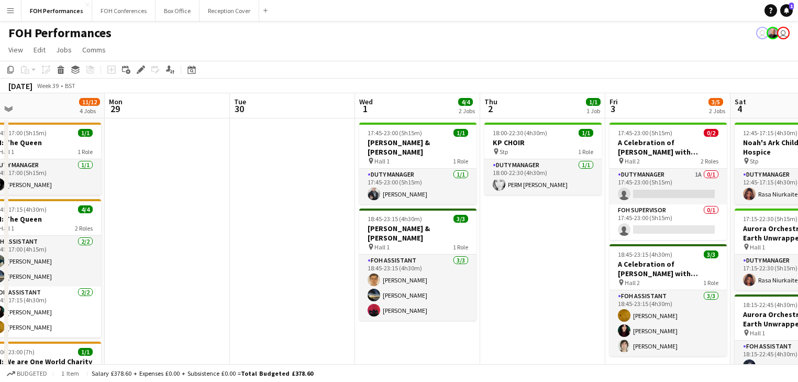
scroll to position [0, 256]
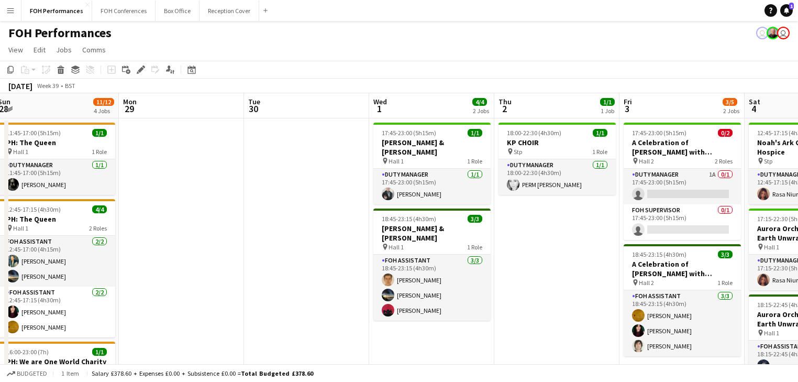
drag, startPoint x: 492, startPoint y: 337, endPoint x: 564, endPoint y: 312, distance: 75.8
click at [564, 312] on app-calendar-viewport "Fri 26 3/3 2 Jobs Sat 27 9/10 3 Jobs Sun 28 11/12 4 Jobs Mon 29 Tue 30 Wed 1 4/…" at bounding box center [399, 349] width 798 height 512
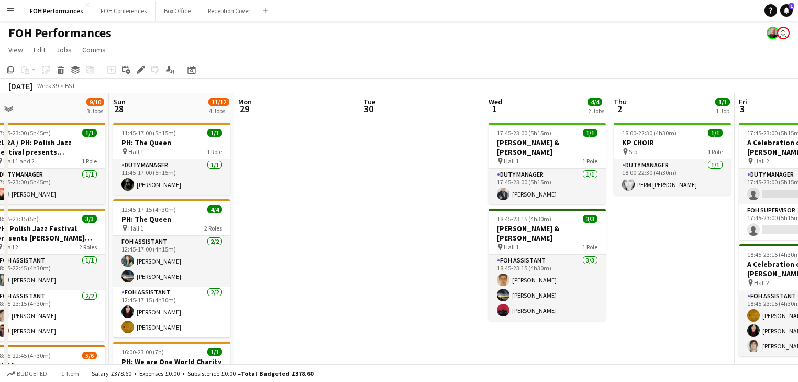
scroll to position [0, 290]
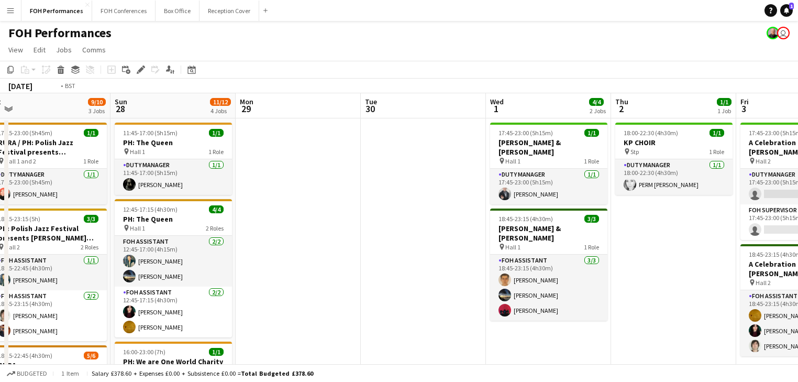
drag, startPoint x: 389, startPoint y: 208, endPoint x: 131, endPoint y: 205, distance: 258.6
click at [131, 205] on app-calendar-viewport "Thu 25 4/5 2 Jobs Fri 26 3/3 2 Jobs Sat 27 9/10 3 Jobs Sun 28 11/12 4 Jobs Mon …" at bounding box center [399, 349] width 798 height 512
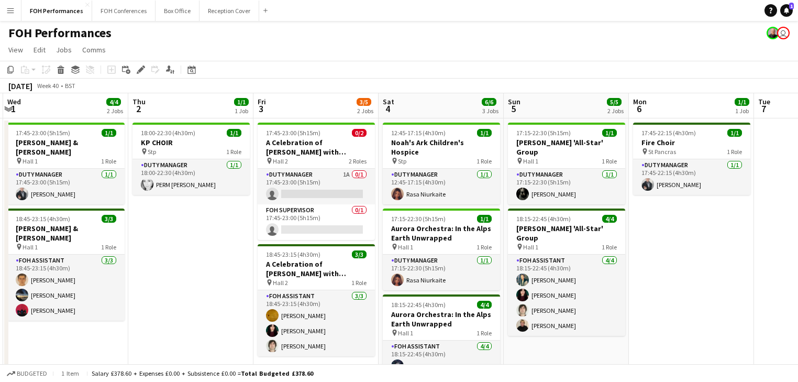
drag, startPoint x: 446, startPoint y: 249, endPoint x: 212, endPoint y: 227, distance: 234.5
click at [212, 227] on app-calendar-viewport "Sun 28 11/12 4 Jobs Mon 29 Tue 30 Wed 1 4/4 2 Jobs Thu 2 1/1 1 Job Fri 3 3/5 2 …" at bounding box center [399, 349] width 798 height 512
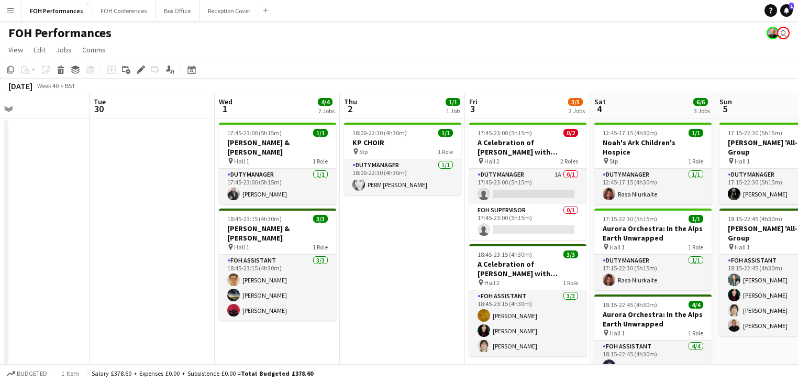
scroll to position [0, 266]
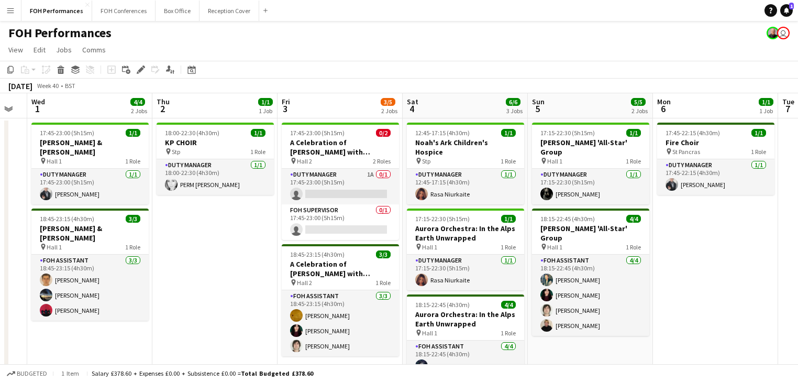
drag, startPoint x: 233, startPoint y: 249, endPoint x: 195, endPoint y: 239, distance: 40.1
click at [195, 239] on app-calendar-viewport "Sat 27 9/10 3 Jobs Sun 28 11/12 4 Jobs Mon 29 Tue 30 Wed 1 4/4 2 Jobs Thu 2 1/1…" at bounding box center [399, 349] width 798 height 512
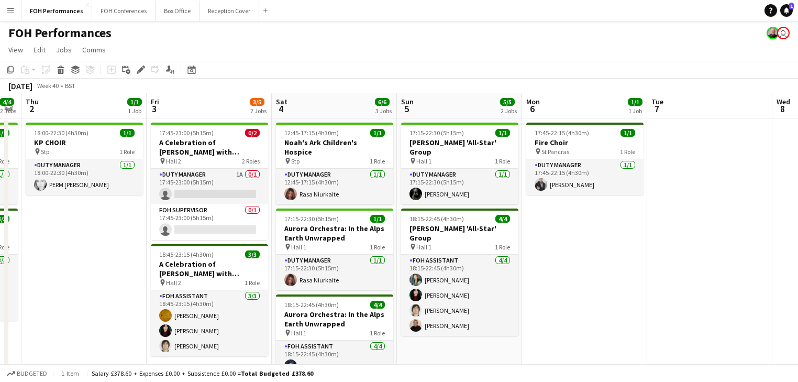
drag, startPoint x: 237, startPoint y: 236, endPoint x: 111, endPoint y: 218, distance: 126.9
click at [111, 218] on app-calendar-viewport "Mon 29 Tue 30 Wed 1 4/4 2 Jobs Thu 2 1/1 1 Job Fri 3 3/5 2 Jobs Sat 4 6/6 3 Job…" at bounding box center [399, 349] width 798 height 512
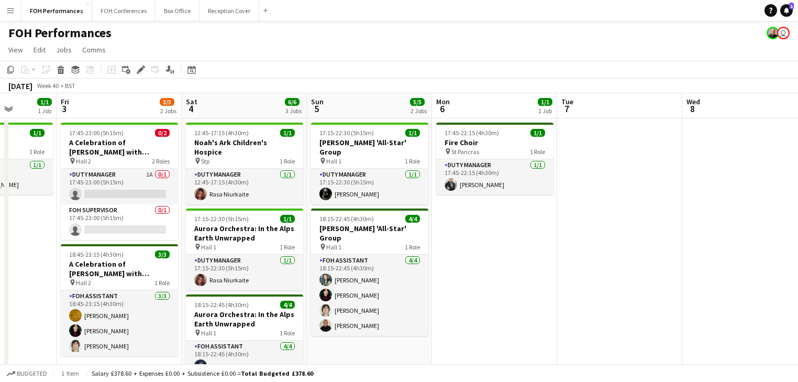
scroll to position [0, 458]
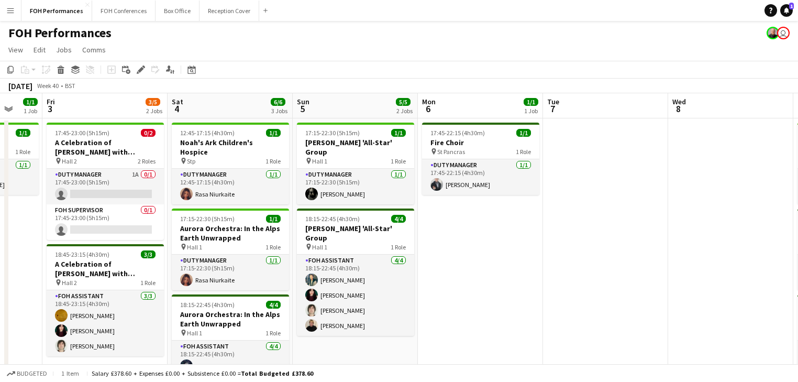
drag, startPoint x: 555, startPoint y: 303, endPoint x: 452, endPoint y: 297, distance: 103.8
click at [452, 297] on app-calendar-viewport "Mon 29 Tue 30 Wed 1 4/4 2 Jobs Thu 2 1/1 1 Job Fri 3 3/5 2 Jobs Sat 4 6/6 3 Job…" at bounding box center [399, 349] width 798 height 512
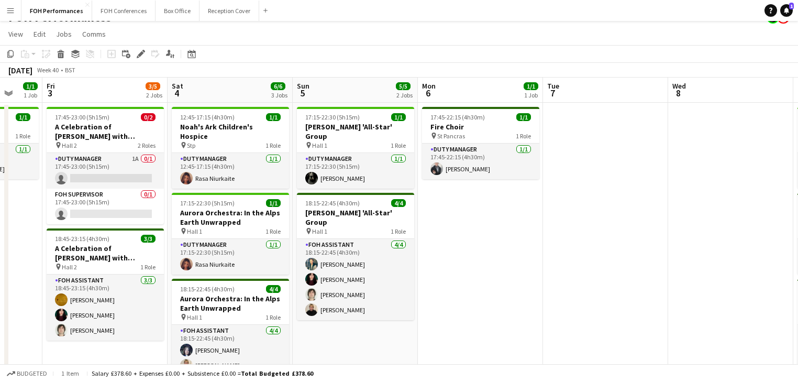
scroll to position [0, 0]
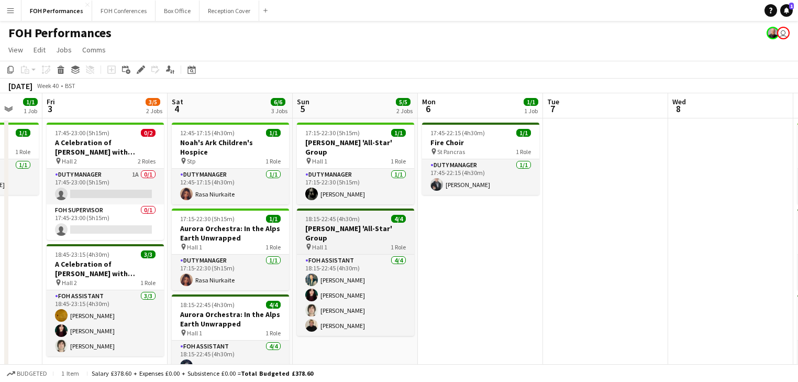
click at [349, 223] on h3 "[PERSON_NAME] 'All-Star' Group" at bounding box center [355, 232] width 117 height 19
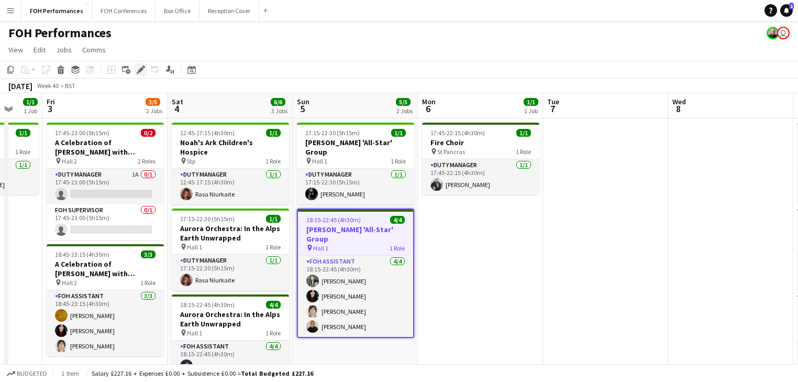
click at [140, 71] on icon at bounding box center [141, 70] width 6 height 6
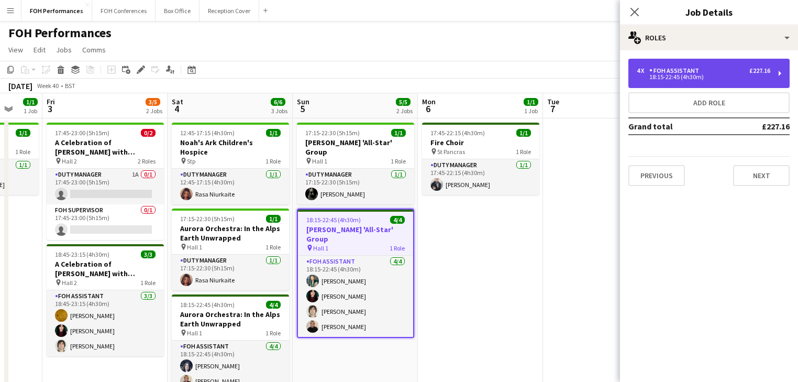
click at [697, 71] on div "FOH Assistant" at bounding box center [676, 70] width 54 height 7
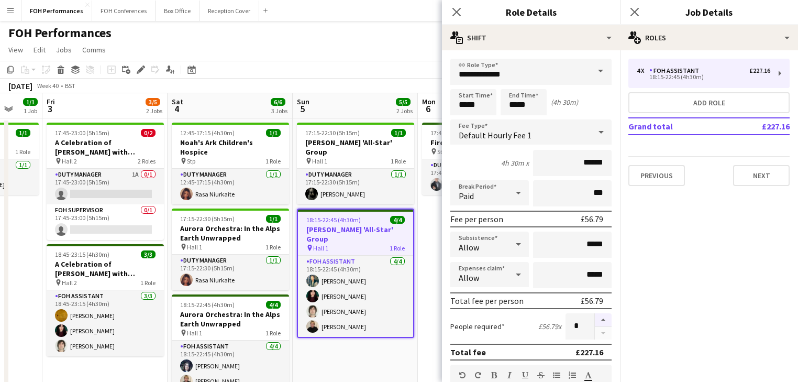
click at [597, 320] on button "button" at bounding box center [603, 320] width 17 height 14
type input "*"
click at [375, 344] on app-date-cell "17:15-22:30 (5h15m) 1/1 Frank Gambale 'All-Star' Group pin Hall 1 1 Role Duty M…" at bounding box center [355, 361] width 125 height 487
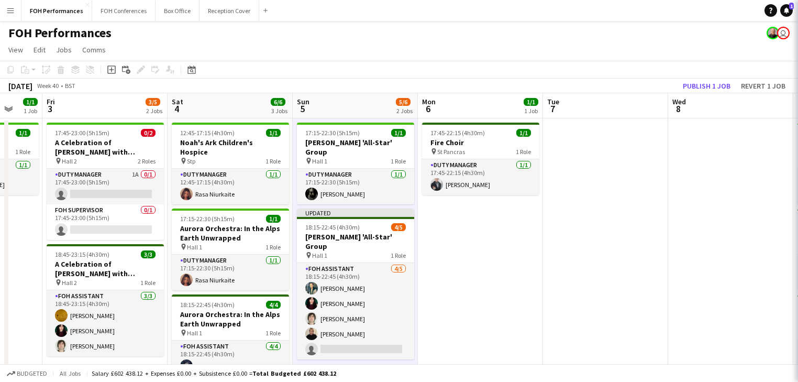
scroll to position [0, 457]
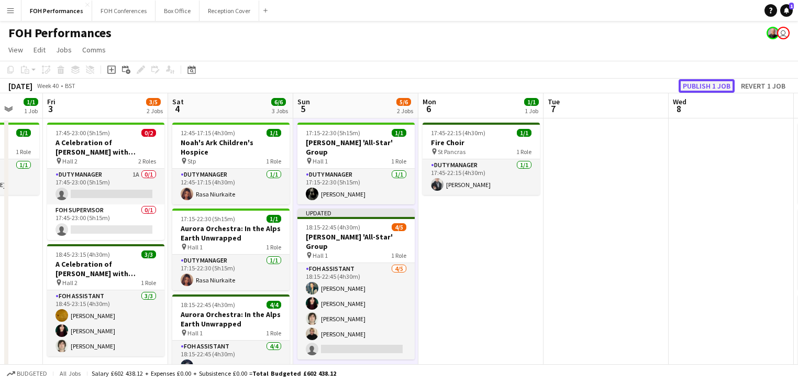
click at [701, 83] on button "Publish 1 job" at bounding box center [706, 86] width 56 height 14
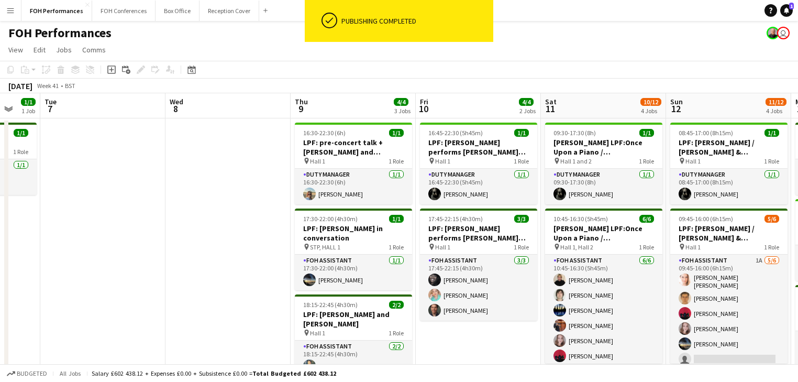
drag, startPoint x: 596, startPoint y: 246, endPoint x: 116, endPoint y: 205, distance: 481.7
click at [93, 207] on app-calendar-viewport "Sat 4 6/6 3 Jobs Sun 5 5/6 2 Jobs Mon 6 1/1 1 Job Tue 7 Wed 8 Thu 9 4/4 3 Jobs …" at bounding box center [399, 349] width 798 height 512
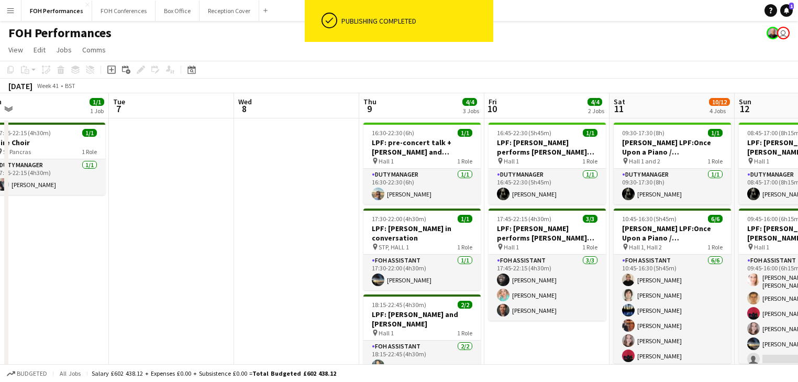
scroll to position [0, 298]
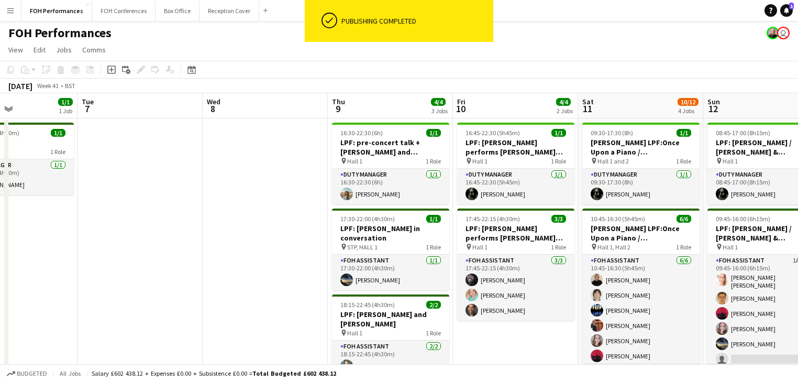
drag, startPoint x: 157, startPoint y: 227, endPoint x: 80, endPoint y: 211, distance: 79.1
click at [80, 211] on app-calendar-viewport "Sat 4 6/6 3 Jobs Sun 5 5/6 2 Jobs Mon 6 1/1 1 Job Tue 7 Wed 8 Thu 9 4/4 3 Jobs …" at bounding box center [399, 349] width 798 height 512
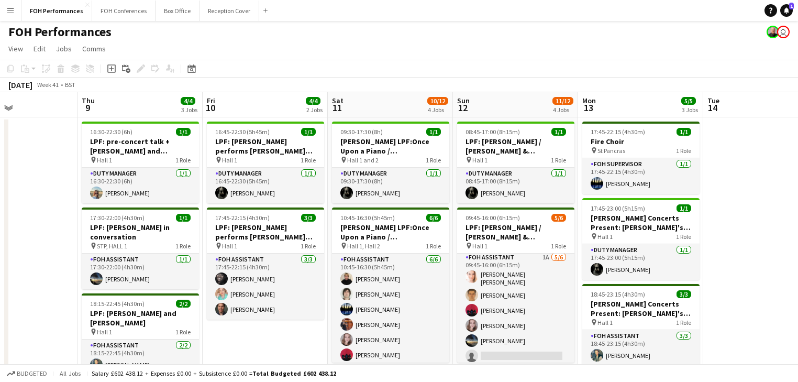
scroll to position [0, 0]
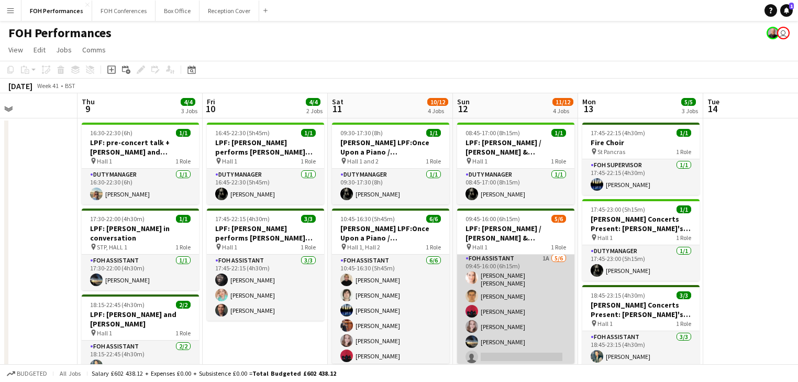
click at [507, 306] on app-card-role "FOH Assistant 1A [DATE] 09:45-16:00 (6h15m) [PERSON_NAME] [PERSON_NAME] [PERSON…" at bounding box center [515, 309] width 117 height 115
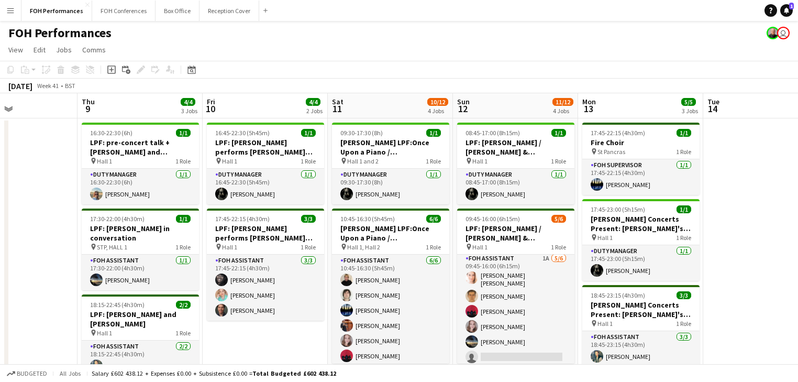
scroll to position [3, 0]
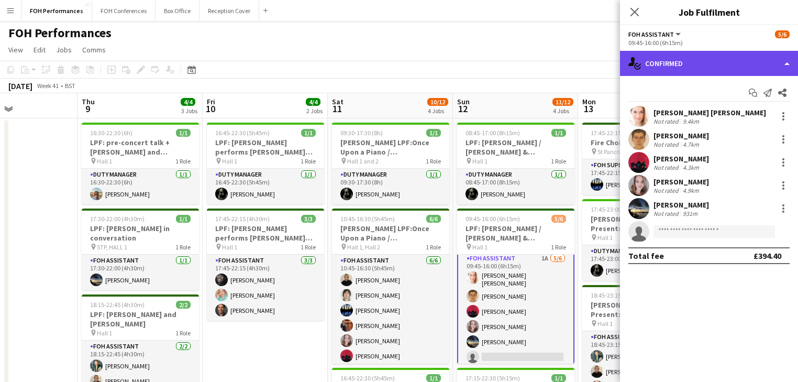
click at [693, 61] on div "single-neutral-actions-check-2 Confirmed" at bounding box center [709, 63] width 178 height 25
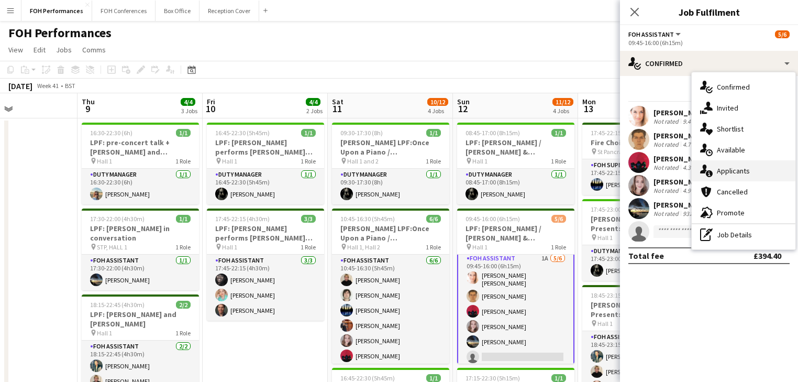
click at [737, 172] on span "Applicants" at bounding box center [733, 170] width 33 height 9
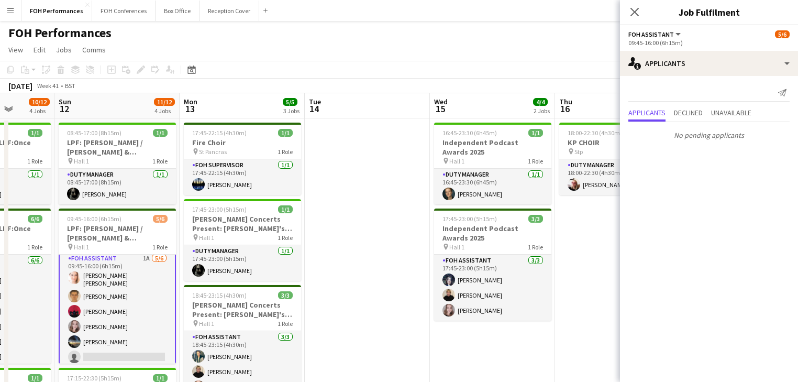
drag, startPoint x: 484, startPoint y: 234, endPoint x: -115, endPoint y: 150, distance: 604.1
click at [0, 150] on html "Menu Boards Boards Boards All jobs Status Workforce Workforce My Workforce Recr…" at bounding box center [399, 311] width 798 height 623
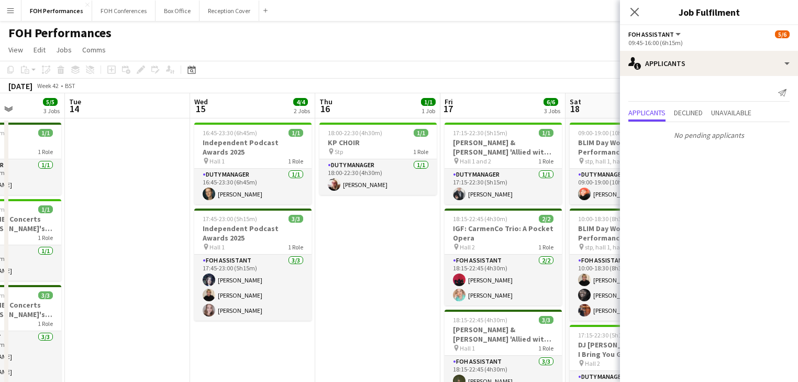
drag, startPoint x: 60, startPoint y: 218, endPoint x: -241, endPoint y: 161, distance: 306.9
click at [0, 161] on html "Menu Boards Boards Boards All jobs Status Workforce Workforce My Workforce Recr…" at bounding box center [399, 311] width 798 height 623
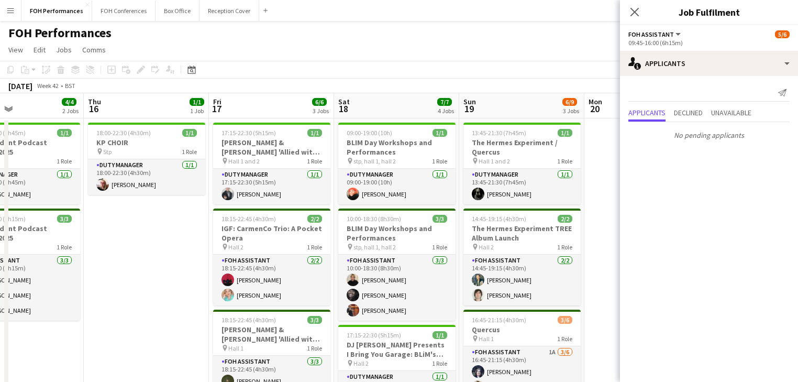
drag, startPoint x: 248, startPoint y: 239, endPoint x: -133, endPoint y: 164, distance: 388.7
click at [0, 164] on html "Menu Boards Boards Boards All jobs Status Workforce Workforce My Workforce Recr…" at bounding box center [399, 311] width 798 height 623
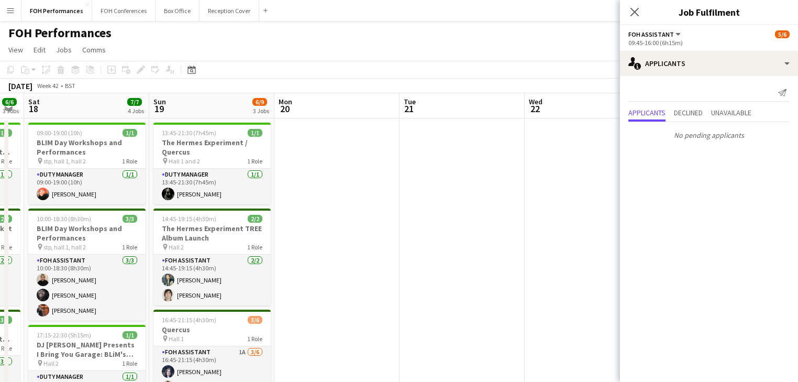
click at [95, 201] on app-calendar-viewport "Tue 14 Wed 15 4/4 2 Jobs Thu 16 1/1 1 Job Fri 17 6/6 3 Jobs Sat 18 7/7 4 Jobs S…" at bounding box center [399, 349] width 798 height 512
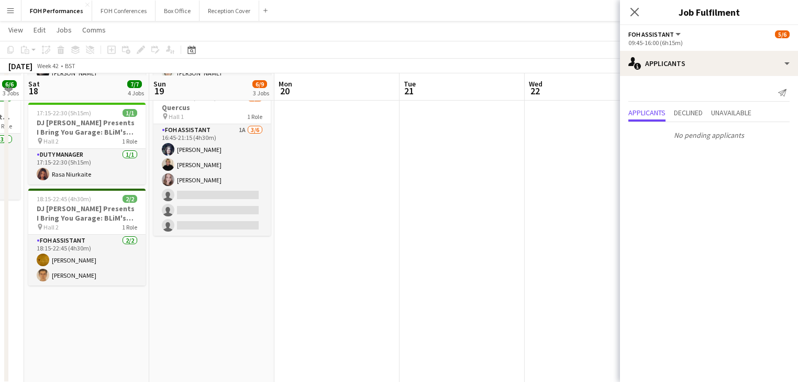
scroll to position [223, 0]
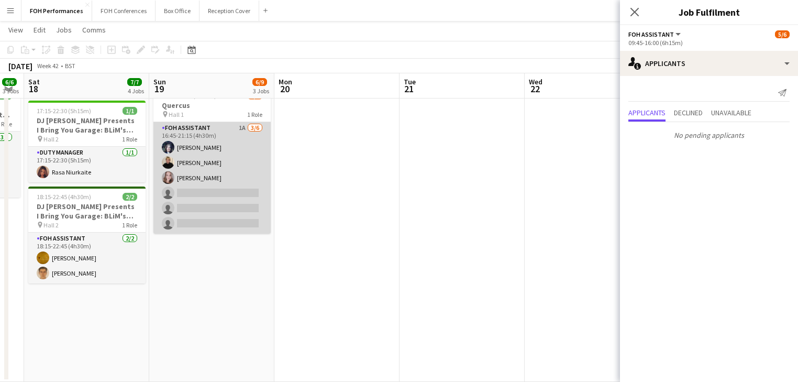
click at [228, 186] on app-card-role "FOH Assistant 1A [DATE] 16:45-21:15 (4h30m) [PERSON_NAME] [PERSON_NAME] [PERSON…" at bounding box center [211, 177] width 117 height 111
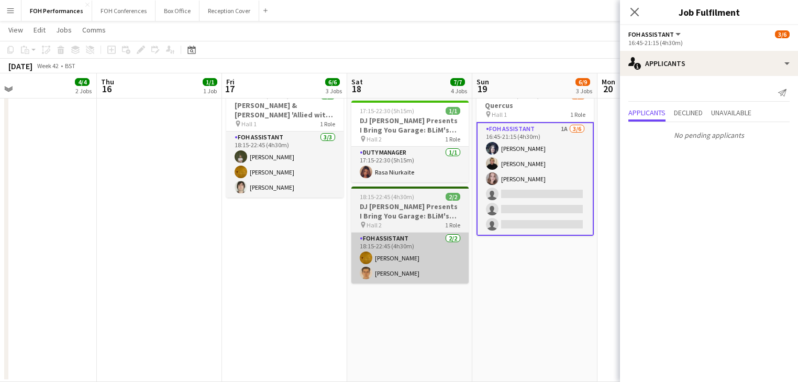
drag, startPoint x: 254, startPoint y: 261, endPoint x: 394, endPoint y: 270, distance: 139.5
click at [513, 258] on app-calendar-viewport "Mon 13 5/5 3 Jobs Tue 14 Wed 15 4/4 2 Jobs Thu 16 1/1 1 Job Fri 17 6/6 3 Jobs S…" at bounding box center [399, 100] width 798 height 564
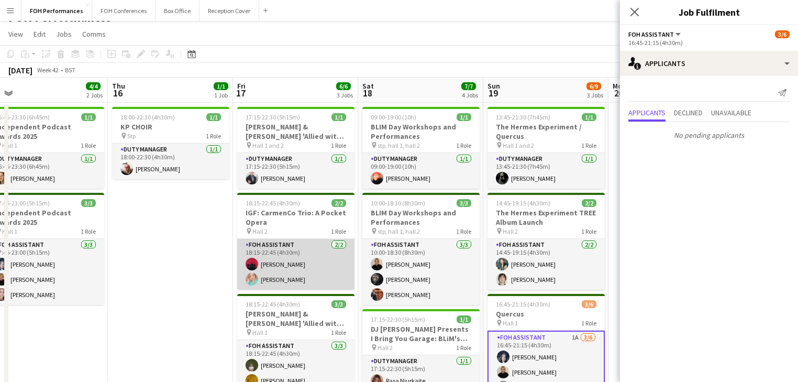
scroll to position [0, 0]
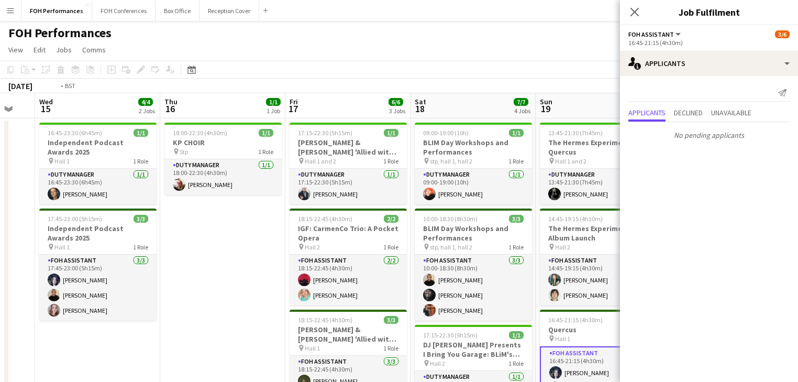
drag, startPoint x: 168, startPoint y: 243, endPoint x: 624, endPoint y: 183, distance: 459.8
click at [624, 183] on body "Menu Boards Boards Boards All jobs Status Workforce Workforce My Workforce Recr…" at bounding box center [399, 311] width 798 height 623
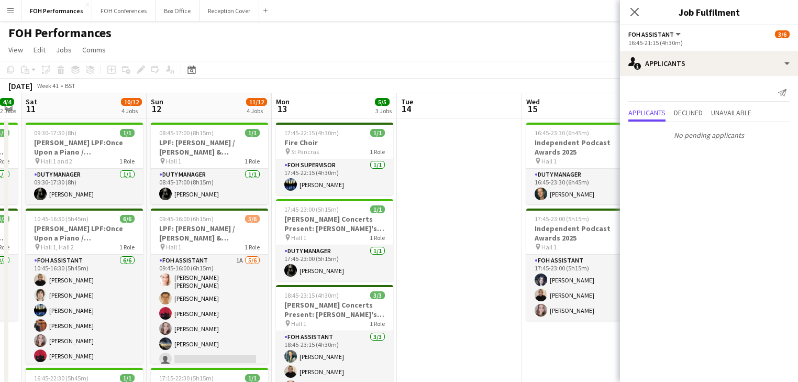
scroll to position [0, 310]
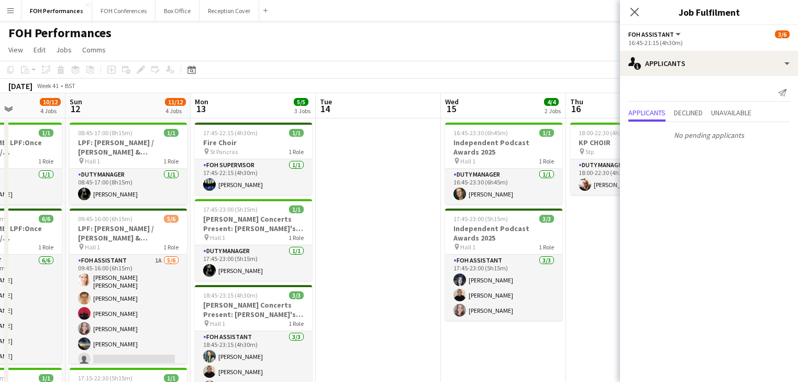
drag, startPoint x: 399, startPoint y: 226, endPoint x: 409, endPoint y: 229, distance: 11.1
click at [417, 226] on app-calendar-viewport "Thu 9 4/4 3 Jobs Fri 10 4/4 2 Jobs Sat 11 10/12 4 Jobs Sun 12 11/12 4 Jobs Mon …" at bounding box center [399, 349] width 798 height 512
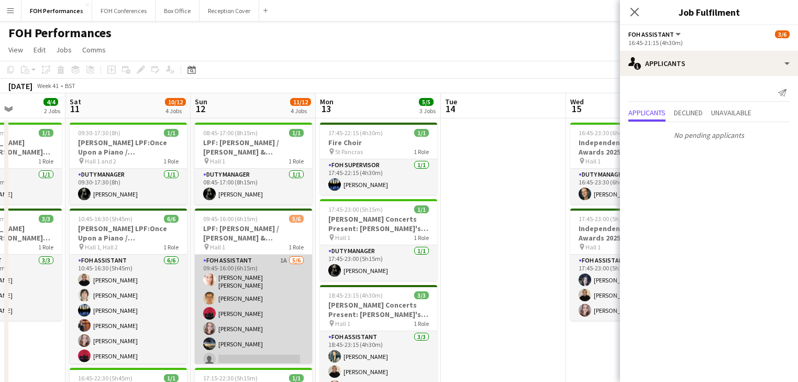
click at [233, 317] on app-card-role "FOH Assistant 1A [DATE] 09:45-16:00 (6h15m) [PERSON_NAME] [PERSON_NAME] [PERSON…" at bounding box center [253, 311] width 117 height 115
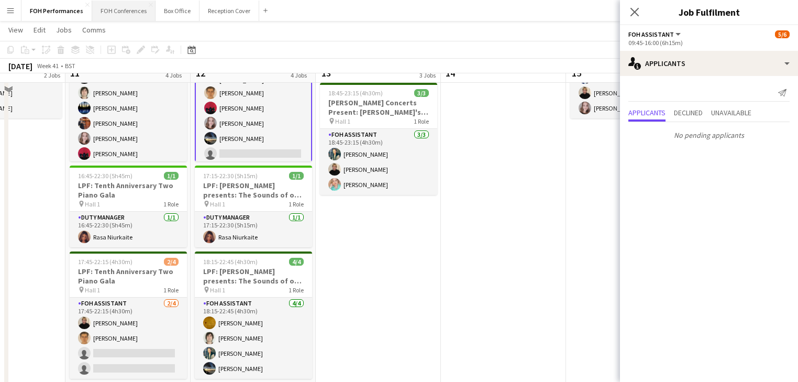
scroll to position [185, 0]
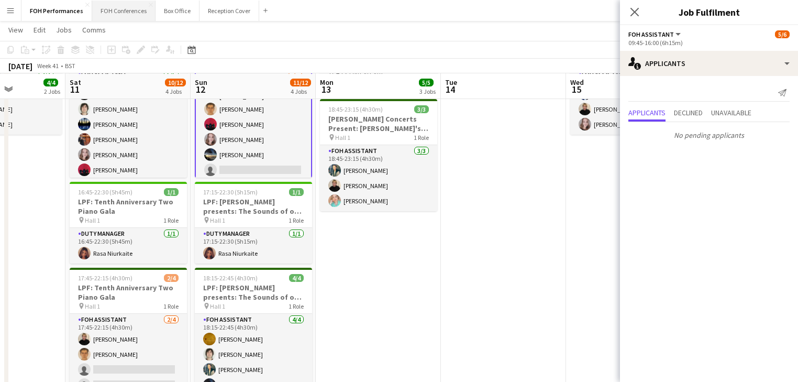
click at [115, 10] on button "FOH Conferences Close" at bounding box center [123, 11] width 63 height 20
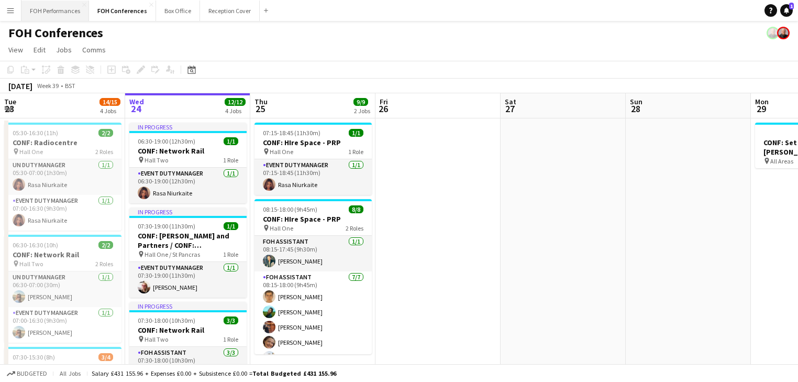
click at [56, 15] on button "FOH Performances Close" at bounding box center [55, 11] width 68 height 20
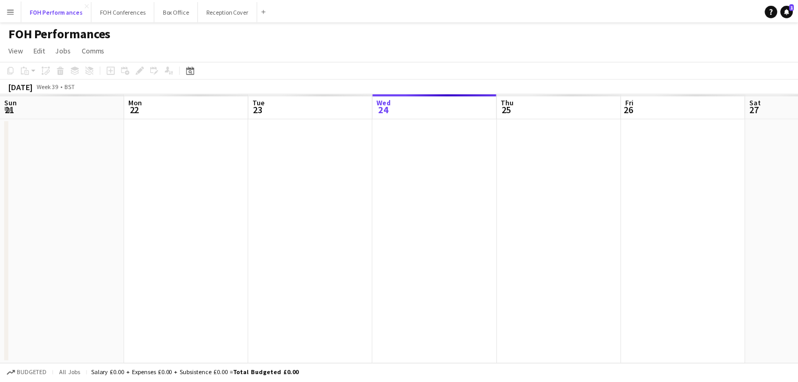
scroll to position [0, 250]
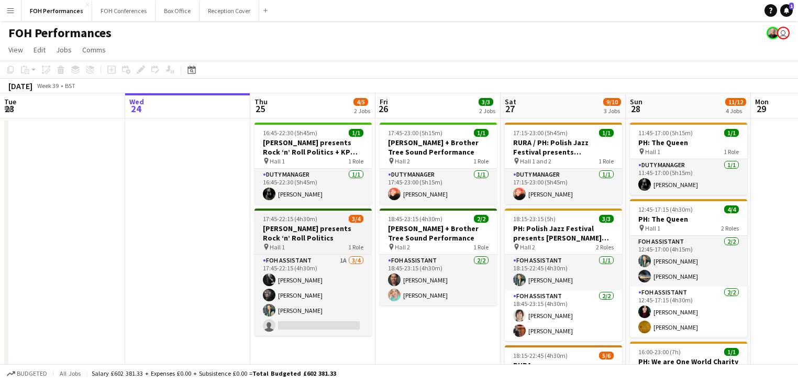
click at [304, 234] on h3 "[PERSON_NAME] presents Rock ‘n’ Roll Politics" at bounding box center [312, 232] width 117 height 19
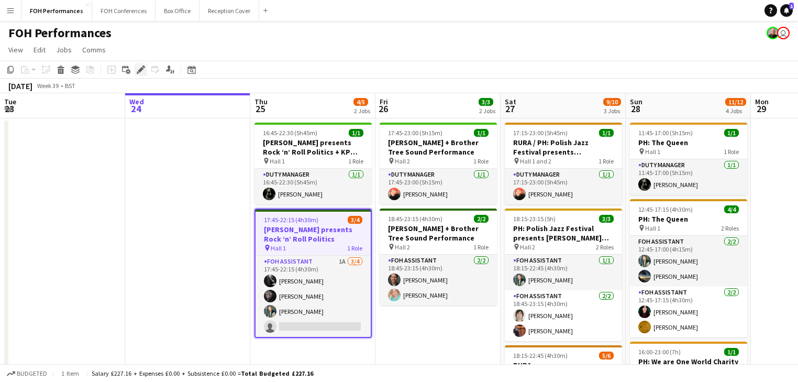
click at [139, 65] on icon "Edit" at bounding box center [141, 69] width 8 height 8
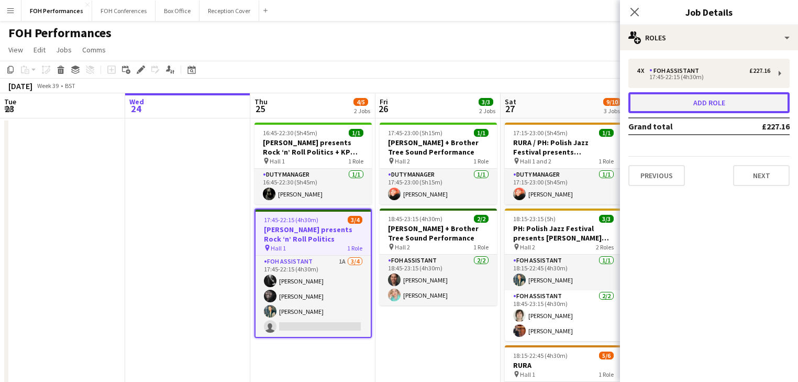
click at [712, 105] on button "Add role" at bounding box center [708, 102] width 161 height 21
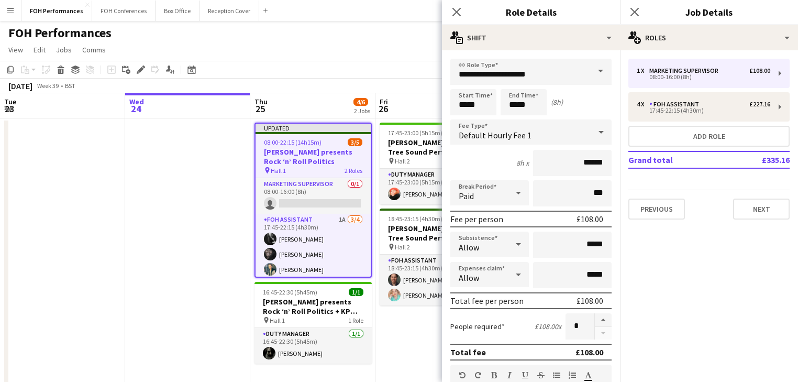
click at [597, 70] on span at bounding box center [600, 71] width 22 height 25
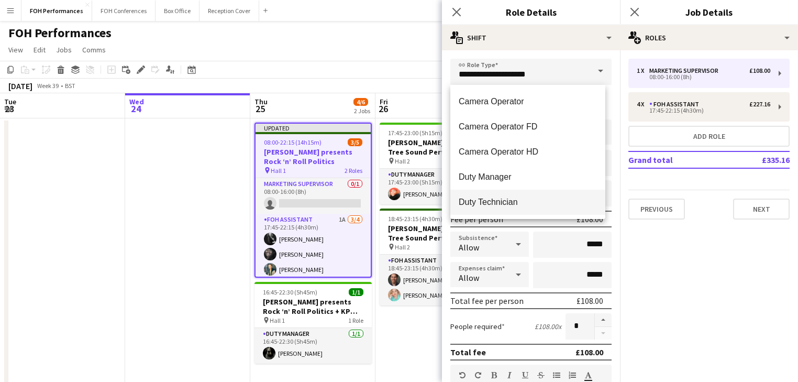
scroll to position [614, 0]
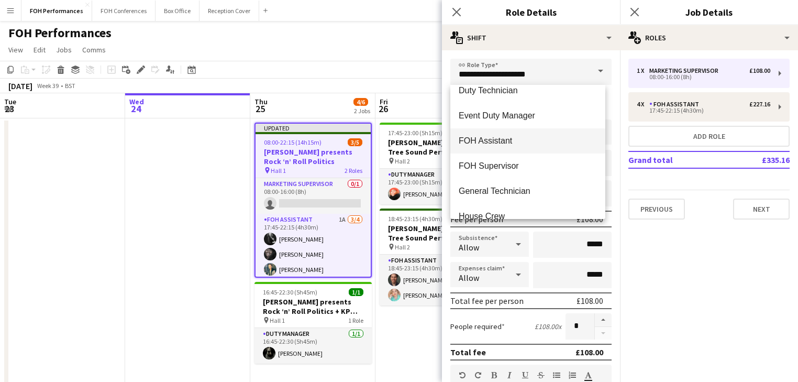
click at [496, 134] on mat-option "FOH Assistant" at bounding box center [527, 140] width 155 height 25
type input "**********"
type input "******"
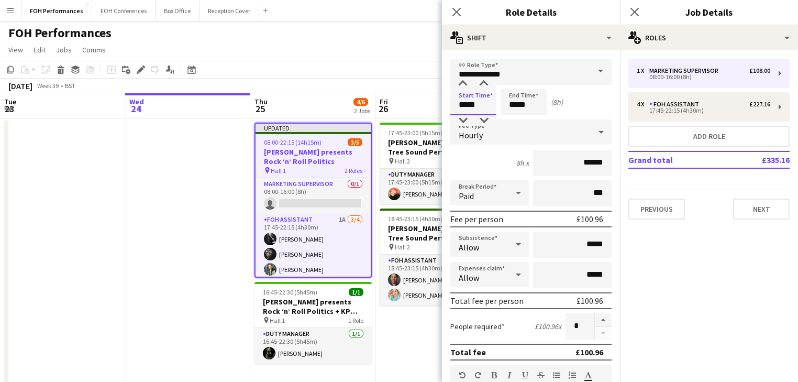
click at [471, 99] on input "*****" at bounding box center [473, 102] width 46 height 26
click at [464, 85] on div at bounding box center [462, 84] width 21 height 10
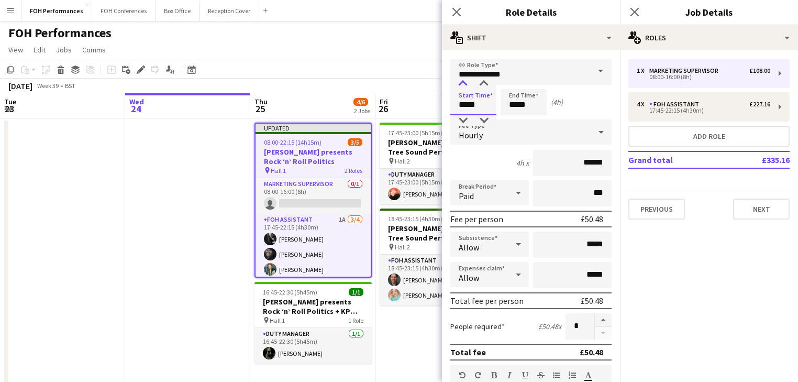
click at [464, 85] on div at bounding box center [462, 84] width 21 height 10
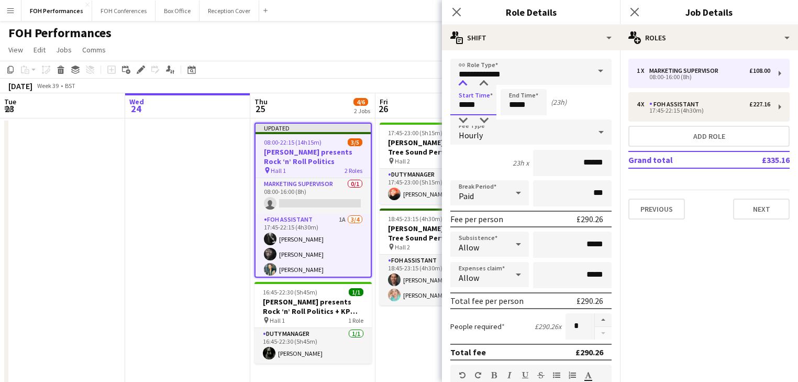
type input "*****"
click at [464, 85] on div at bounding box center [462, 84] width 21 height 10
click at [518, 99] on input "*****" at bounding box center [523, 102] width 46 height 26
click at [513, 84] on div at bounding box center [512, 84] width 21 height 10
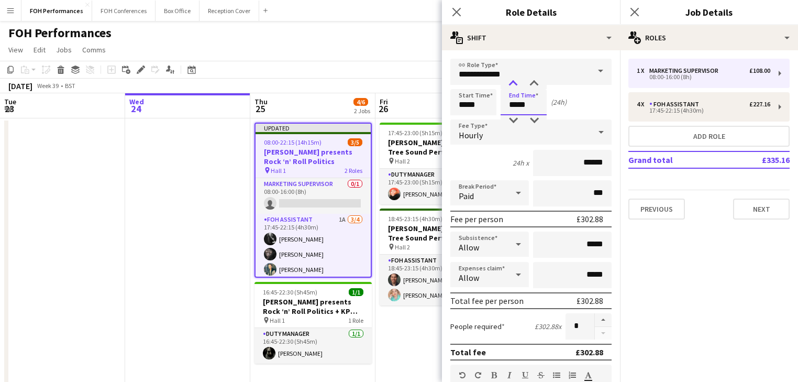
click at [513, 84] on div at bounding box center [512, 84] width 21 height 10
type input "*****"
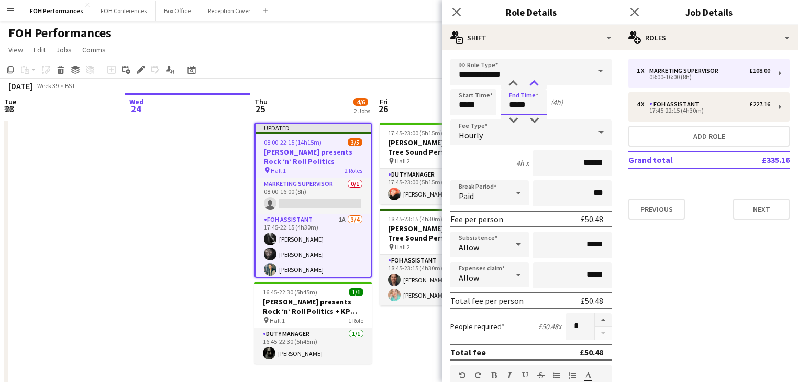
click at [534, 84] on div at bounding box center [533, 84] width 21 height 10
drag, startPoint x: 114, startPoint y: 222, endPoint x: 124, endPoint y: 220, distance: 9.7
click at [117, 221] on app-calendar-viewport "Sun 21 6/6 2 Jobs Mon 22 1/1 1 Job Tue 23 Wed 24 Thu 25 4/6 2 Jobs Fri 26 3/3 2…" at bounding box center [399, 349] width 798 height 512
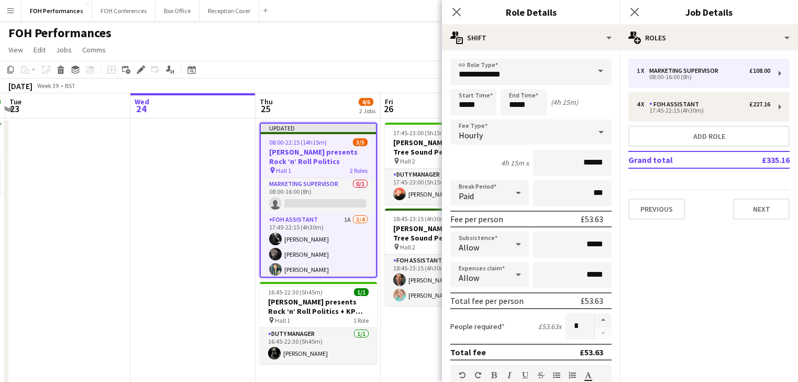
click at [166, 219] on app-date-cell at bounding box center [192, 361] width 125 height 487
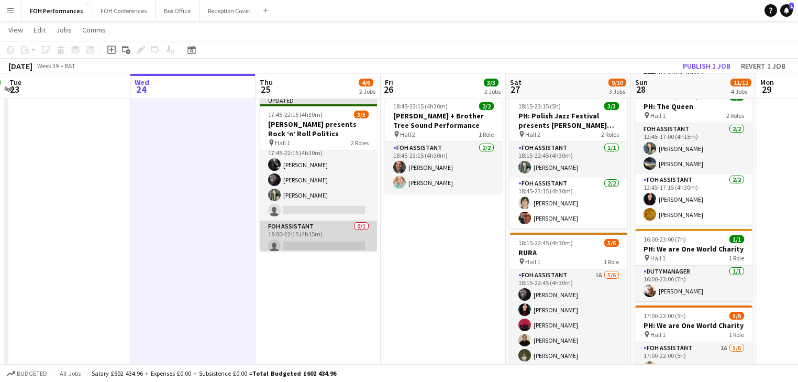
scroll to position [16, 0]
click at [299, 243] on app-card-role "FOH Assistant 0/1 18:00-22:15 (4h15m) single-neutral-actions" at bounding box center [318, 233] width 117 height 36
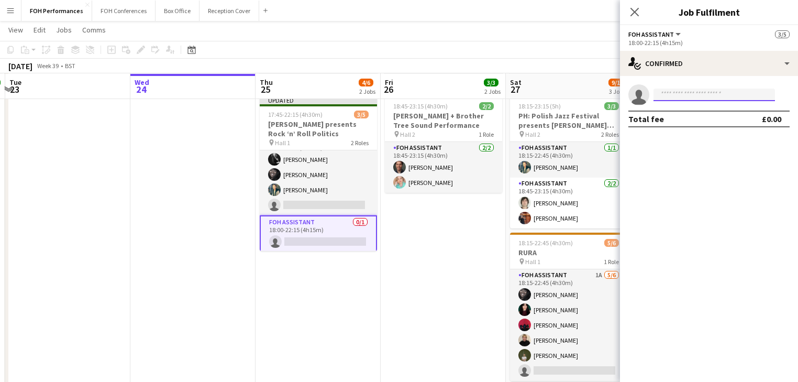
click at [694, 97] on input at bounding box center [713, 94] width 121 height 13
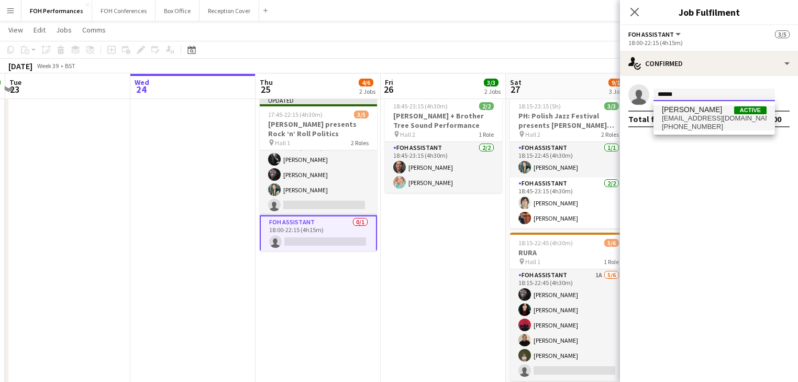
type input "******"
click at [698, 113] on span "[PERSON_NAME]" at bounding box center [692, 109] width 60 height 9
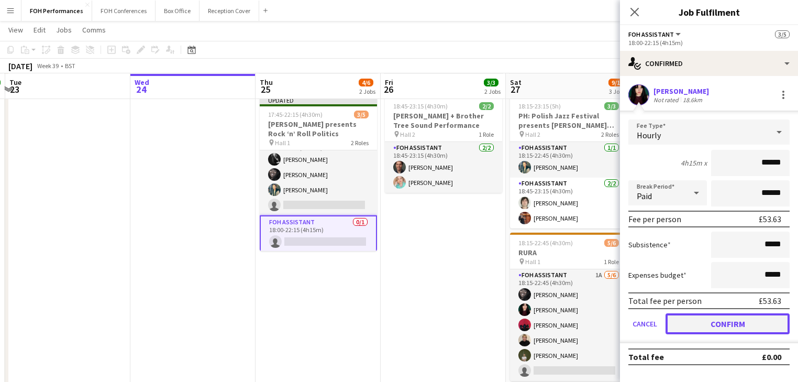
click at [729, 321] on button "Confirm" at bounding box center [727, 323] width 124 height 21
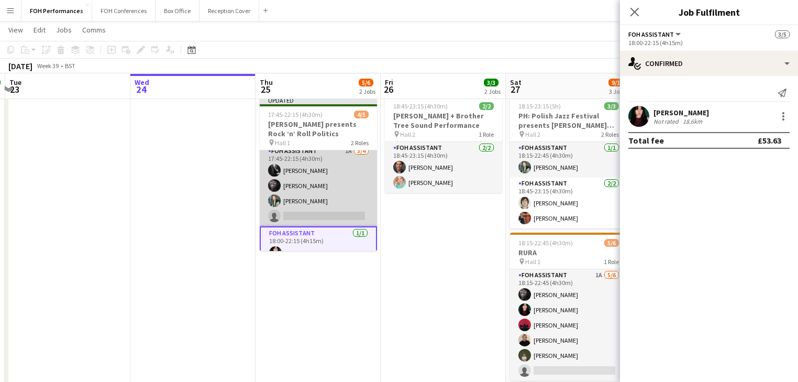
scroll to position [0, 0]
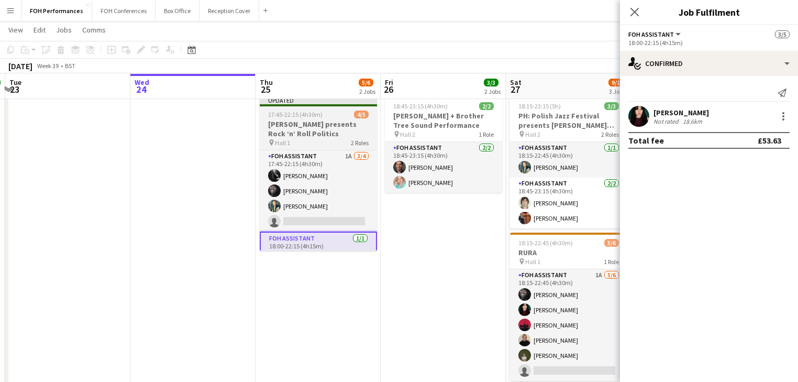
drag, startPoint x: 304, startPoint y: 122, endPoint x: 261, endPoint y: 115, distance: 43.6
click at [303, 122] on h3 "[PERSON_NAME] presents Rock ‘n’ Roll Politics" at bounding box center [318, 128] width 117 height 19
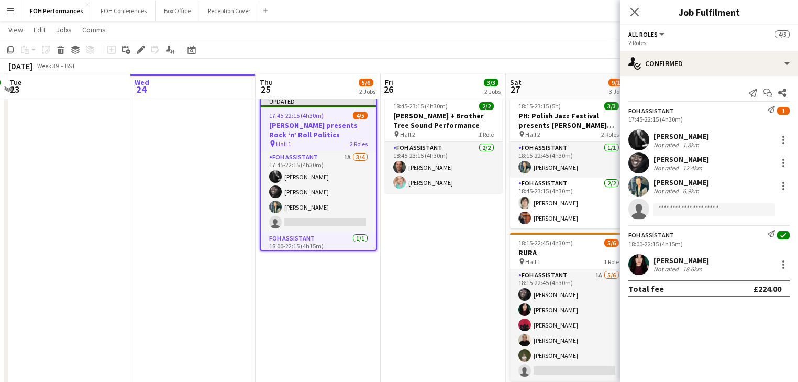
scroll to position [0, 245]
click at [140, 50] on icon at bounding box center [141, 50] width 6 height 6
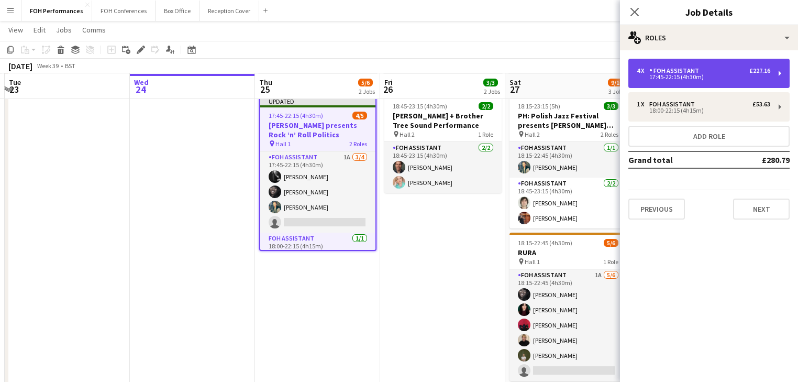
click at [701, 77] on div "17:45-22:15 (4h30m)" at bounding box center [702, 76] width 133 height 5
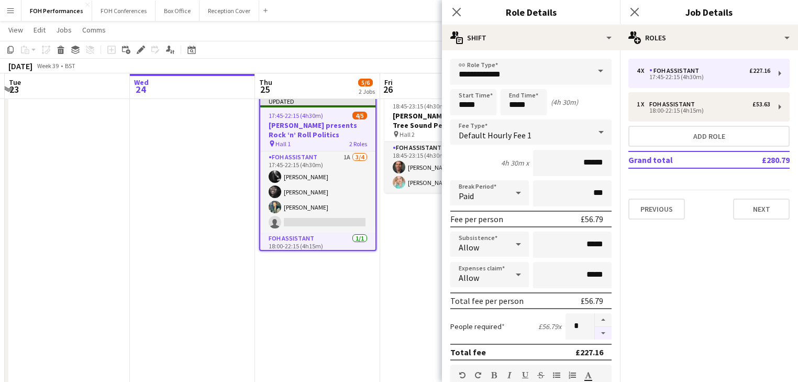
click at [595, 334] on button "button" at bounding box center [603, 333] width 17 height 13
type input "*"
click at [295, 306] on app-date-cell "16:45-22:30 (5h45m) 1/1 Steve Richards presents Rock ‘n’ Roll Politics + KP Cho…" at bounding box center [317, 249] width 125 height 487
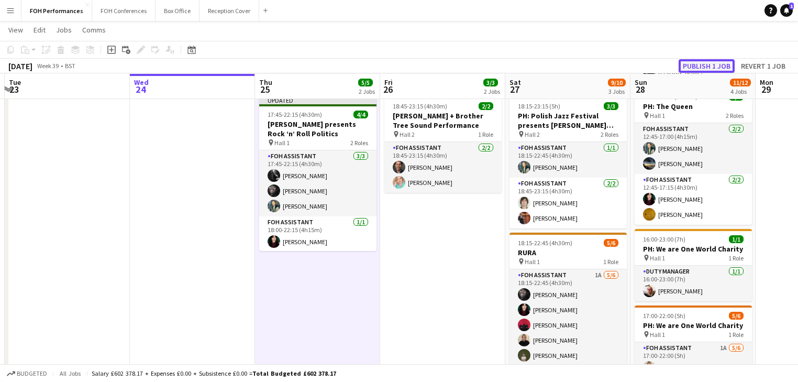
click at [702, 66] on button "Publish 1 job" at bounding box center [706, 66] width 56 height 14
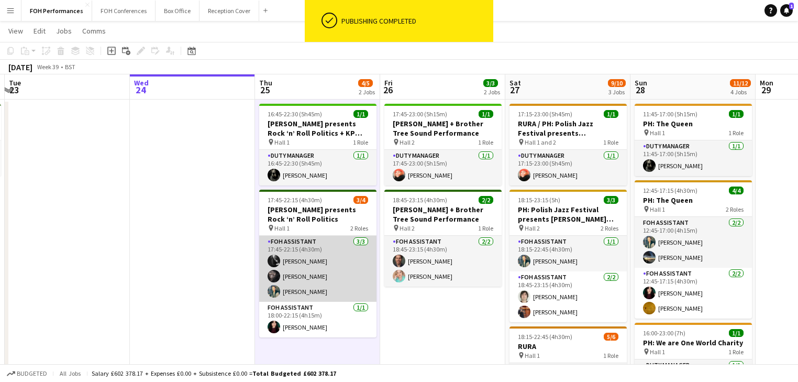
scroll to position [0, 0]
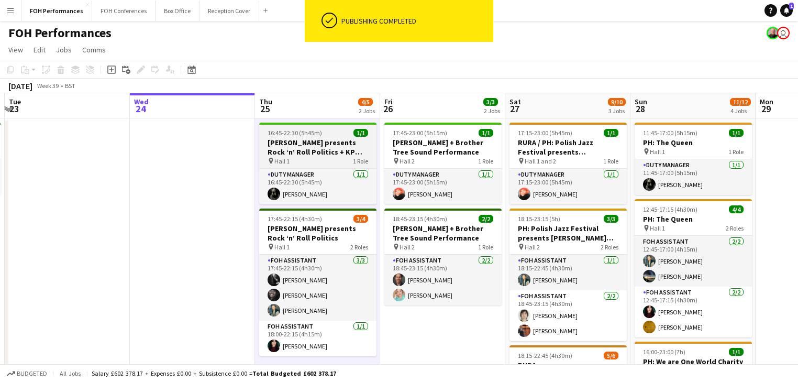
click at [299, 135] on span "16:45-22:30 (5h45m)" at bounding box center [294, 133] width 54 height 8
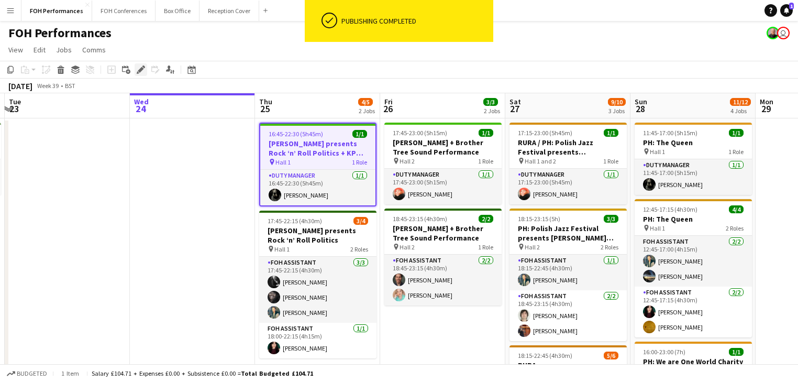
click at [140, 73] on icon "Edit" at bounding box center [141, 69] width 8 height 8
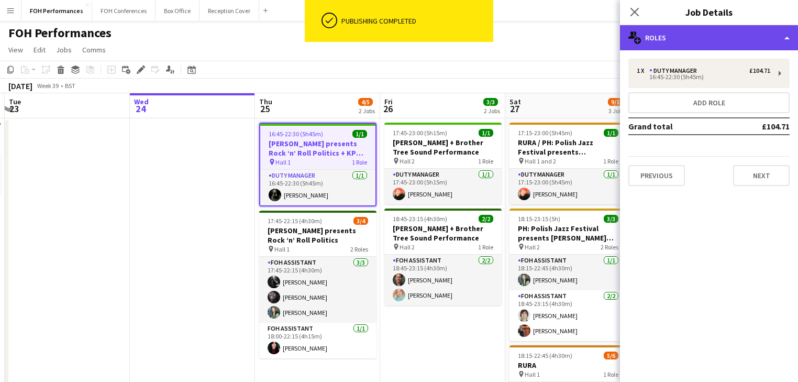
click at [690, 40] on div "multiple-users-add Roles" at bounding box center [709, 37] width 178 height 25
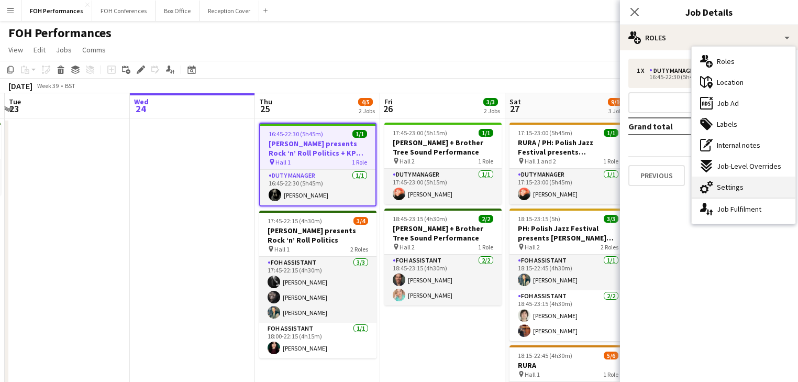
click at [729, 189] on span "Settings" at bounding box center [730, 186] width 27 height 9
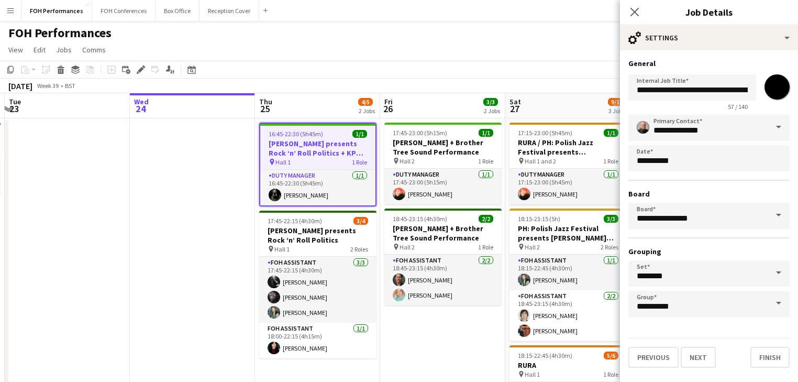
click at [770, 91] on input "*******" at bounding box center [777, 87] width 38 height 38
type input "*******"
click at [195, 247] on app-date-cell at bounding box center [192, 361] width 125 height 487
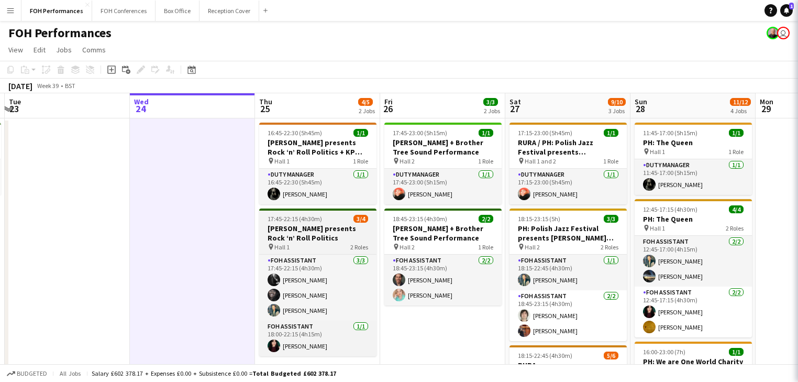
click at [322, 230] on h3 "[PERSON_NAME] presents Rock ‘n’ Roll Politics" at bounding box center [317, 232] width 117 height 19
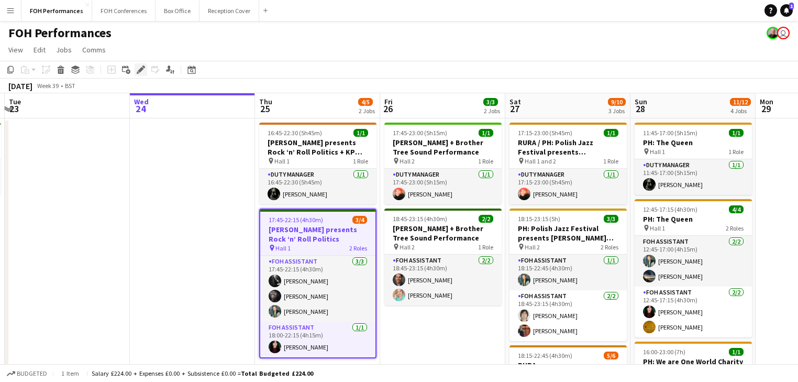
click at [146, 67] on div "Edit" at bounding box center [141, 69] width 13 height 13
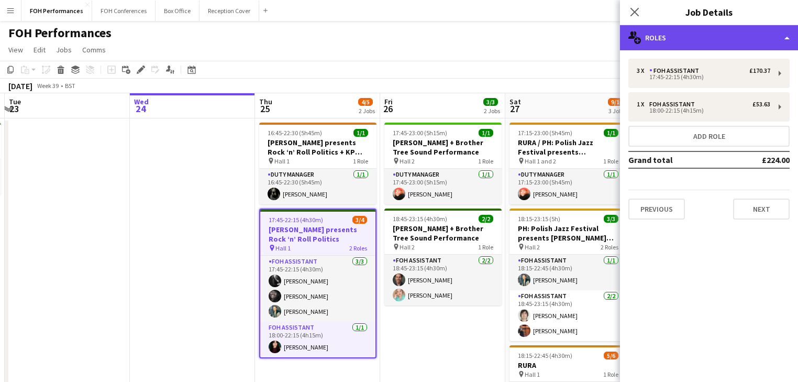
click at [726, 36] on div "multiple-users-add Roles" at bounding box center [709, 37] width 178 height 25
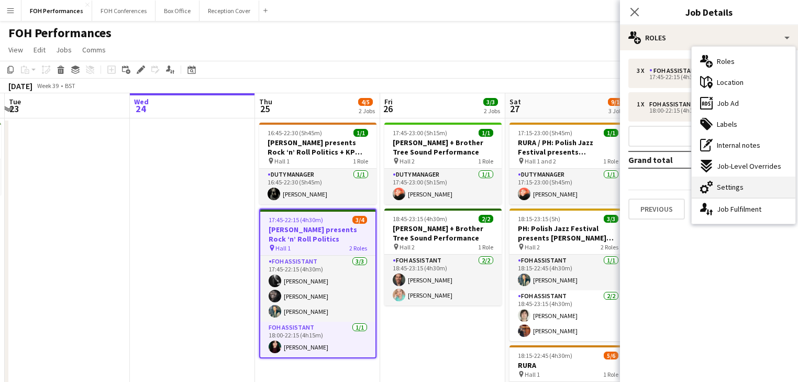
click at [747, 186] on div "cog-double-3 Settings" at bounding box center [743, 186] width 104 height 21
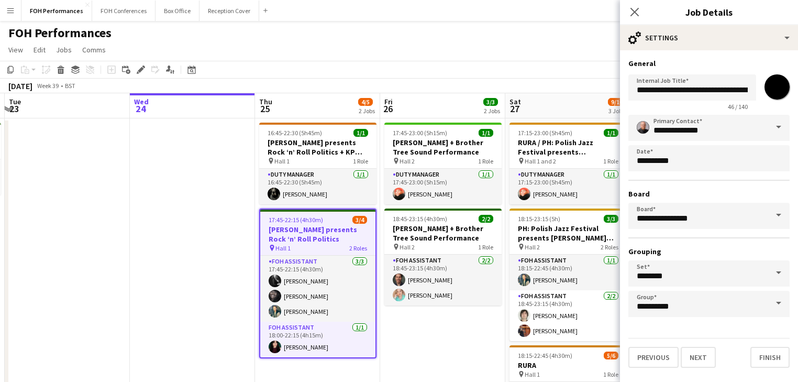
click at [775, 85] on input "*******" at bounding box center [777, 87] width 38 height 38
type input "*******"
click at [183, 214] on app-date-cell at bounding box center [192, 361] width 125 height 487
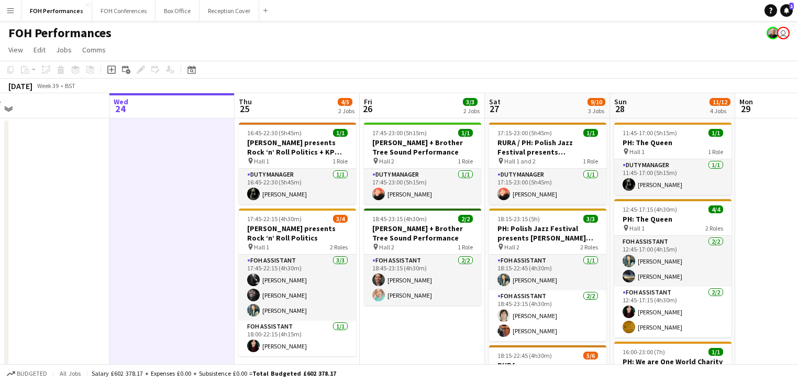
scroll to position [0, 262]
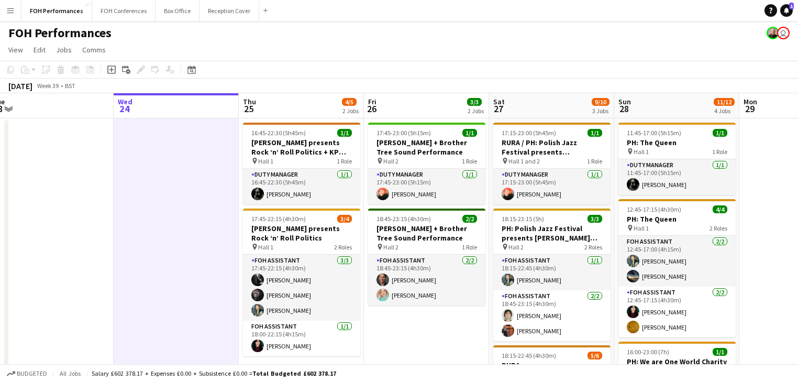
drag, startPoint x: 462, startPoint y: 317, endPoint x: 446, endPoint y: 311, distance: 16.7
click at [446, 311] on app-calendar-viewport "Sun 21 6/6 2 Jobs Mon 22 1/1 1 Job Tue 23 Wed 24 Thu 25 4/5 2 Jobs Fri 26 3/3 2…" at bounding box center [399, 349] width 798 height 512
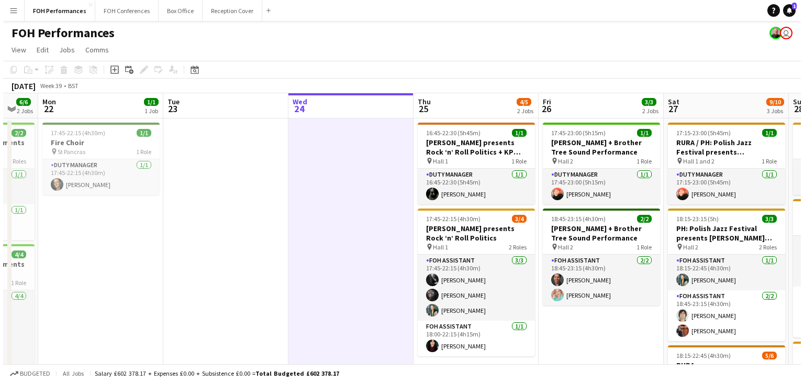
scroll to position [0, 333]
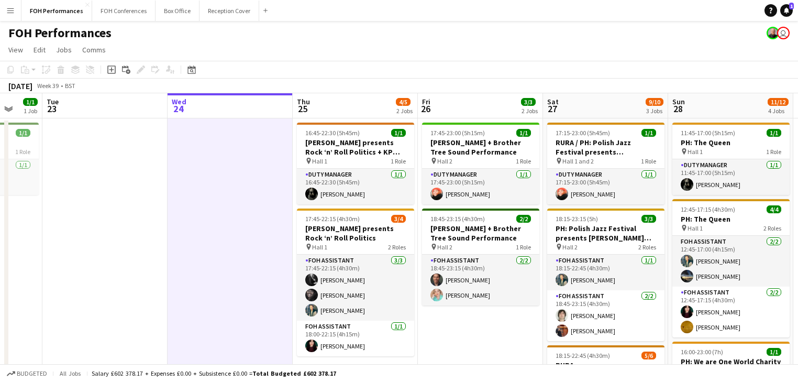
drag, startPoint x: 173, startPoint y: 228, endPoint x: 227, endPoint y: 231, distance: 53.5
click at [227, 231] on app-calendar-viewport "Sat 20 Sun 21 6/6 2 Jobs Mon 22 1/1 1 Job Tue 23 Wed 24 Thu 25 4/5 2 Jobs Fri 2…" at bounding box center [399, 349] width 798 height 512
click at [126, 14] on button "FOH Conferences Close" at bounding box center [123, 11] width 63 height 20
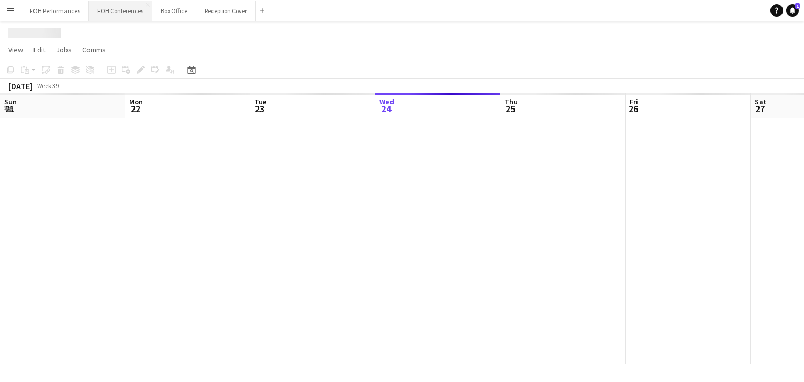
scroll to position [0, 250]
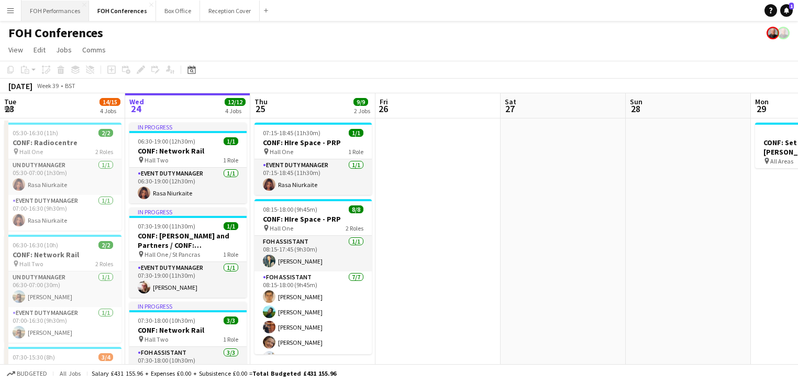
click at [55, 9] on button "FOH Performances Close" at bounding box center [55, 11] width 68 height 20
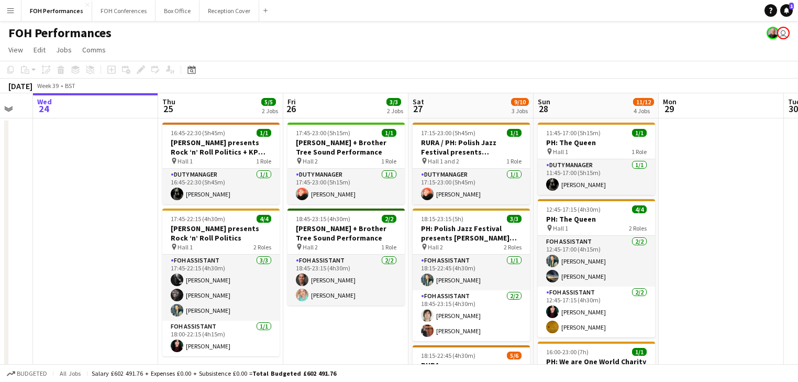
scroll to position [0, 343]
drag, startPoint x: 306, startPoint y: 230, endPoint x: 213, endPoint y: 224, distance: 92.9
click at [213, 224] on app-calendar-viewport "Sun 21 6/6 2 Jobs Mon 22 1/1 1 Job Tue 23 Wed 24 Thu 25 5/5 2 Jobs Fri 26 3/3 2…" at bounding box center [399, 349] width 798 height 512
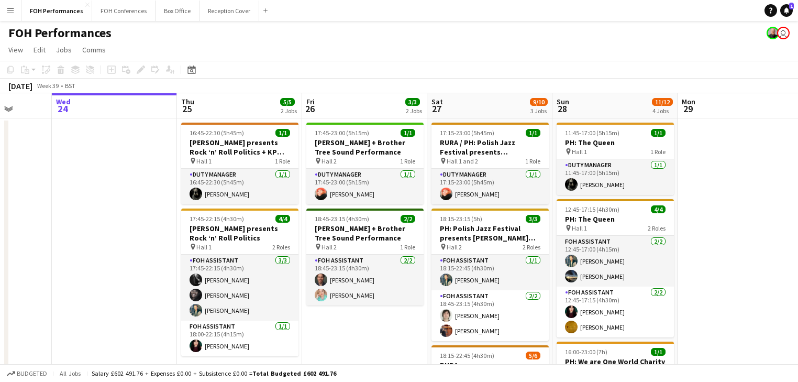
scroll to position [0, 311]
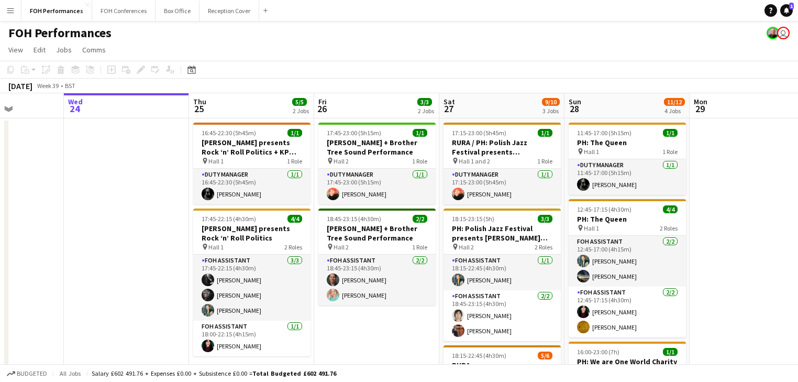
drag, startPoint x: 121, startPoint y: 162, endPoint x: 153, endPoint y: 157, distance: 31.8
click at [153, 157] on app-calendar-viewport "Sun 21 6/6 2 Jobs Mon 22 1/1 1 Job Tue 23 Wed 24 Thu 25 5/5 2 Jobs Fri 26 3/3 2…" at bounding box center [399, 349] width 798 height 512
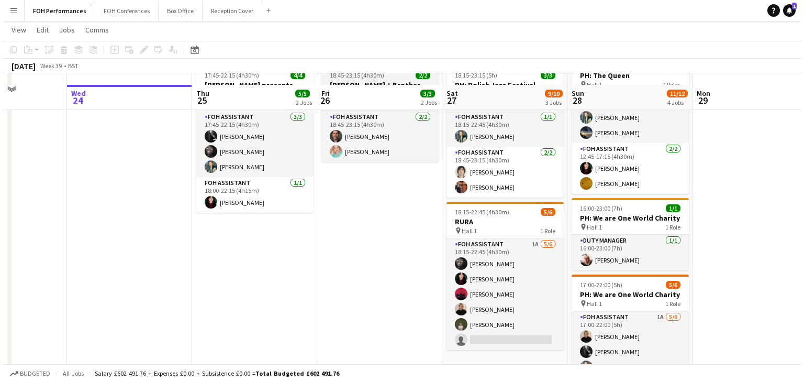
scroll to position [0, 0]
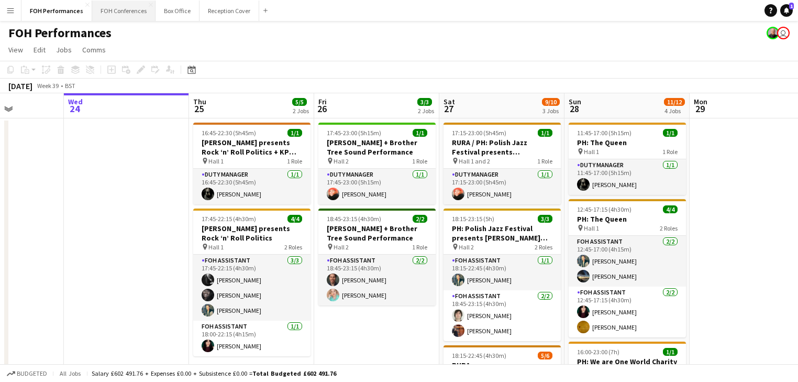
click at [121, 16] on button "FOH Conferences Close" at bounding box center [123, 11] width 63 height 20
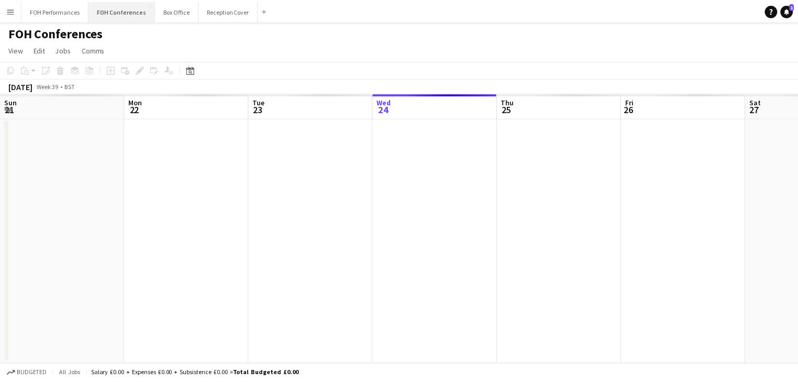
scroll to position [0, 250]
